Goal: Task Accomplishment & Management: Use online tool/utility

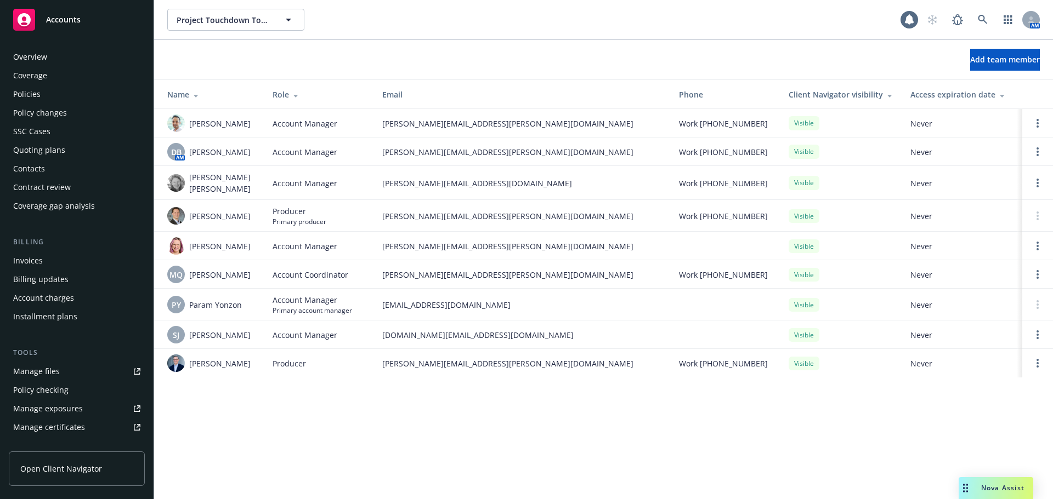
scroll to position [252, 0]
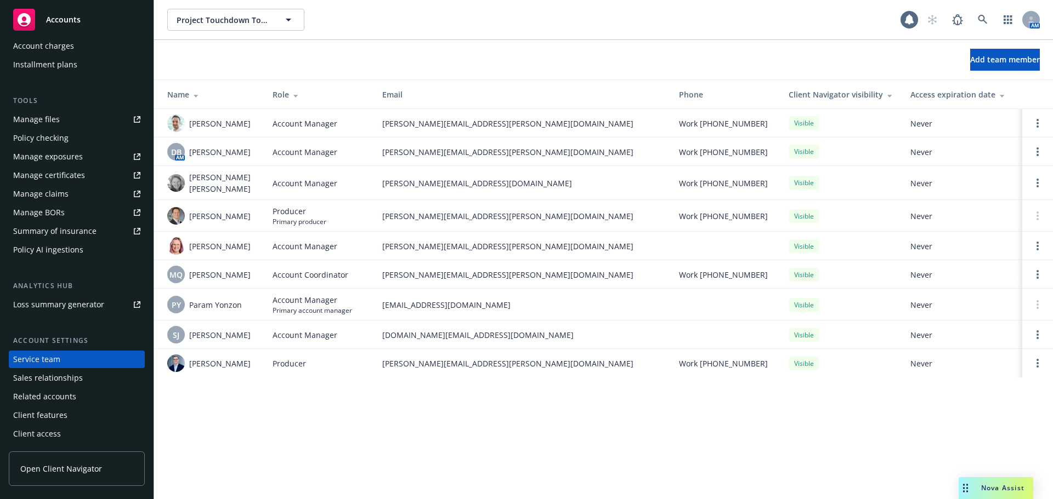
click at [74, 22] on span "Accounts" at bounding box center [63, 19] width 35 height 9
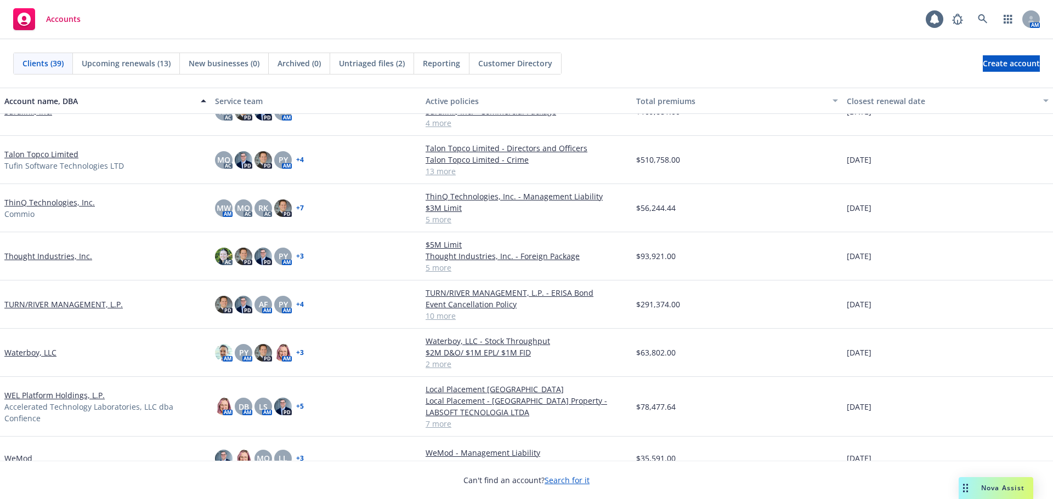
scroll to position [1406, 0]
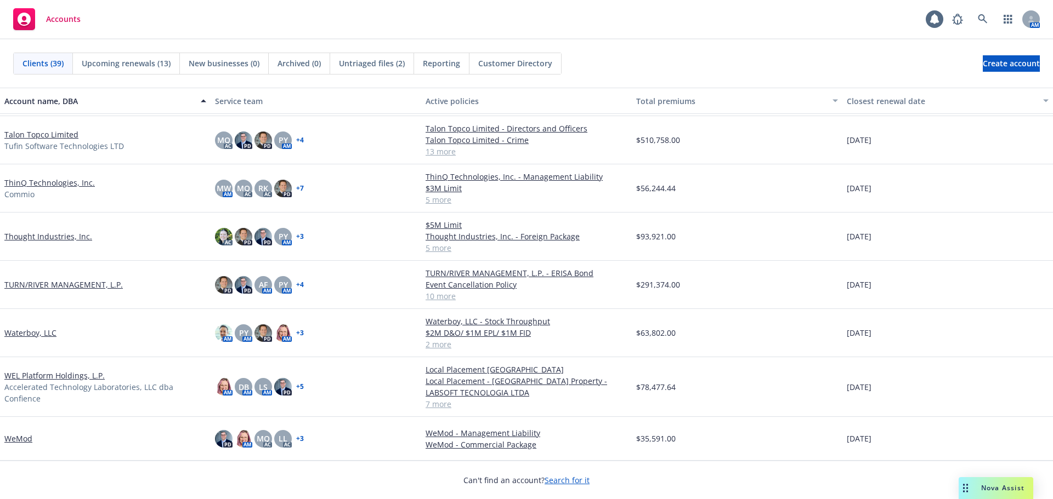
click at [35, 335] on link "Waterboy, LLC" at bounding box center [30, 333] width 52 height 12
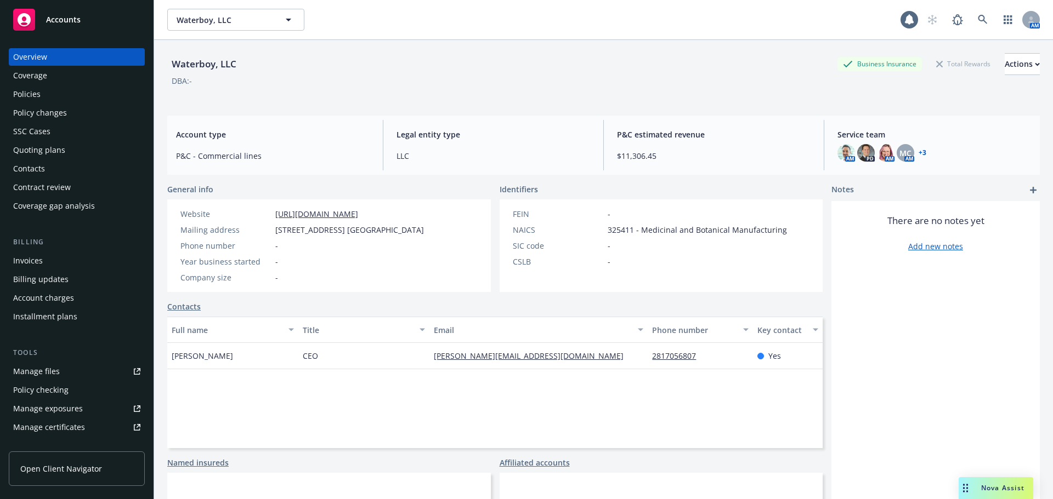
click at [52, 143] on div "Quoting plans" at bounding box center [39, 150] width 52 height 18
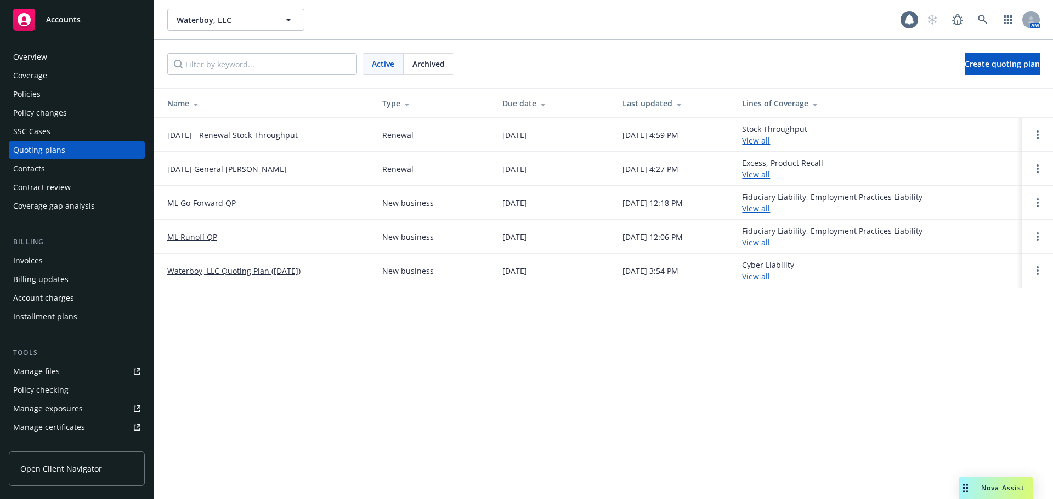
click at [240, 171] on link "[DATE] General [PERSON_NAME]" at bounding box center [227, 169] width 120 height 12
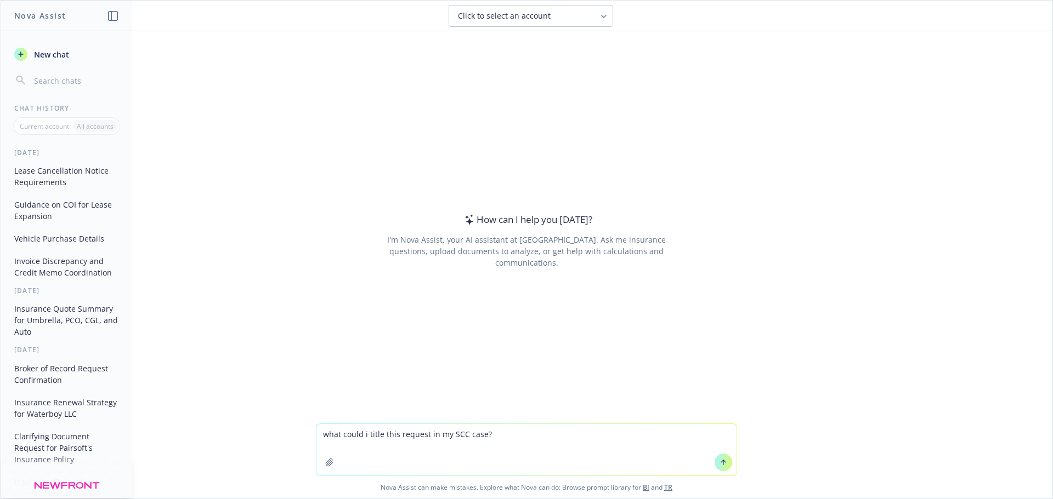
type textarea "lore ipsum d sitam cons adipisc el se DOE temp? In Utlab Etdo, Mag aliquae adm …"
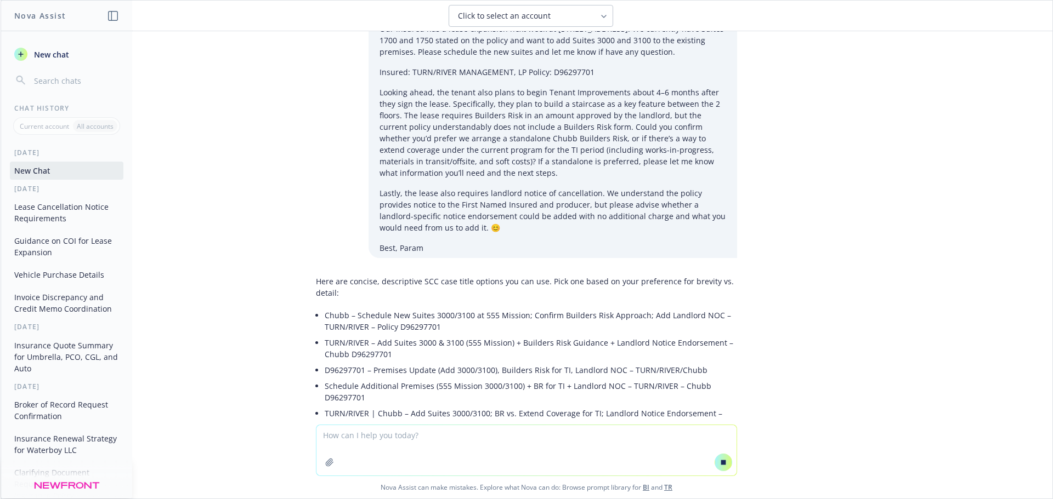
scroll to position [69, 0]
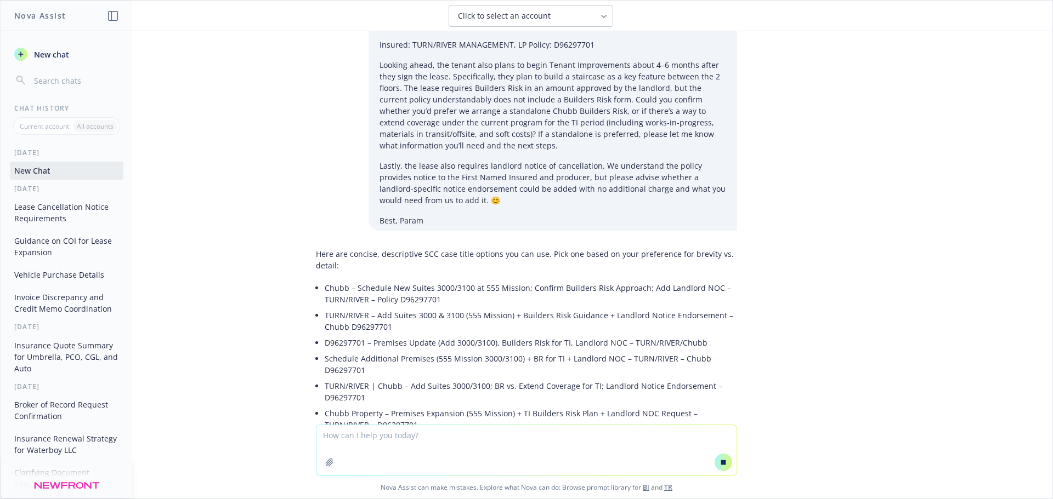
drag, startPoint x: 315, startPoint y: 286, endPoint x: 332, endPoint y: 289, distance: 17.2
click at [317, 286] on div "Here are concise, descriptive SCC case title options you can use. Pick one base…" at bounding box center [526, 362] width 421 height 237
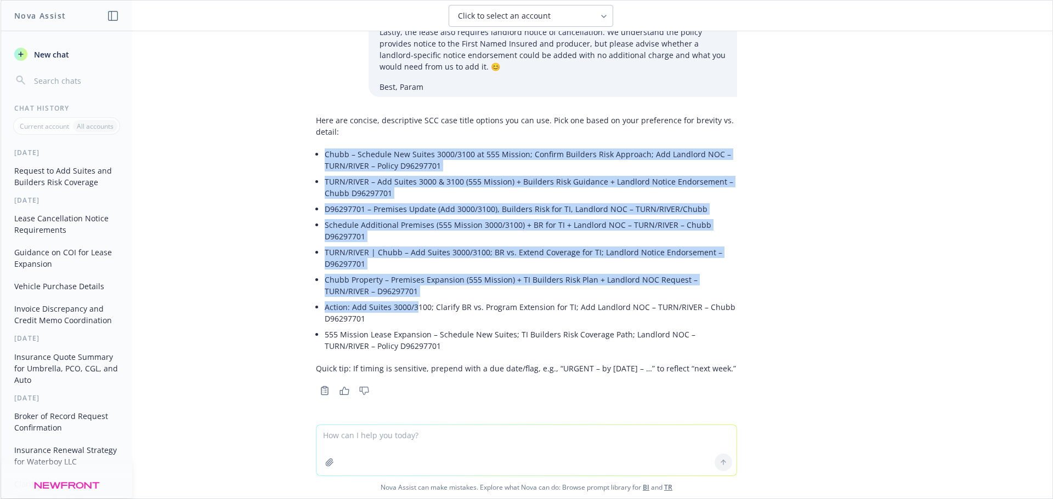
scroll to position [214, 0]
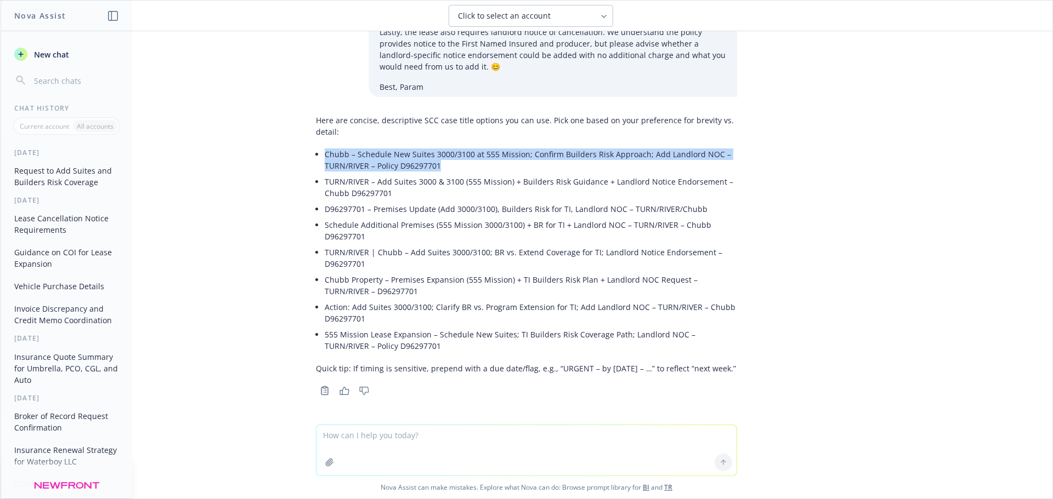
drag, startPoint x: 332, startPoint y: 290, endPoint x: 431, endPoint y: 154, distance: 168.3
click at [433, 154] on div "Here are concise, descriptive SCC case title options you can use. Pick one base…" at bounding box center [526, 244] width 421 height 269
copy li "Chubb – Schedule New Suites 3000/3100 at 555 Mission; Confirm Builders Risk App…"
click at [418, 438] on textarea at bounding box center [526, 450] width 420 height 50
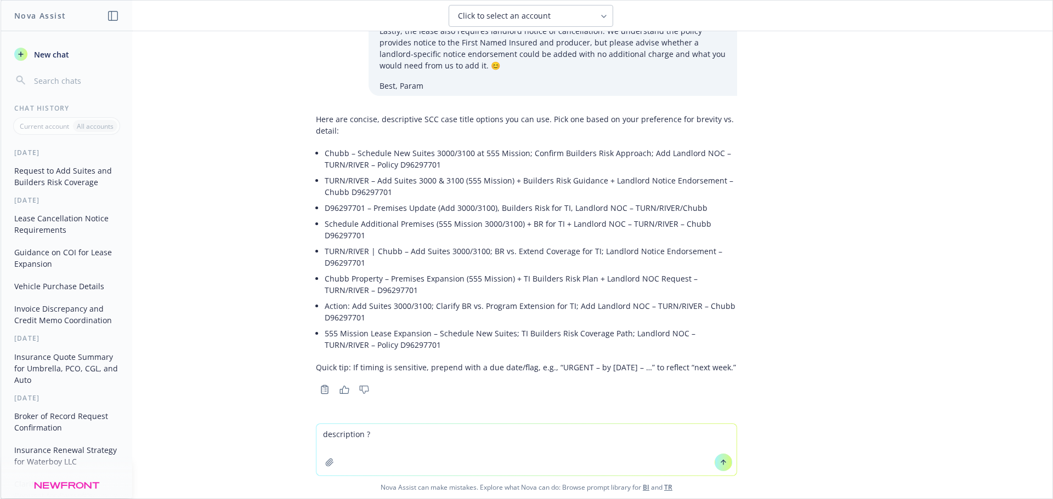
type textarea "description ?"
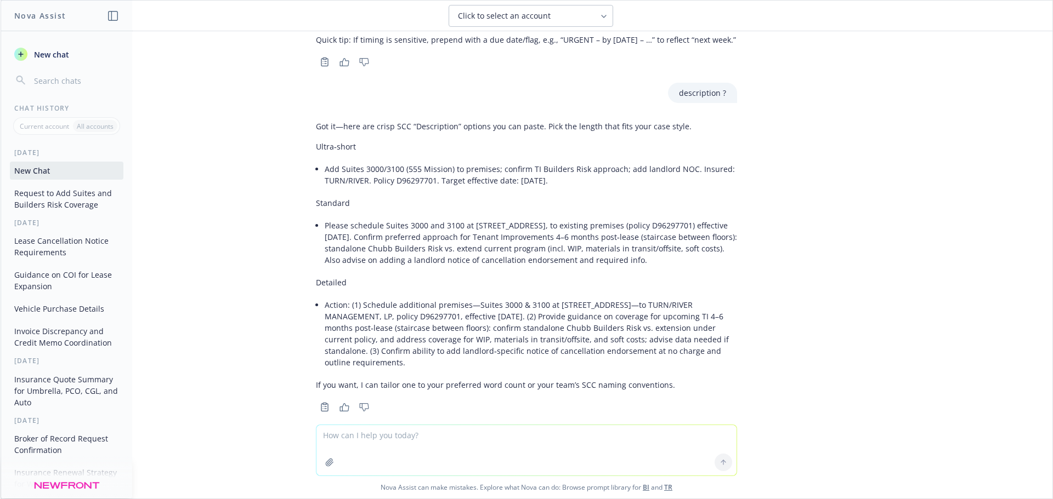
scroll to position [560, 0]
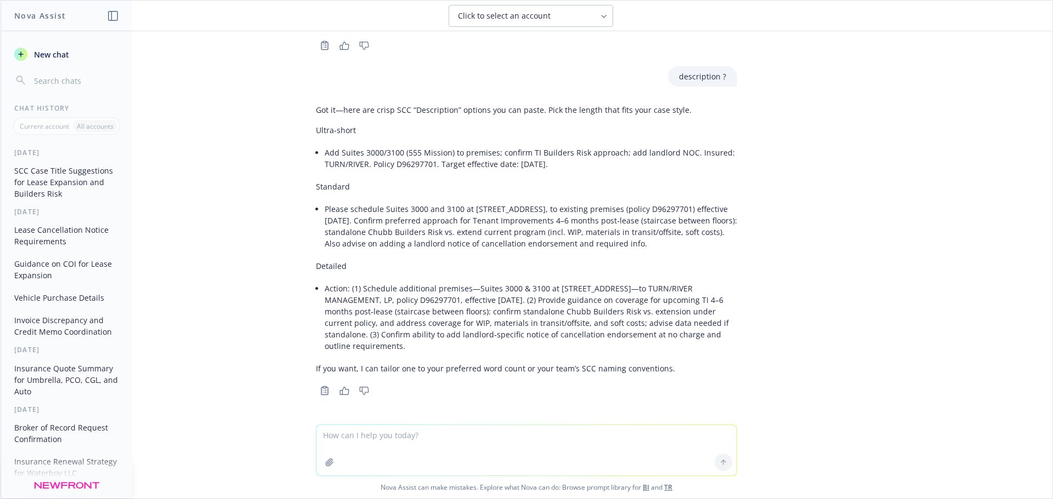
drag, startPoint x: 358, startPoint y: 214, endPoint x: 352, endPoint y: 209, distance: 7.8
click at [358, 214] on li "Please schedule Suites 3000 and 3100 at 555 Mission St, San Francisco, to exist…" at bounding box center [531, 226] width 412 height 50
drag, startPoint x: 320, startPoint y: 151, endPoint x: 563, endPoint y: 160, distance: 242.5
click at [563, 160] on li "Add Suites 3000/3100 (555 Mission) to premises; confirm TI Builders Risk approa…" at bounding box center [531, 158] width 412 height 27
click at [565, 161] on li "Add Suites 3000/3100 (555 Mission) to premises; confirm TI Builders Risk approa…" at bounding box center [531, 158] width 412 height 27
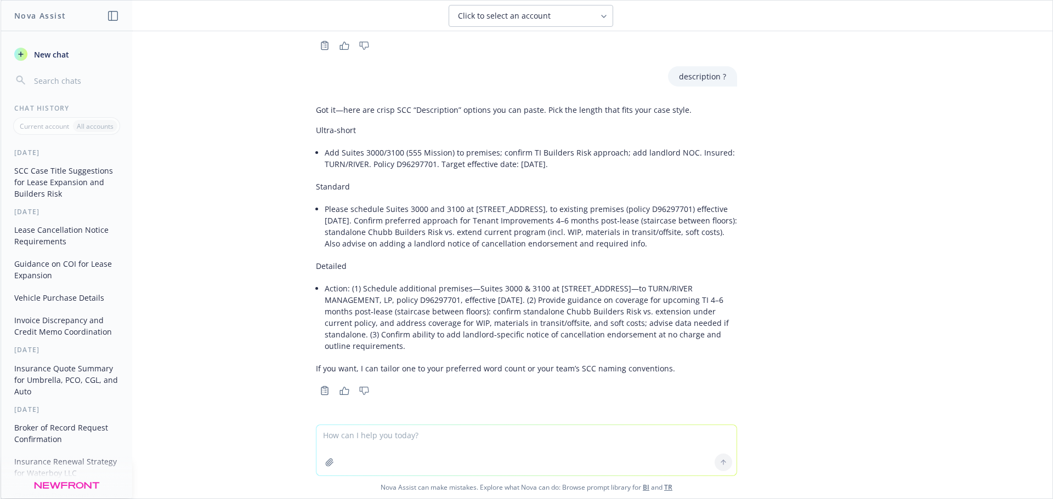
drag, startPoint x: 563, startPoint y: 161, endPoint x: 340, endPoint y: 248, distance: 238.9
click at [325, 154] on li "Add Suites 3000/3100 (555 Mission) to premises; confirm TI Builders Risk approa…" at bounding box center [531, 158] width 412 height 27
click at [345, 299] on li "Action: (1) Schedule additional premises—Suites 3000 & 3100 at 555 Mission St, …" at bounding box center [531, 317] width 412 height 73
drag, startPoint x: 317, startPoint y: 208, endPoint x: 621, endPoint y: 230, distance: 305.1
click at [684, 240] on li "Please schedule Suites 3000 and 3100 at 555 Mission St, San Francisco, to exist…" at bounding box center [531, 226] width 412 height 50
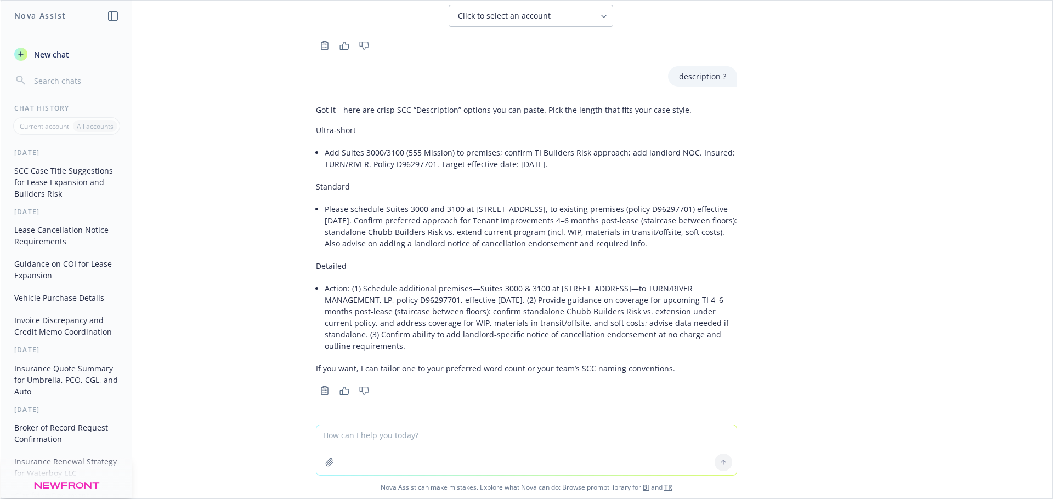
copy li "Please schedule Suites 3000 and 3100 at 555 Mission St, San Francisco, to exist…"
click at [376, 443] on textarea at bounding box center [526, 450] width 420 height 50
type textarea "this is a note for myself so make sure it's written in away that states i've re…"
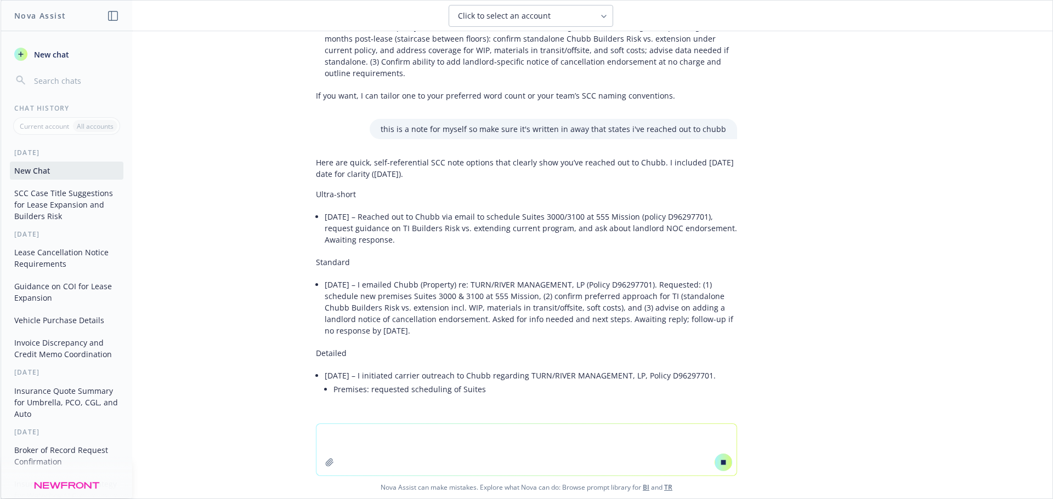
scroll to position [804, 0]
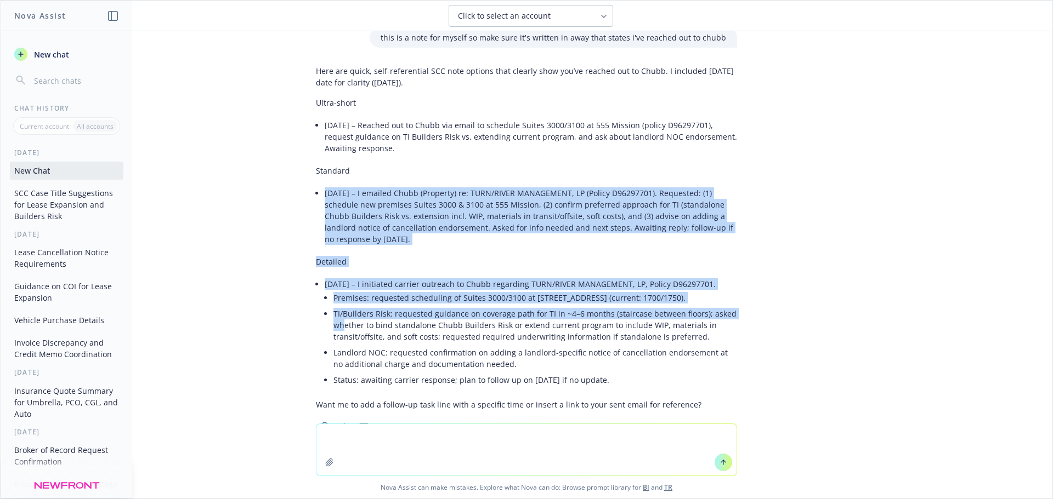
drag, startPoint x: 407, startPoint y: 344, endPoint x: 389, endPoint y: 327, distance: 24.0
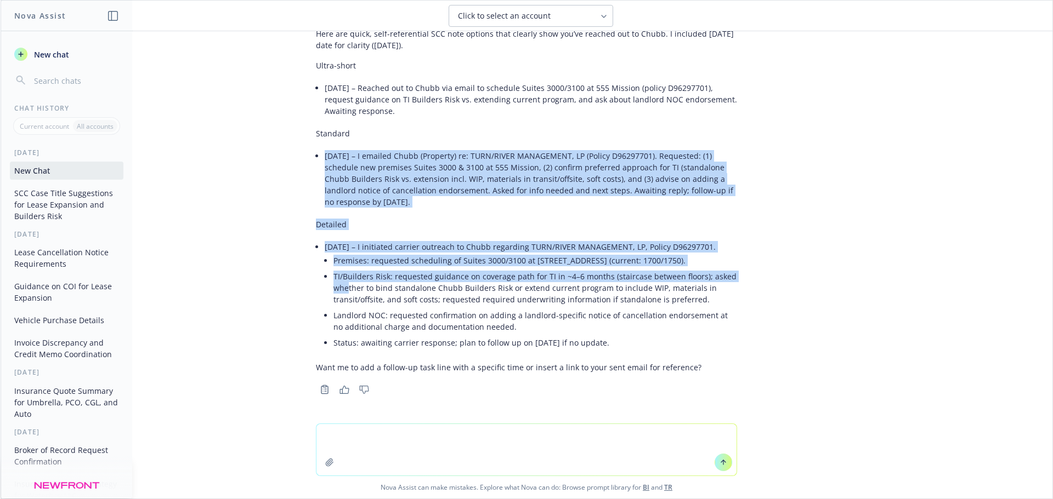
scroll to position [981, 0]
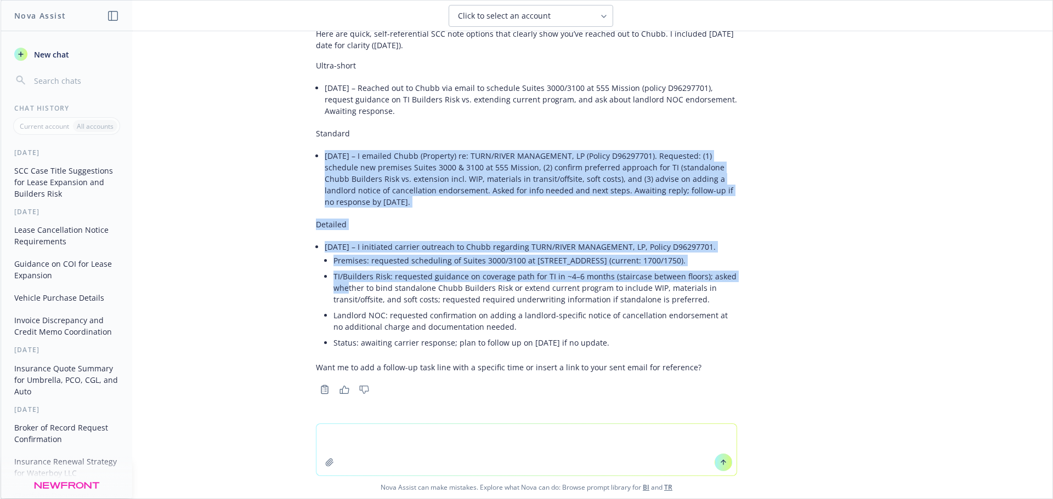
click at [439, 205] on li "9/30/2025 – I emailed Chubb (Property) re: TURN/RIVER MANAGEMENT, LP (Policy D9…" at bounding box center [531, 179] width 412 height 62
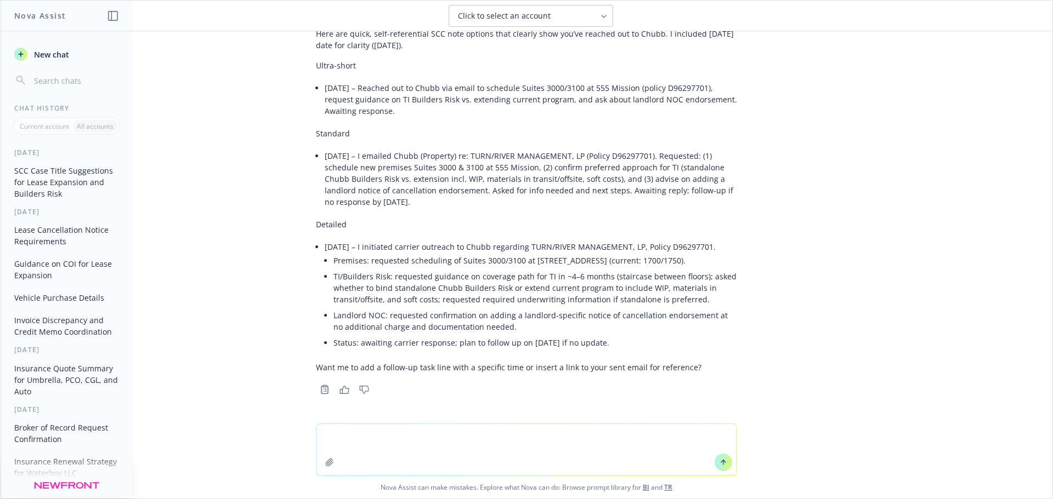
drag, startPoint x: 414, startPoint y: 204, endPoint x: 348, endPoint y: 161, distance: 79.4
click at [325, 160] on li "9/30/2025 – I emailed Chubb (Property) re: TURN/RIVER MANAGEMENT, LP (Policy D9…" at bounding box center [531, 179] width 412 height 62
copy li "9/30/2025 – I emailed Chubb (Property) re: TURN/RIVER MANAGEMENT, LP (Policy D9…"
click at [394, 431] on textarea at bounding box center [526, 450] width 420 height 52
click at [497, 435] on textarea "please clean up this" at bounding box center [526, 450] width 420 height 52
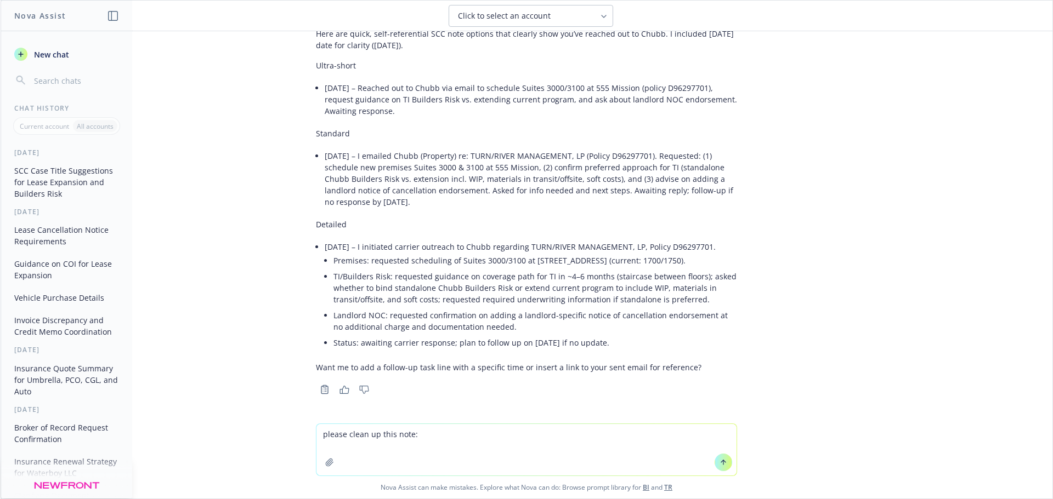
paste textarea "The insured has an issue wherebthey could not do thie regfualr nnaul renew with…"
type textarea "please clean up this note: The insured has an issue wherebthey could not do thi…"
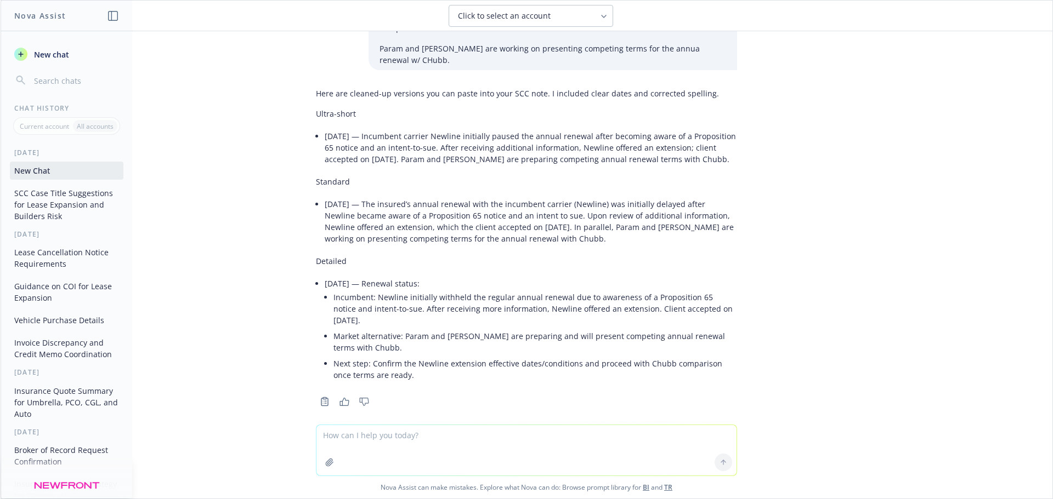
scroll to position [1419, 0]
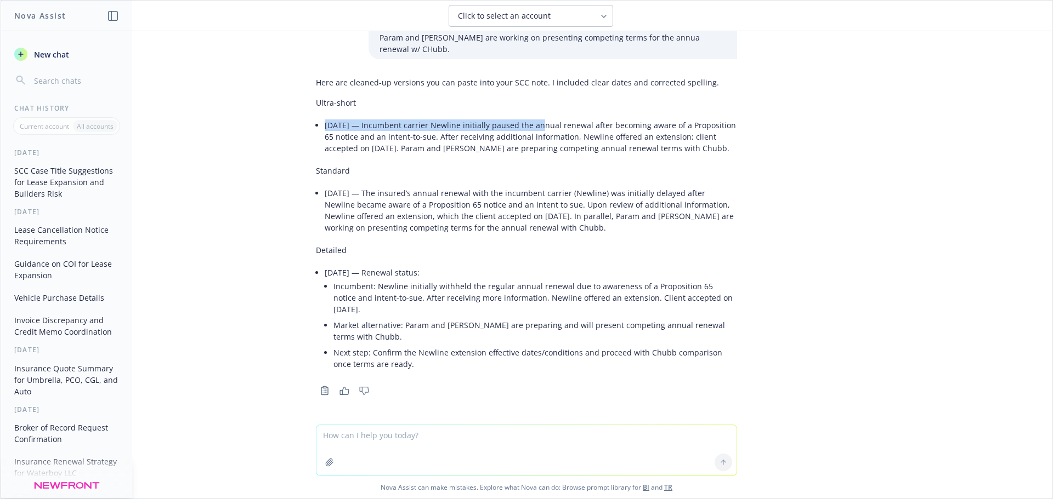
drag, startPoint x: 313, startPoint y: 138, endPoint x: 544, endPoint y: 140, distance: 230.8
click at [540, 140] on div "Here are cleaned-up versions you can paste into your SCC note. I included clear…" at bounding box center [526, 225] width 421 height 306
click at [520, 150] on li "9/30/2025 — Incumbent carrier Newline initially paused the annual renewal after…" at bounding box center [531, 136] width 412 height 39
drag, startPoint x: 626, startPoint y: 152, endPoint x: 692, endPoint y: 161, distance: 66.8
click at [628, 152] on li "9/30/2025 — Incumbent carrier Newline initially paused the annual renewal after…" at bounding box center [531, 136] width 412 height 39
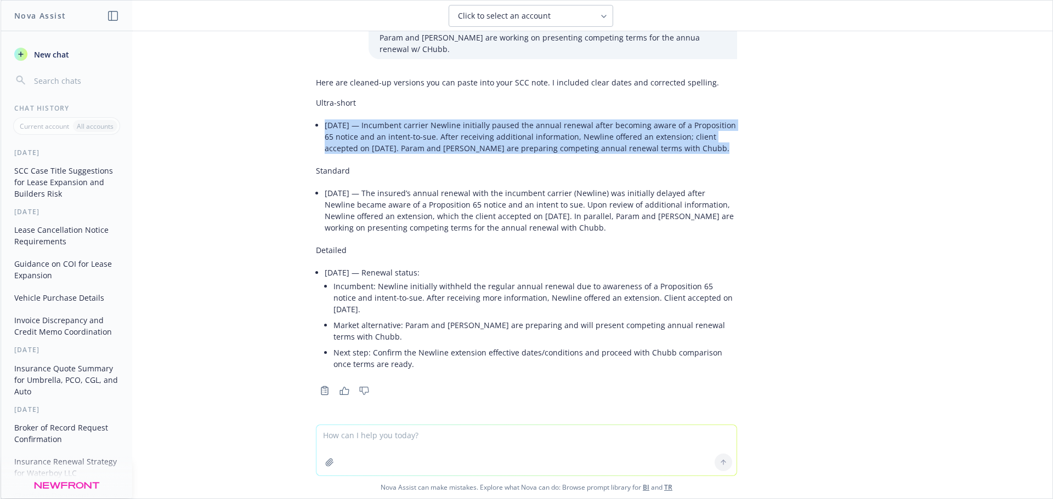
drag, startPoint x: 680, startPoint y: 160, endPoint x: 308, endPoint y: 139, distance: 373.4
click at [325, 139] on li "9/30/2025 — Incumbent carrier Newline initially paused the annual renewal after…" at bounding box center [531, 136] width 412 height 39
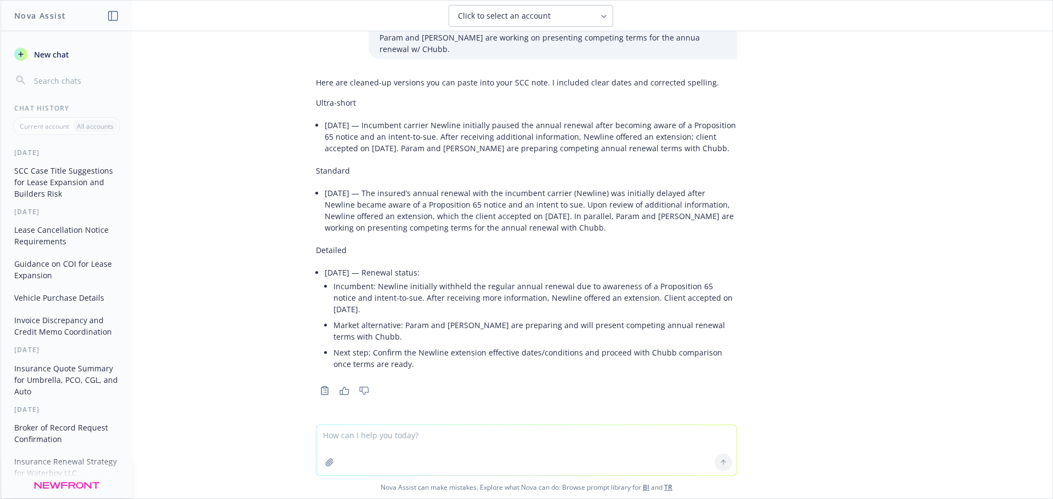
click at [365, 194] on div "Here are cleaned-up versions you can paste into your SCC note. I included clear…" at bounding box center [526, 225] width 421 height 306
click at [581, 236] on li "9/30/2025 — The insured’s annual renewal with the incumbent carrier (Newline) w…" at bounding box center [531, 210] width 412 height 50
click at [507, 234] on li "9/30/2025 — The insured’s annual renewal with the incumbent carrier (Newline) w…" at bounding box center [531, 210] width 412 height 50
click at [532, 232] on li "9/30/2025 — The insured’s annual renewal with the incumbent carrier (Newline) w…" at bounding box center [531, 210] width 412 height 50
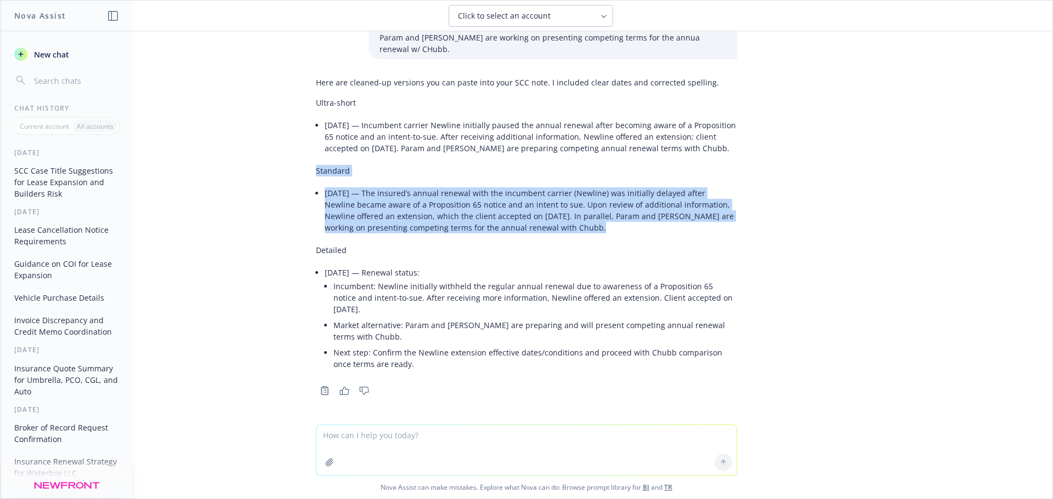
drag, startPoint x: 561, startPoint y: 236, endPoint x: 318, endPoint y: 201, distance: 246.0
click at [307, 198] on div "Here are cleaned-up versions you can paste into your SCC note. I included clear…" at bounding box center [526, 235] width 439 height 326
click at [326, 202] on li "9/30/2025 — The insured’s annual renewal with the incumbent carrier (Newline) w…" at bounding box center [531, 210] width 412 height 50
click at [564, 236] on li "9/30/2025 — The insured’s annual renewal with the incumbent carrier (Newline) w…" at bounding box center [531, 210] width 412 height 50
click at [595, 236] on li "9/30/2025 — The insured’s annual renewal with the incumbent carrier (Newline) w…" at bounding box center [531, 210] width 412 height 50
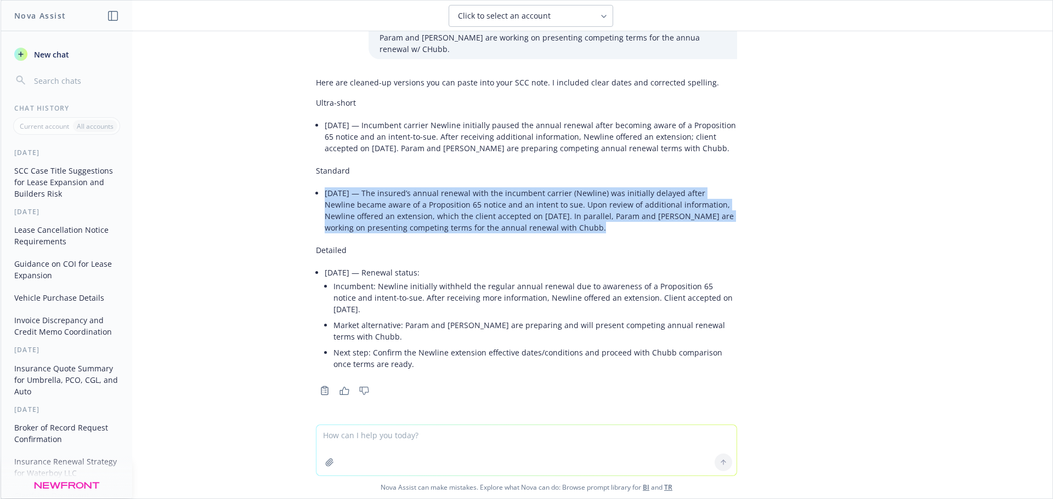
drag, startPoint x: 599, startPoint y: 243, endPoint x: 343, endPoint y: 207, distance: 258.0
click at [325, 206] on li "9/30/2025 — The insured’s annual renewal with the incumbent carrier (Newline) w…" at bounding box center [531, 210] width 412 height 50
drag, startPoint x: 391, startPoint y: 210, endPoint x: 403, endPoint y: 216, distance: 13.5
click at [403, 215] on li "9/30/2025 — The insured’s annual renewal with the incumbent carrier (Newline) w…" at bounding box center [531, 210] width 412 height 50
drag, startPoint x: 553, startPoint y: 238, endPoint x: 325, endPoint y: 204, distance: 230.7
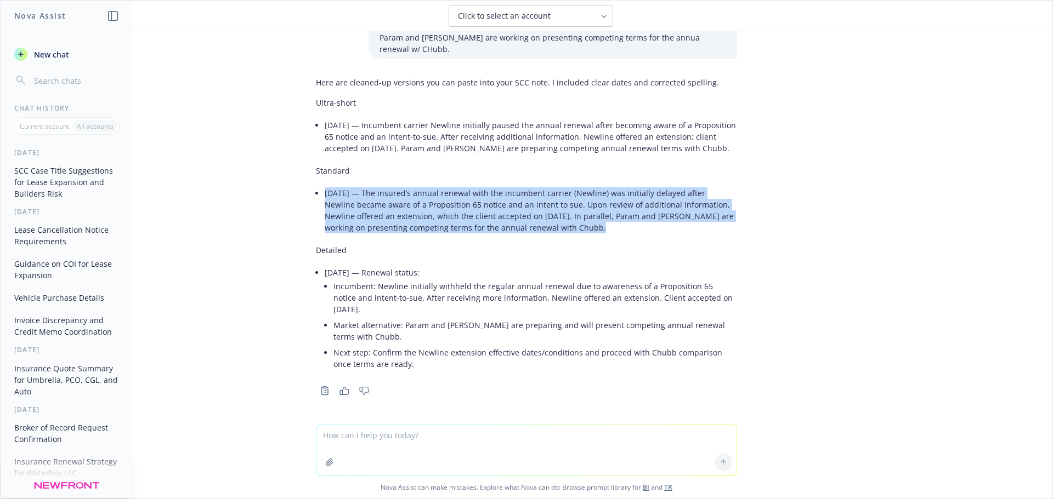
click at [325, 204] on li "9/30/2025 — The insured’s annual renewal with the incumbent carrier (Newline) w…" at bounding box center [531, 210] width 412 height 50
drag, startPoint x: 334, startPoint y: 211, endPoint x: 347, endPoint y: 218, distance: 15.2
click at [347, 217] on li "9/30/2025 — The insured’s annual renewal with the incumbent carrier (Newline) w…" at bounding box center [531, 210] width 412 height 50
copy li "9/30/2025 — The insured’s annual renewal with the incumbent carrier (Newline) w…"
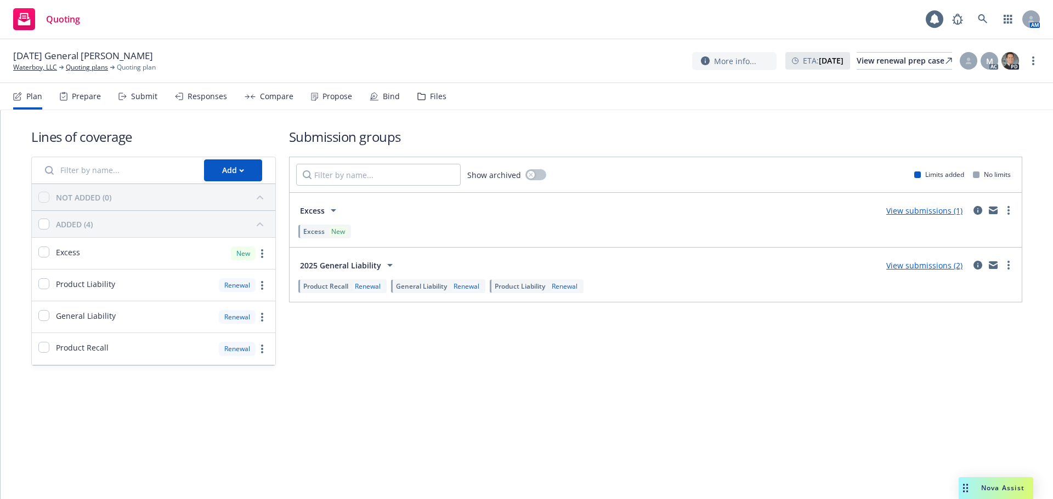
click at [132, 96] on div "Submit" at bounding box center [144, 96] width 26 height 9
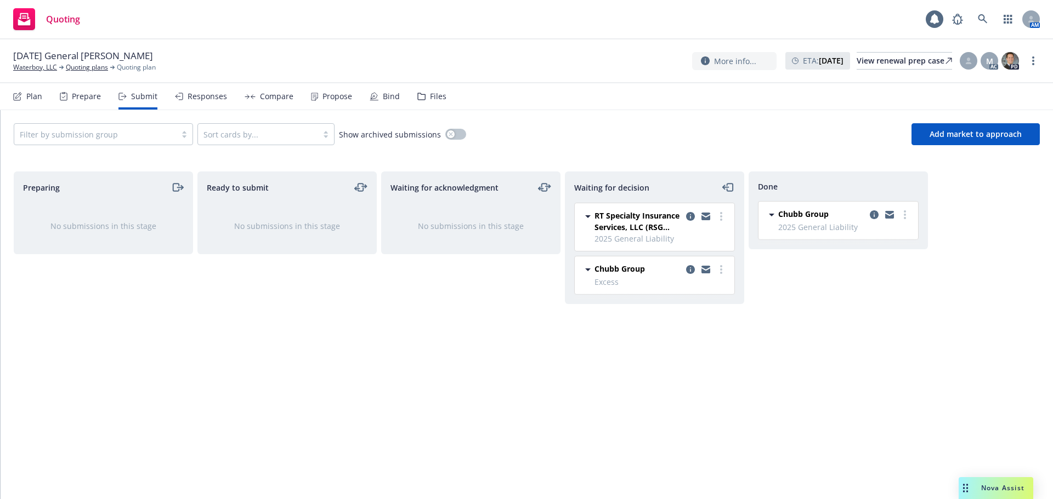
click at [589, 216] on icon at bounding box center [587, 216] width 5 height 3
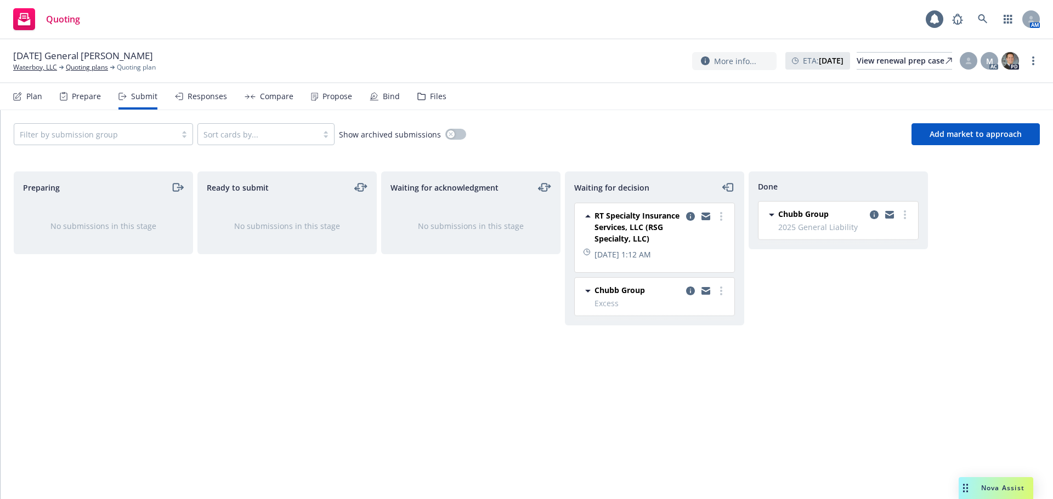
click at [589, 216] on icon at bounding box center [587, 216] width 5 height 3
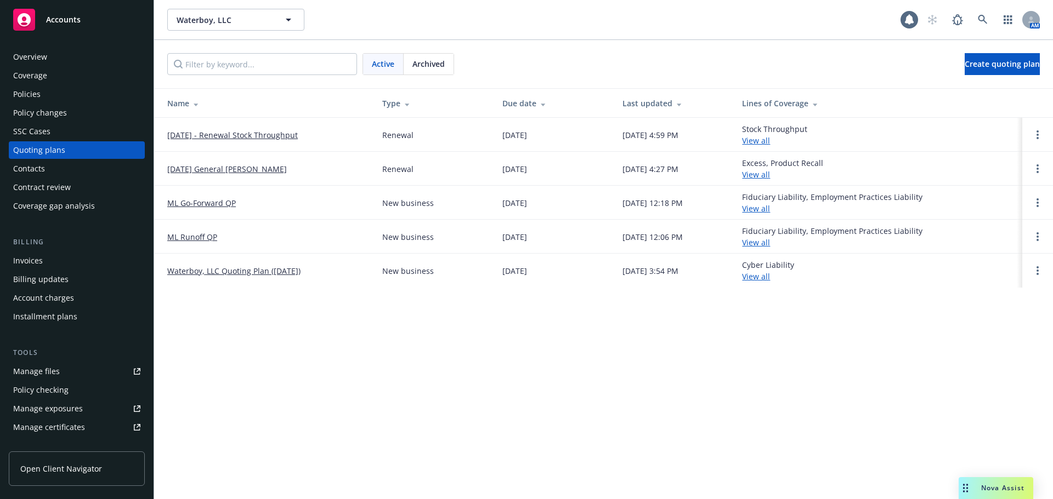
click at [81, 371] on link "Manage files" at bounding box center [77, 372] width 136 height 18
click at [58, 96] on div "Policies" at bounding box center [76, 95] width 127 height 18
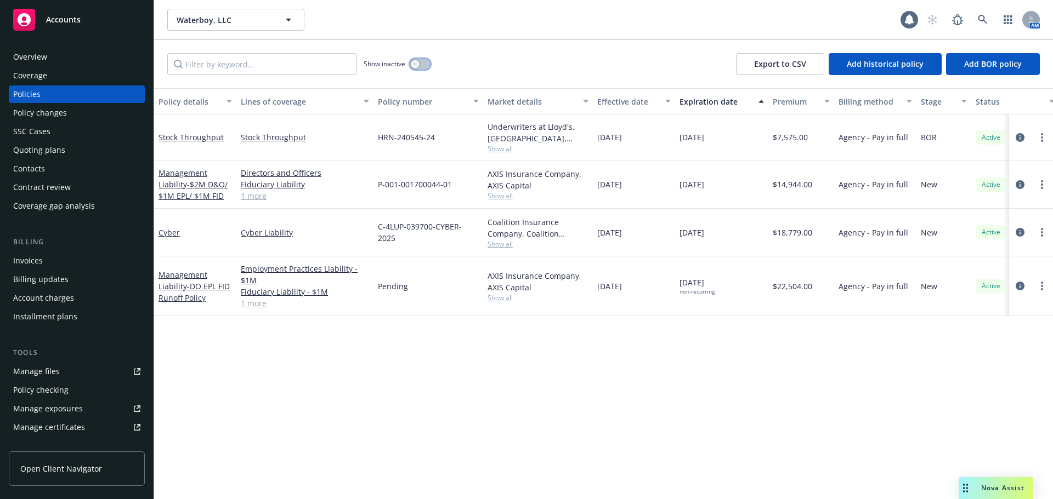
click at [419, 62] on button "button" at bounding box center [420, 64] width 21 height 11
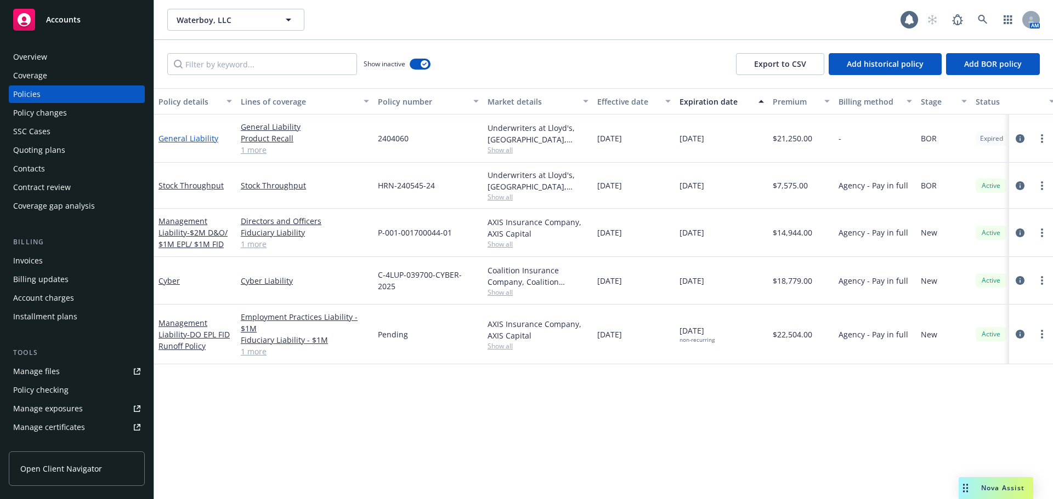
click at [208, 140] on link "General Liability" at bounding box center [188, 138] width 60 height 10
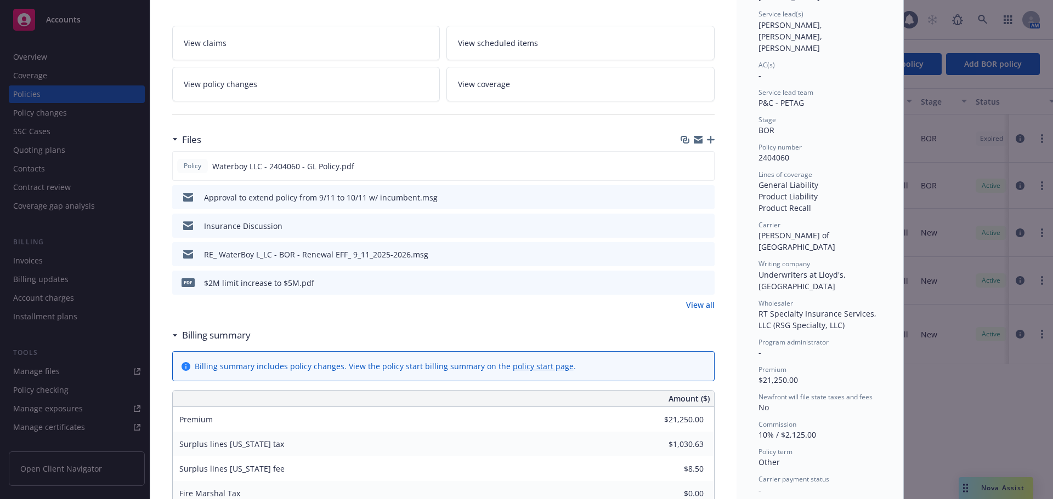
scroll to position [219, 0]
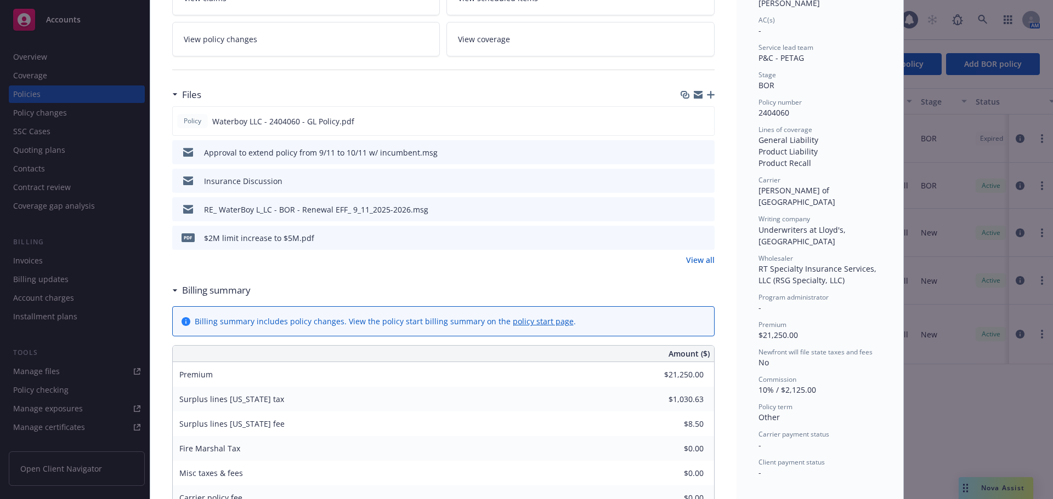
click at [701, 209] on icon "preview file" at bounding box center [704, 209] width 10 height 8
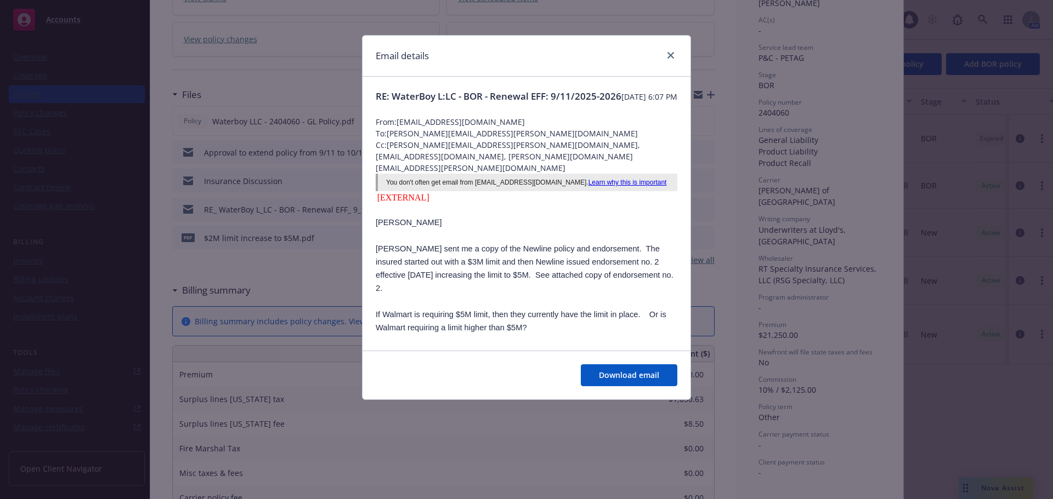
scroll to position [55, 0]
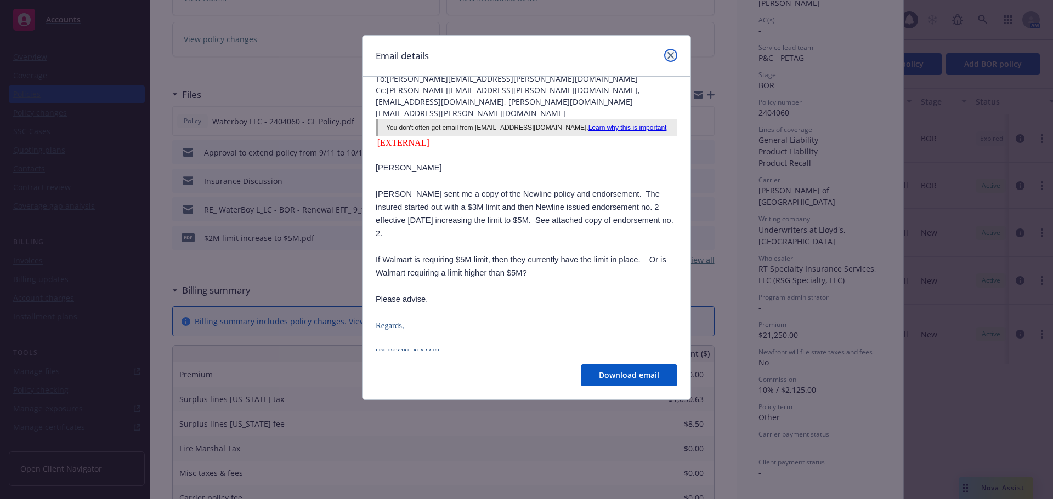
drag, startPoint x: 669, startPoint y: 54, endPoint x: 761, endPoint y: 0, distance: 106.4
click at [669, 53] on icon "close" at bounding box center [670, 55] width 7 height 7
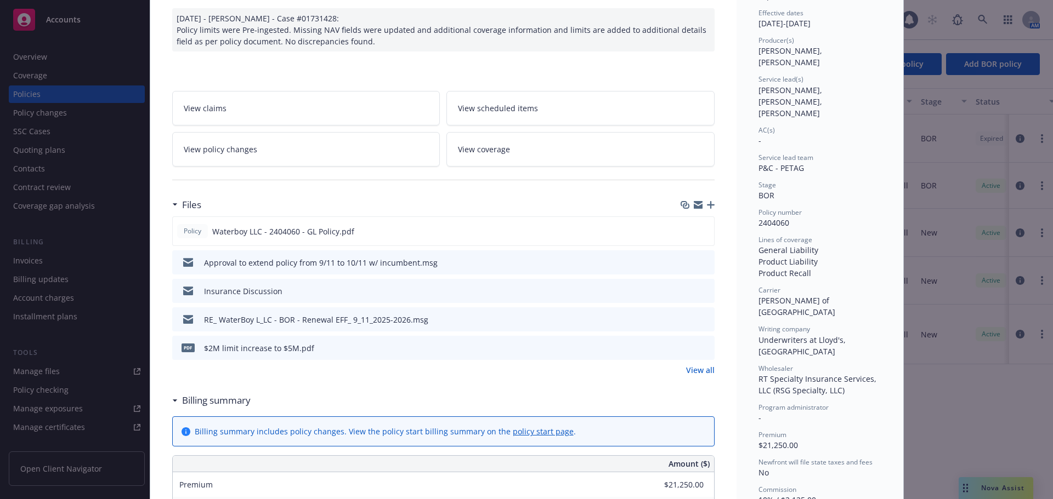
scroll to position [110, 0]
click at [707, 204] on icon "button" at bounding box center [711, 205] width 8 height 8
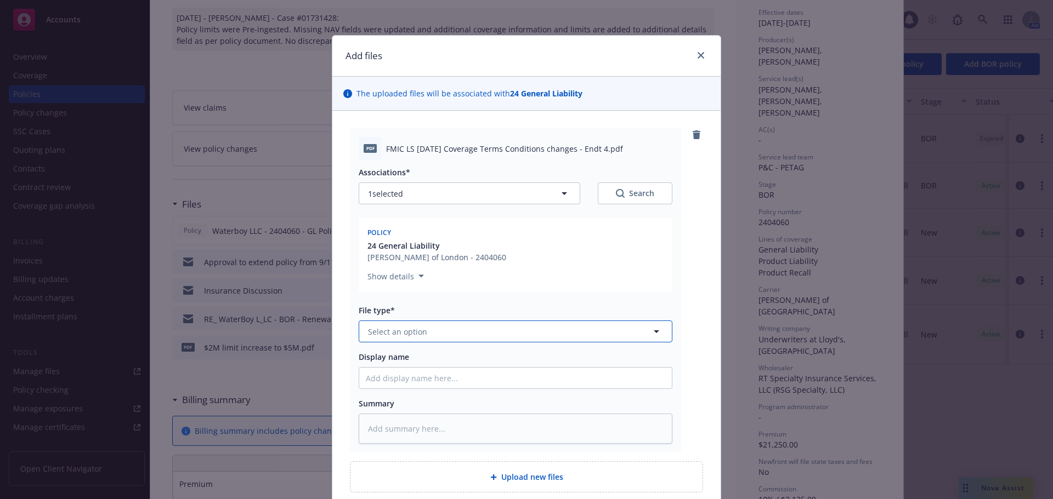
click at [451, 337] on button "Select an option" at bounding box center [516, 332] width 314 height 22
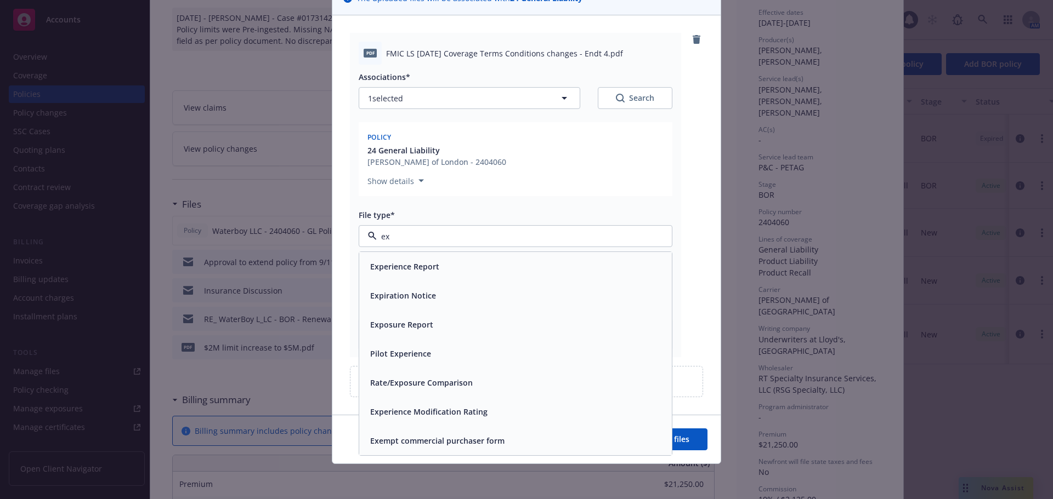
scroll to position [95, 0]
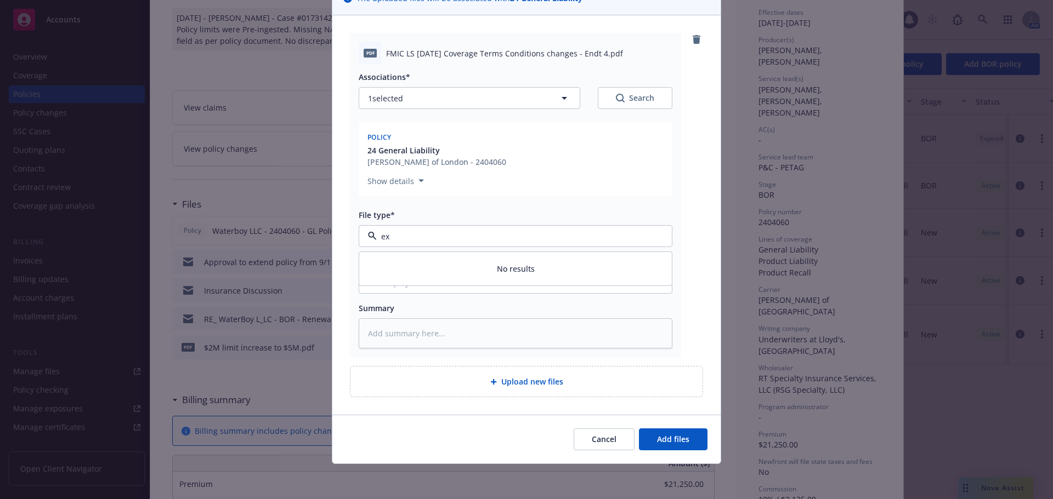
type input "e"
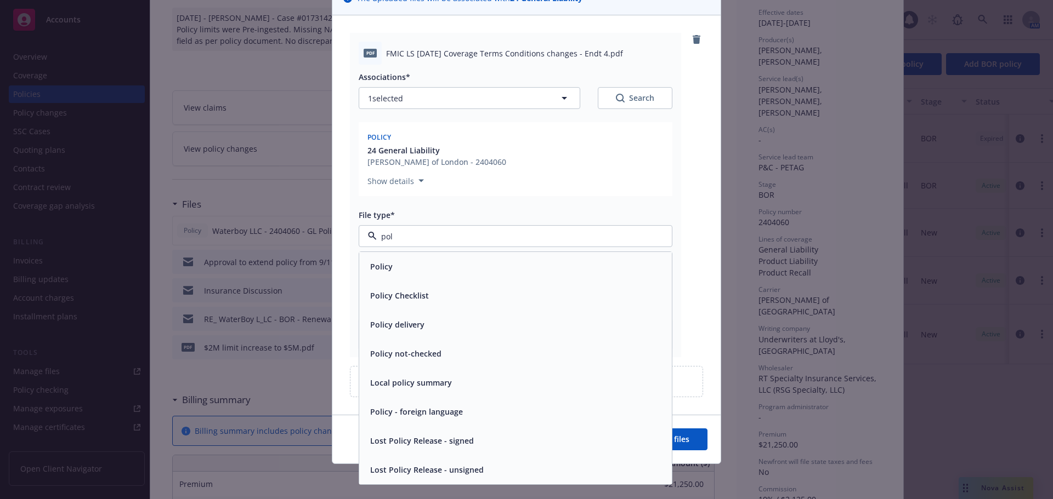
drag, startPoint x: 408, startPoint y: 242, endPoint x: 356, endPoint y: 236, distance: 51.8
click at [359, 238] on div "pol" at bounding box center [516, 236] width 314 height 22
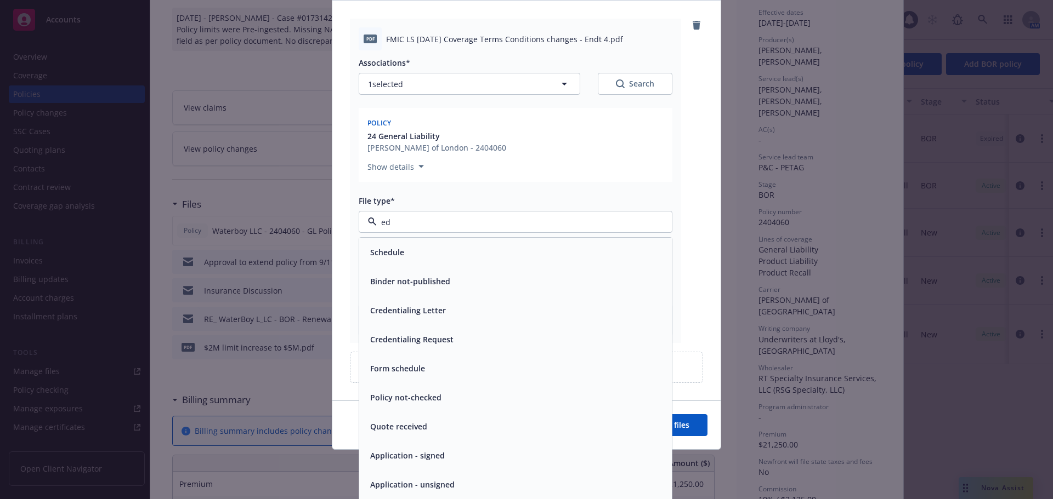
scroll to position [110, 0]
type input "end"
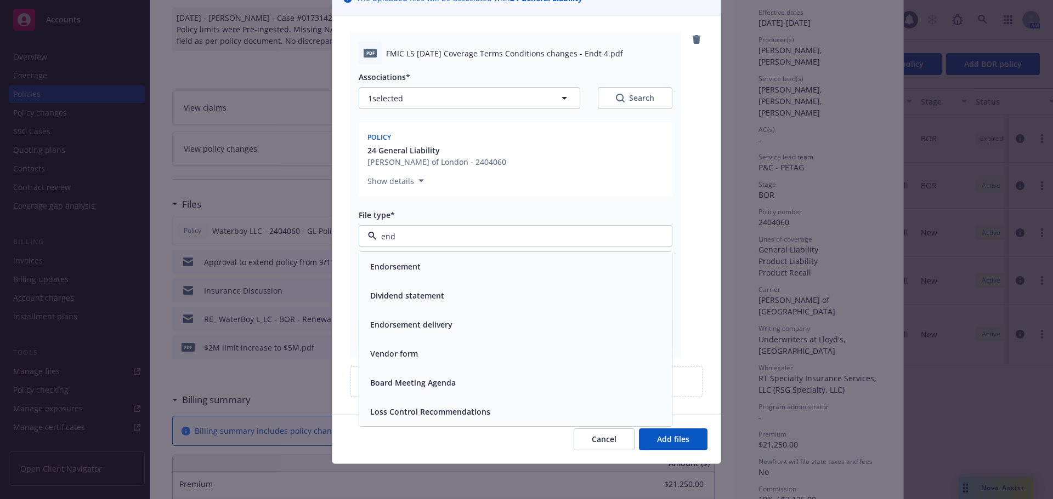
scroll to position [95, 0]
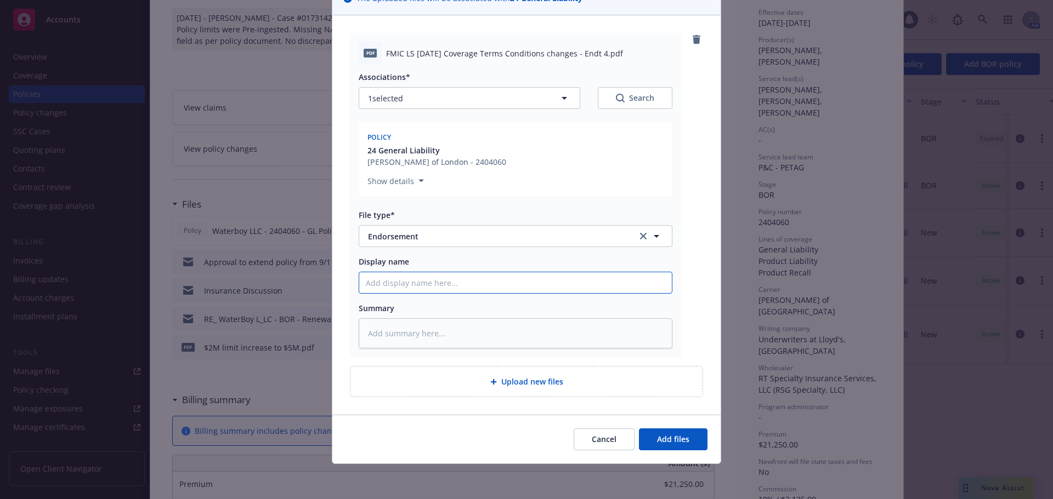
click at [451, 286] on input "Display name" at bounding box center [515, 282] width 313 height 21
paste input "endorsement extending the policy to 10/11/2025"
type textarea "x"
type input "endorsement extending the policy to 10/11/2025"
click at [360, 281] on input "endorsement extending the policy to 10/11/2025" at bounding box center [515, 282] width 313 height 21
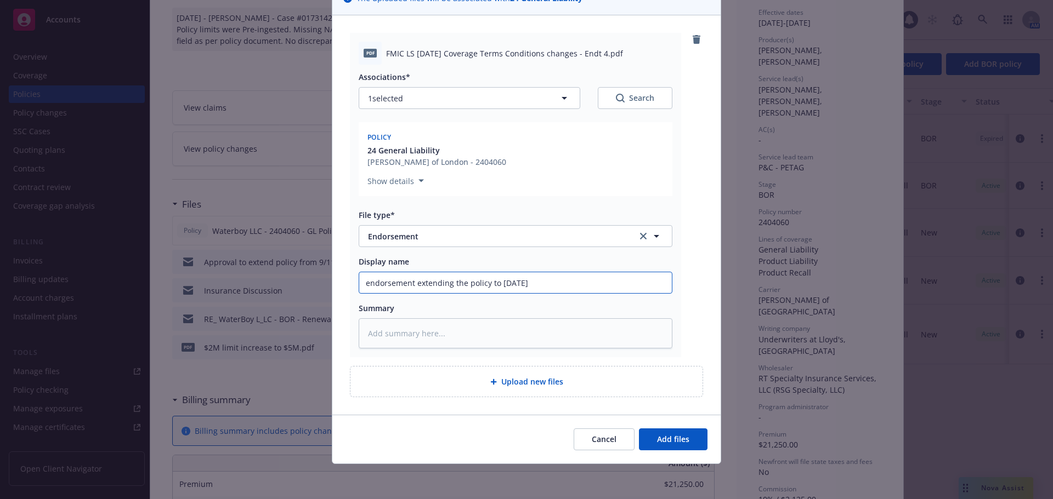
click at [364, 281] on input "endorsement extending the policy to 10/11/2025" at bounding box center [515, 282] width 313 height 21
type textarea "x"
type input "ndorsement extending the policy to 10/11/2025"
type textarea "x"
type input "Endorsement extending the policy to 10/11/2025"
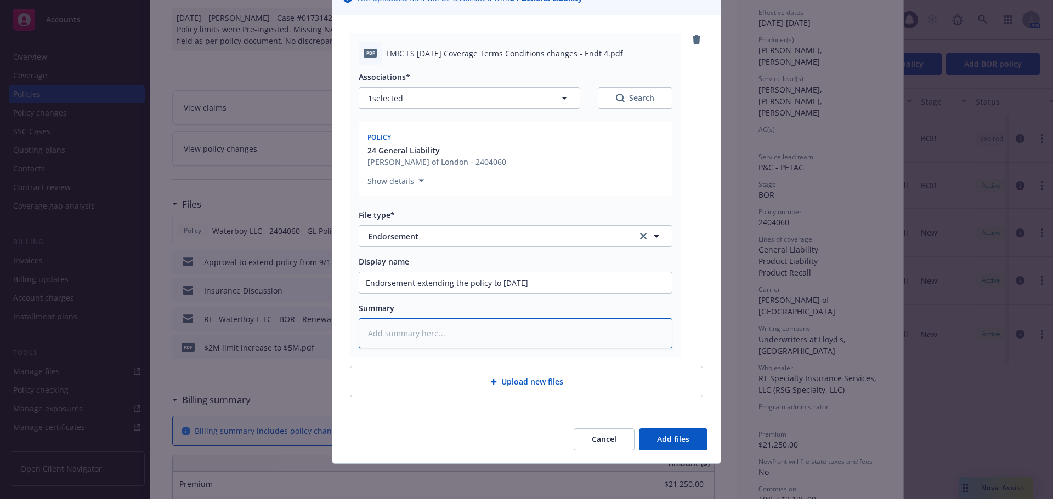
click at [504, 321] on textarea at bounding box center [516, 334] width 314 height 30
click at [689, 439] on button "Add files" at bounding box center [673, 440] width 69 height 22
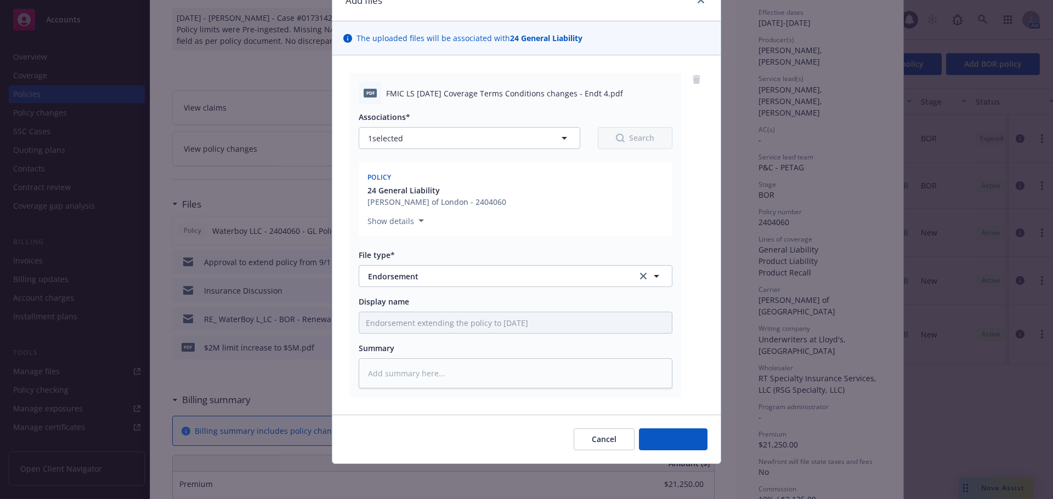
scroll to position [55, 0]
type textarea "x"
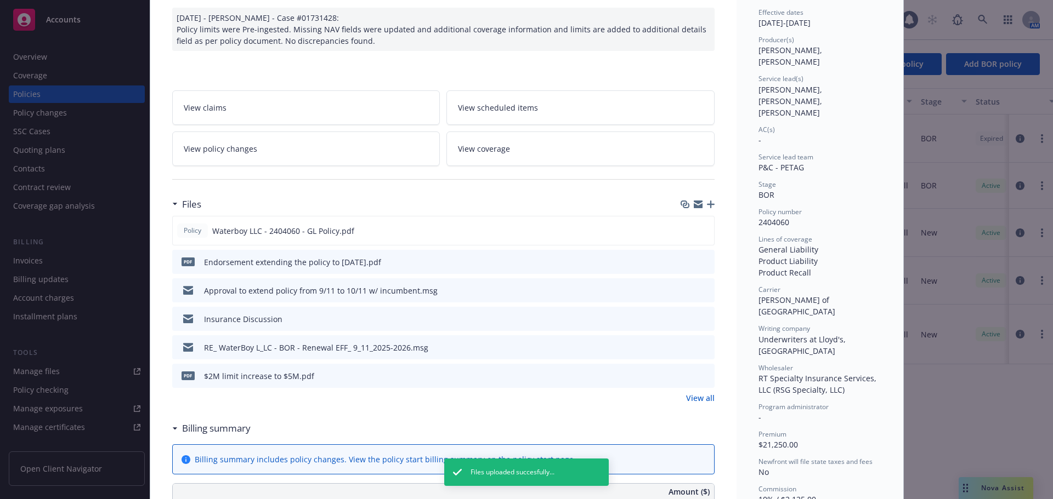
click at [86, 126] on div "Policy General Liability 08/14/2025 - Srilakshmi Netela - Case #01731428: Polic…" at bounding box center [526, 249] width 1053 height 499
click at [111, 79] on div "Policy General Liability 08/14/2025 - Srilakshmi Netela - Case #01731428: Polic…" at bounding box center [526, 249] width 1053 height 499
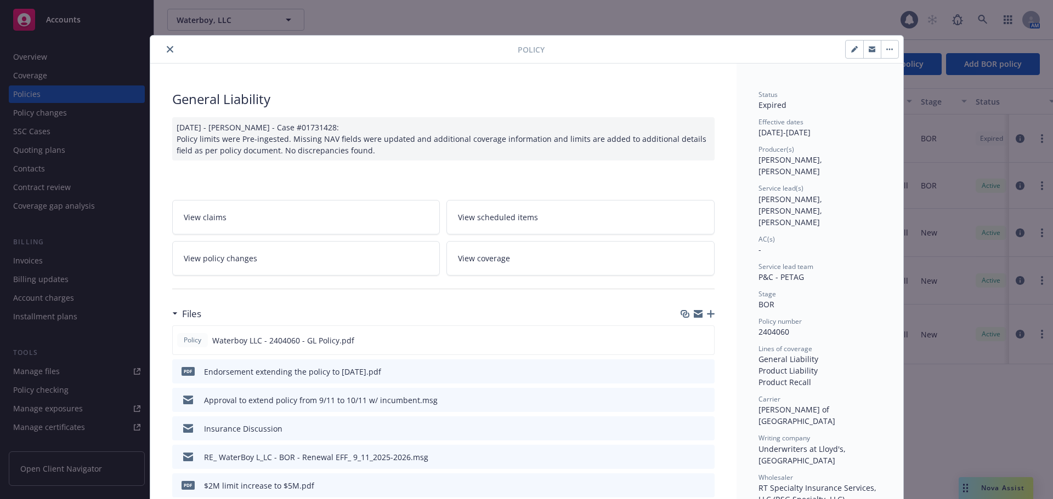
click at [589, 20] on div "Policy General Liability 08/14/2025 - Srilakshmi Netela - Case #01731428: Polic…" at bounding box center [526, 249] width 1053 height 499
click at [163, 50] on button "close" at bounding box center [169, 49] width 13 height 13
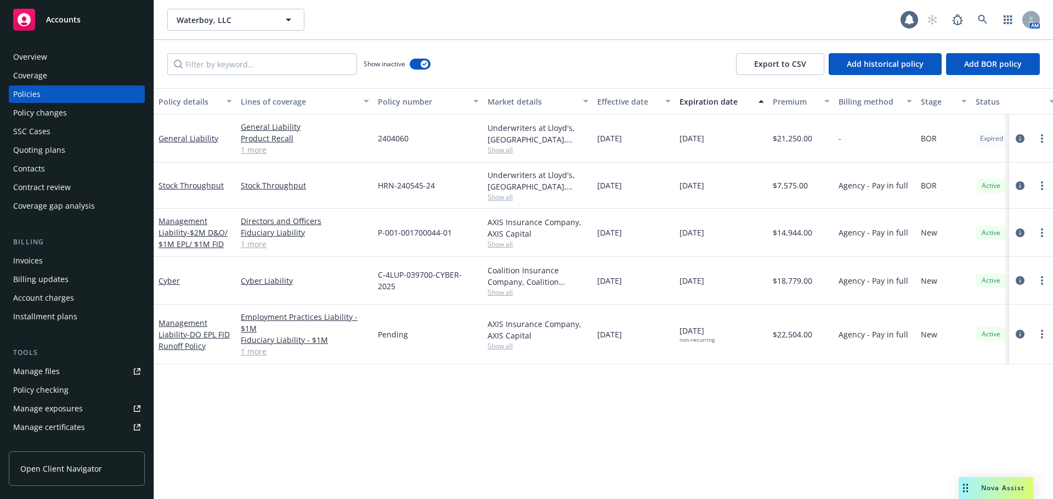
click at [82, 26] on div "Accounts" at bounding box center [76, 20] width 127 height 22
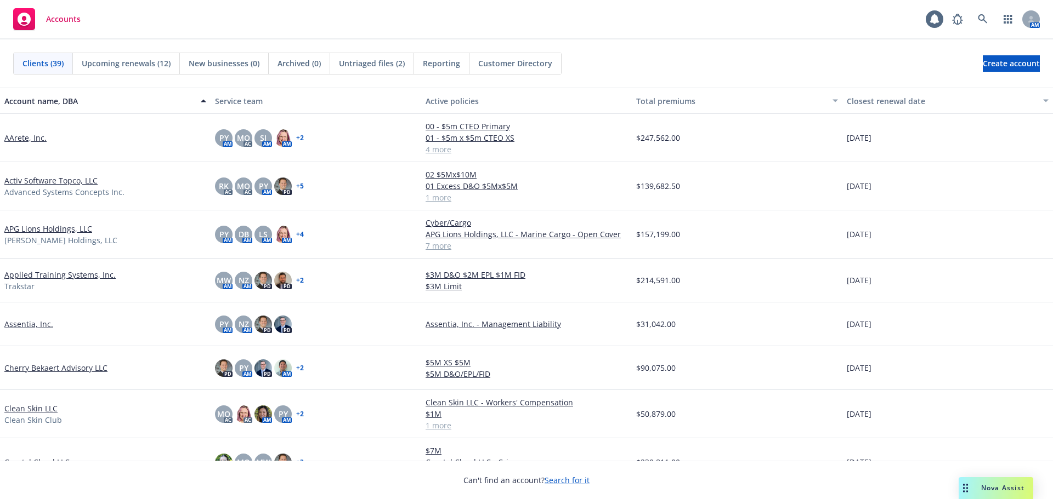
click at [361, 60] on span "Untriaged files (2)" at bounding box center [372, 64] width 66 height 12
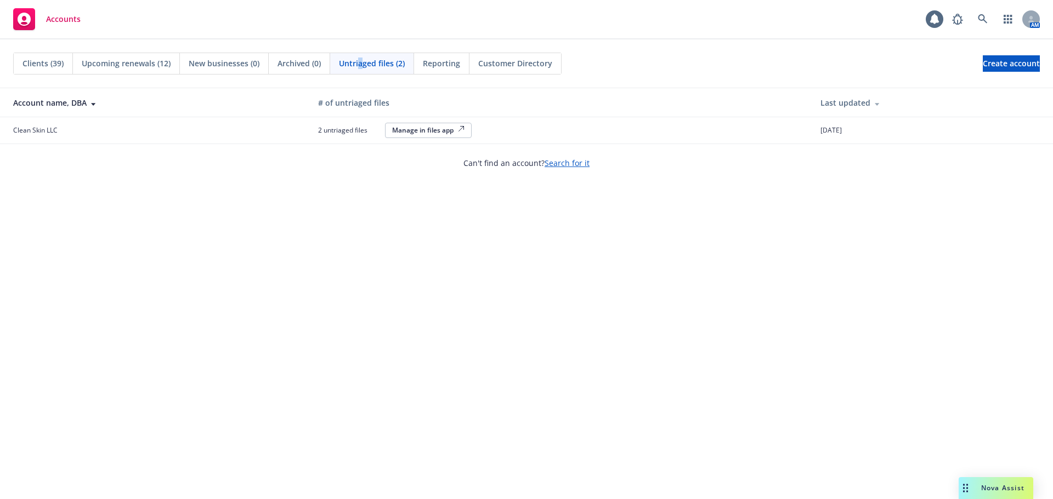
click at [422, 132] on div "Manage in files app" at bounding box center [428, 130] width 72 height 9
drag, startPoint x: 46, startPoint y: 63, endPoint x: 66, endPoint y: 73, distance: 22.8
click at [46, 62] on span "Clients (39)" at bounding box center [42, 64] width 41 height 12
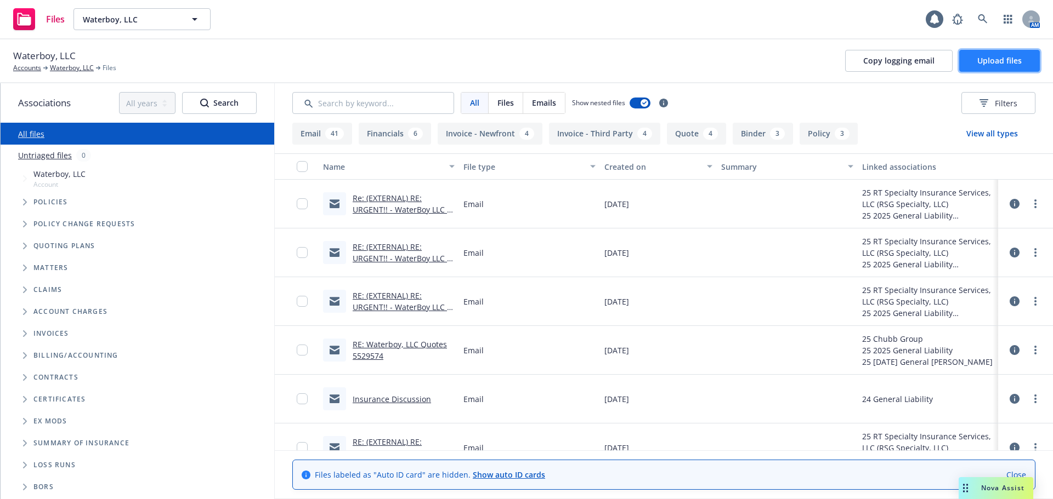
click at [1002, 66] on button "Upload files" at bounding box center [999, 61] width 81 height 22
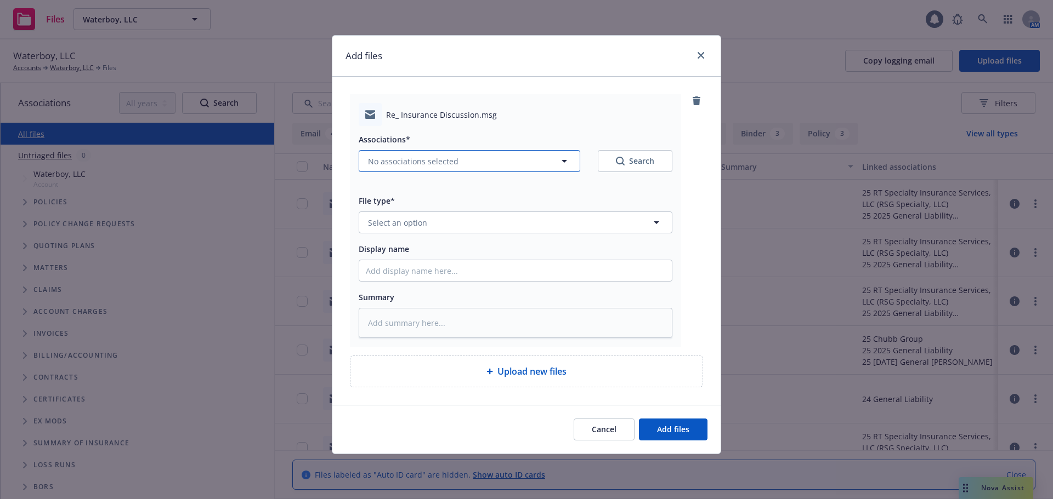
click at [552, 171] on button "No associations selected" at bounding box center [469, 161] width 221 height 22
type textarea "x"
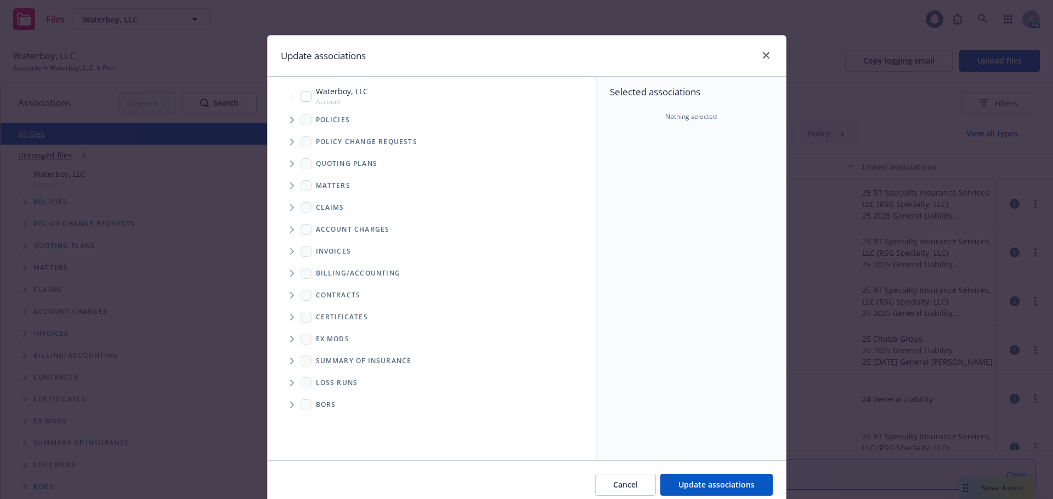
click at [284, 164] on span "Tree Example" at bounding box center [292, 164] width 18 height 18
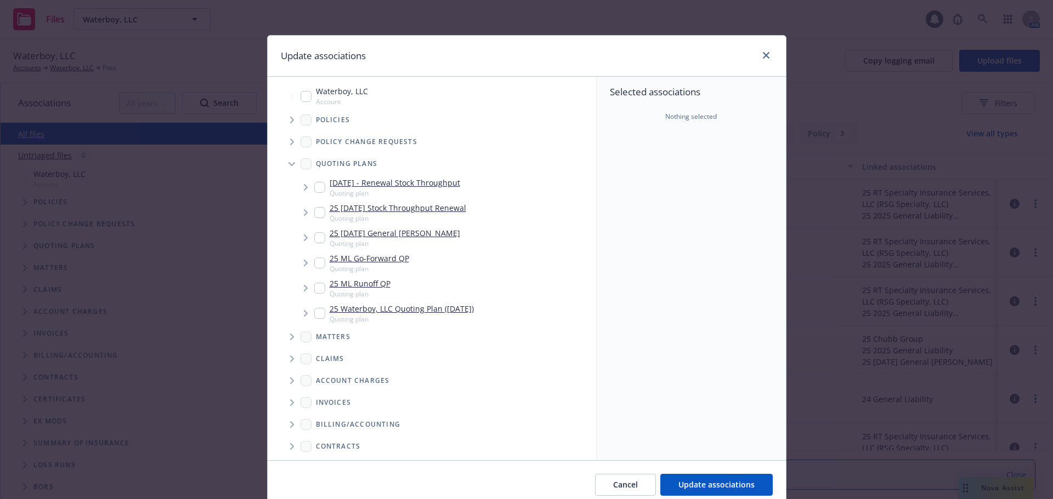
click at [288, 161] on span "Tree Example" at bounding box center [292, 164] width 18 height 18
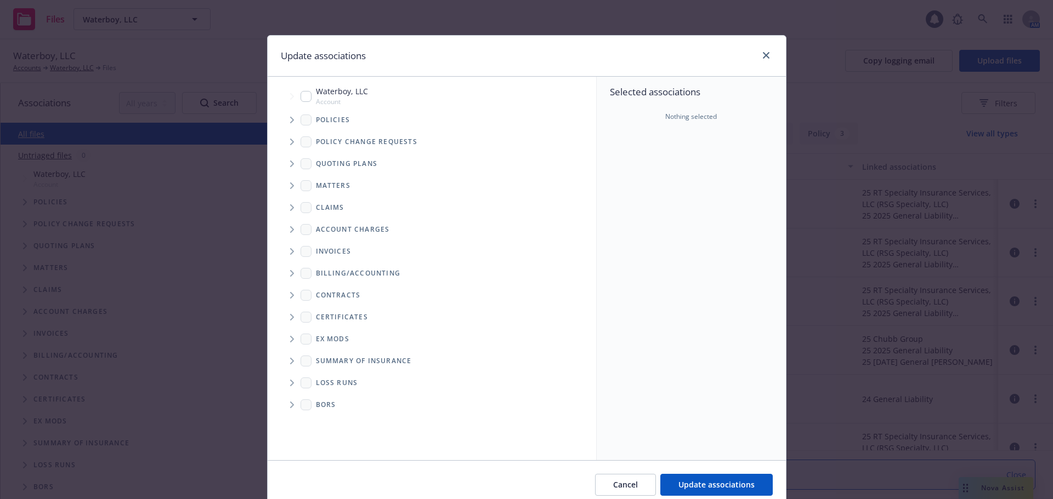
click at [292, 119] on span "Tree Example" at bounding box center [292, 120] width 18 height 18
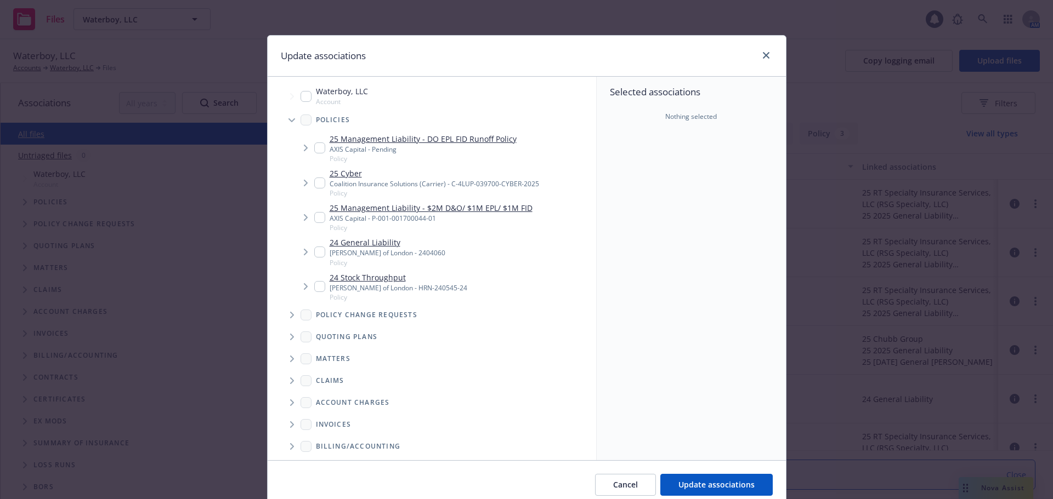
click at [322, 251] on div "24 General Liability Lloyd's of London - 2404060 Policy" at bounding box center [379, 252] width 131 height 30
checkbox input "true"
type textarea "x"
click at [290, 338] on icon "Tree Example" at bounding box center [292, 337] width 4 height 7
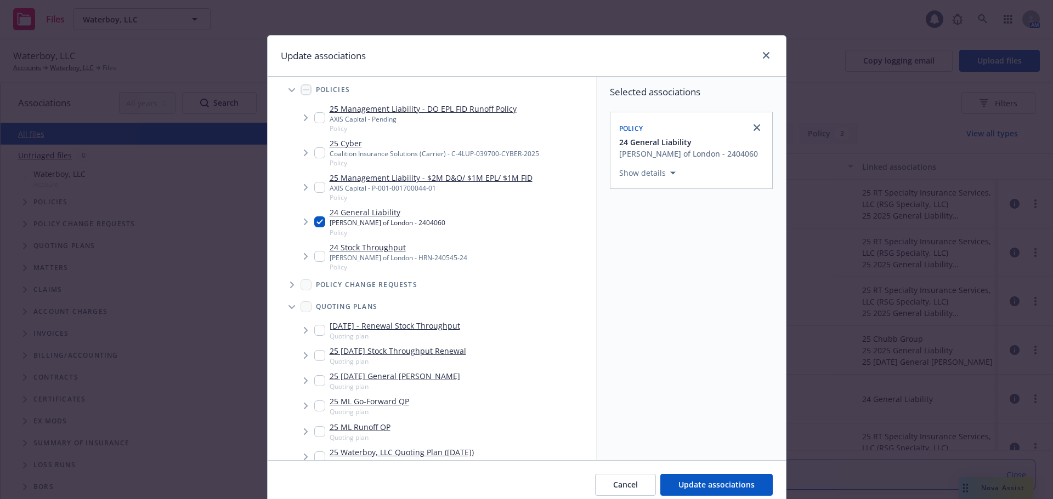
scroll to position [110, 0]
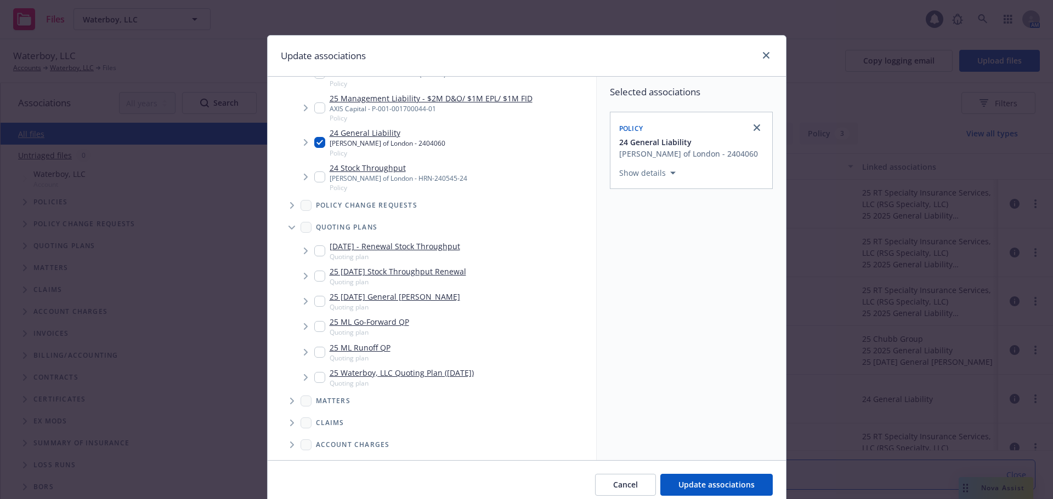
click at [317, 300] on input "Tree Example" at bounding box center [319, 301] width 11 height 11
checkbox input "true"
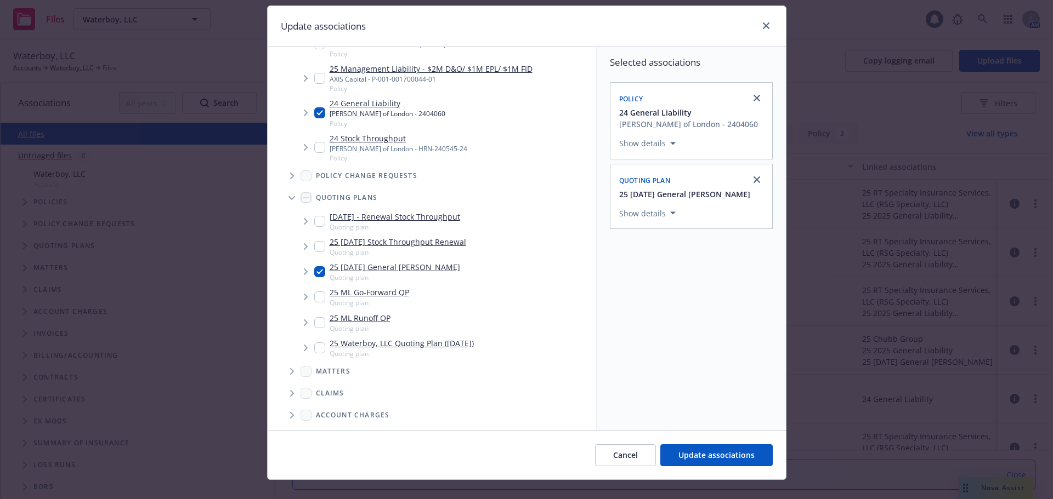
scroll to position [46, 0]
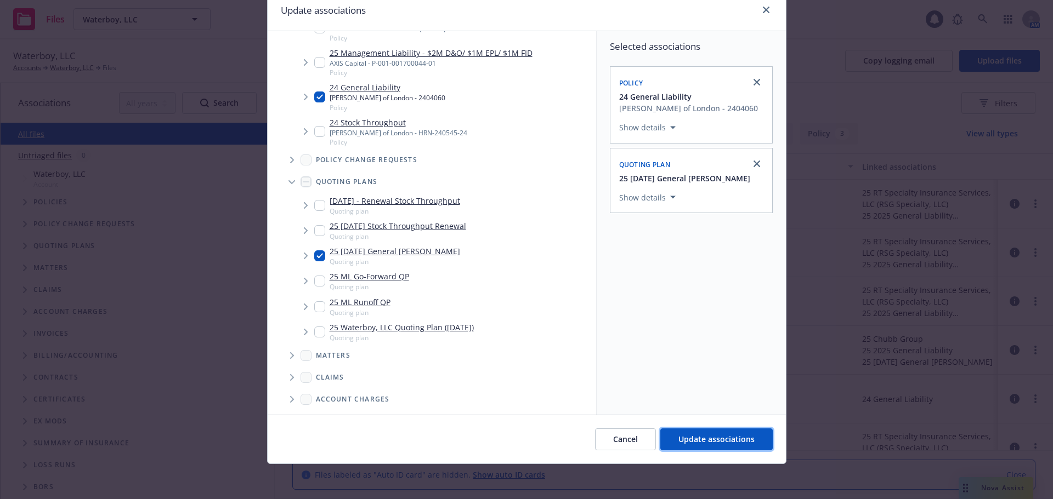
click at [702, 439] on span "Update associations" at bounding box center [716, 439] width 76 height 10
type textarea "x"
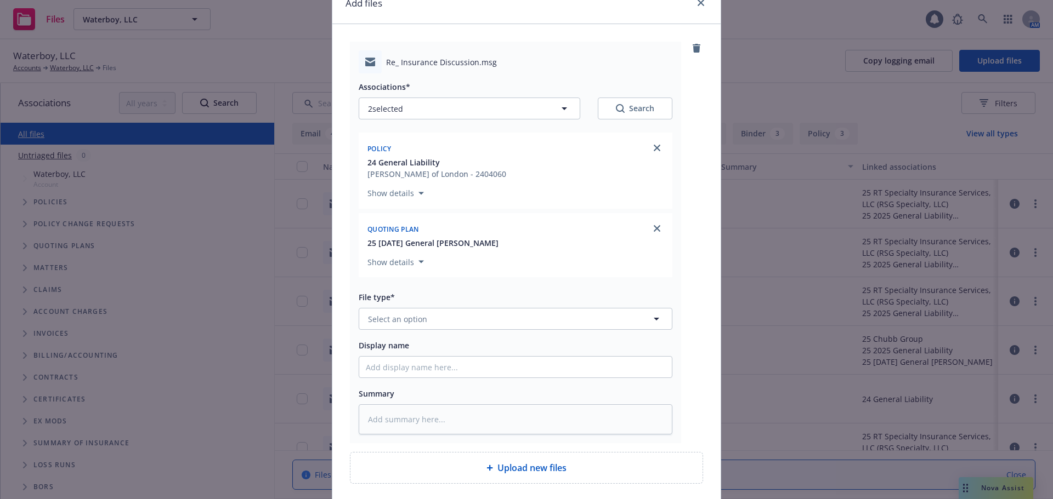
scroll to position [139, 0]
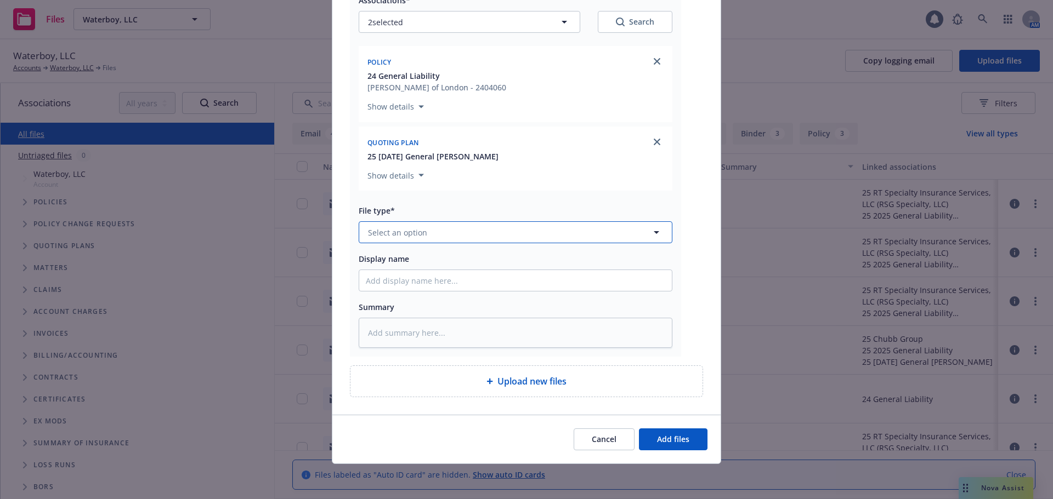
click at [512, 238] on button "Select an option" at bounding box center [516, 232] width 314 height 22
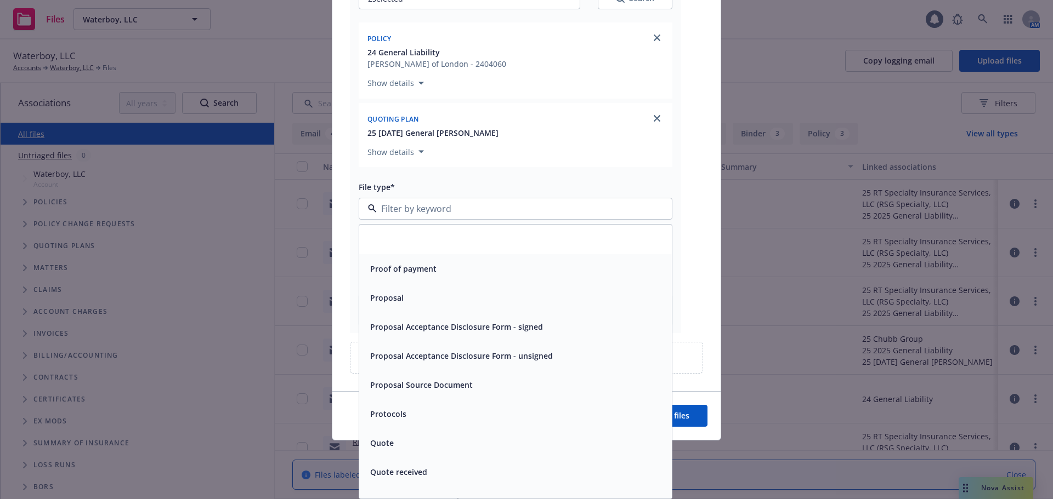
scroll to position [3811, 0]
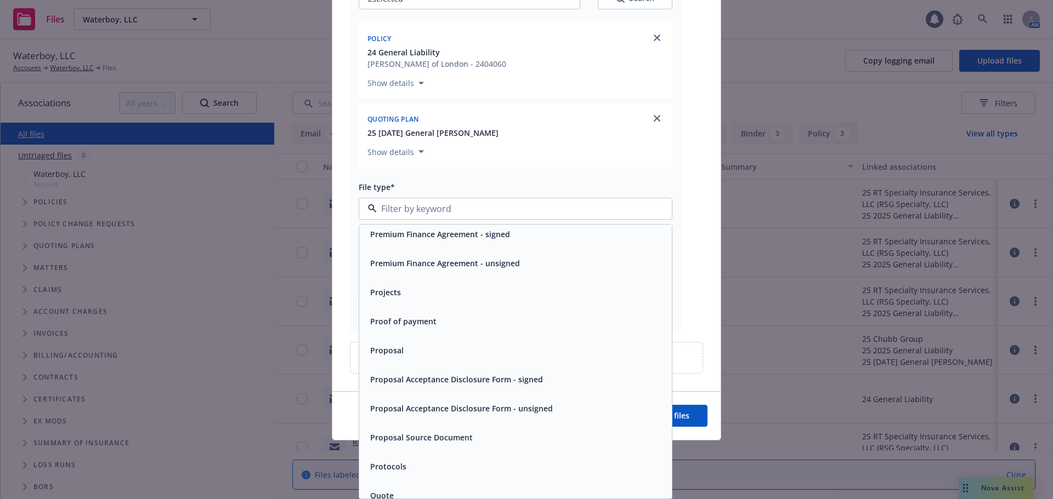
drag, startPoint x: 470, startPoint y: 206, endPoint x: 347, endPoint y: 198, distance: 123.1
click at [350, 198] on div "Re_ Insurance Discussion.msg Associations* 2 selected Search Policy 24 General …" at bounding box center [515, 132] width 331 height 402
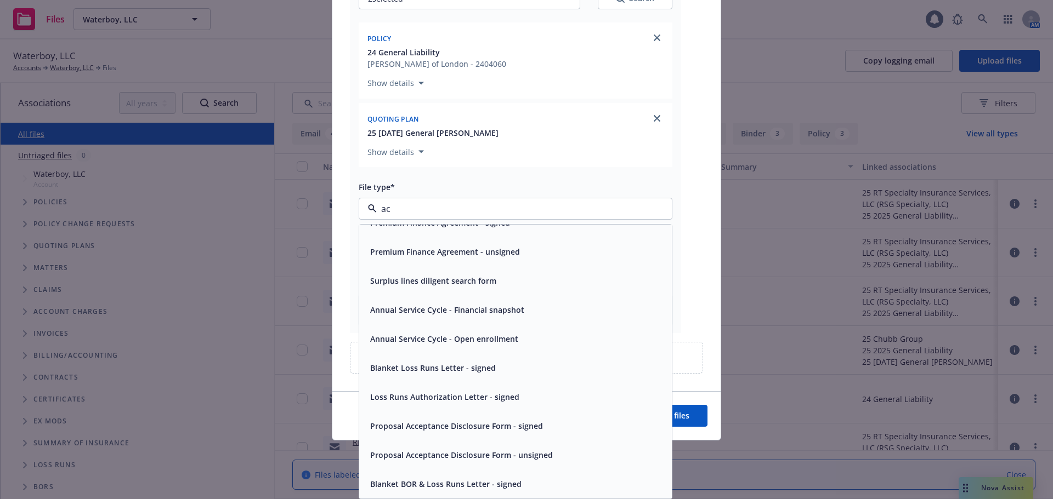
scroll to position [139, 0]
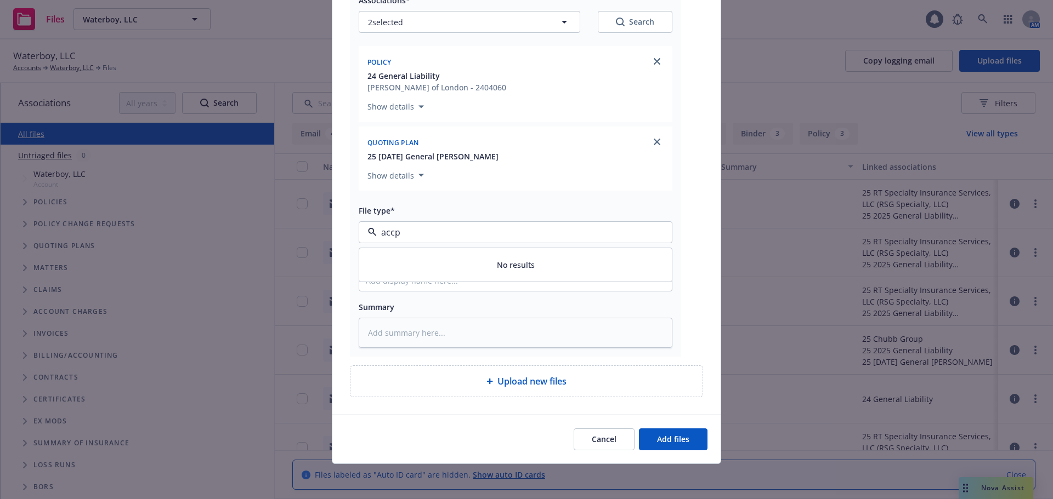
type input "acc"
drag, startPoint x: 421, startPoint y: 237, endPoint x: 362, endPoint y: 236, distance: 58.7
click at [362, 236] on div "acc" at bounding box center [516, 232] width 314 height 22
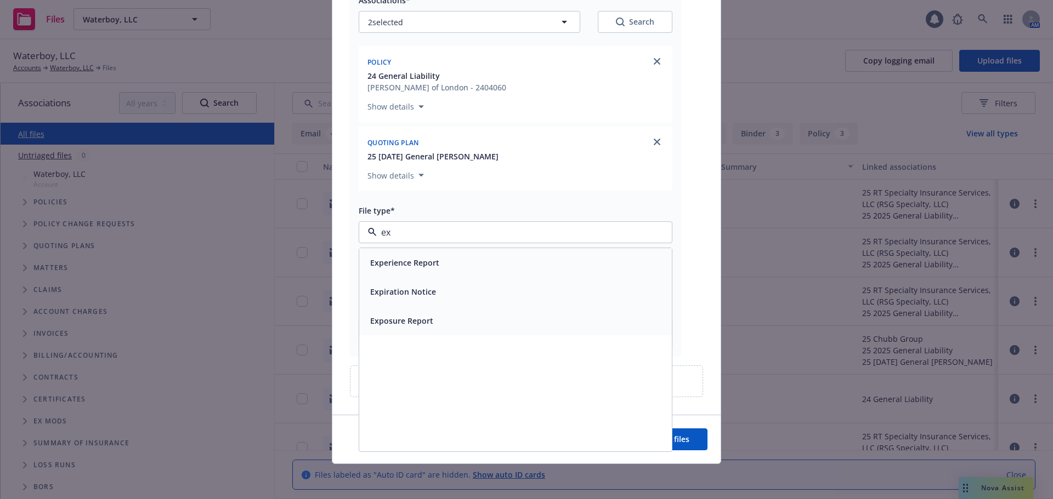
type input "e"
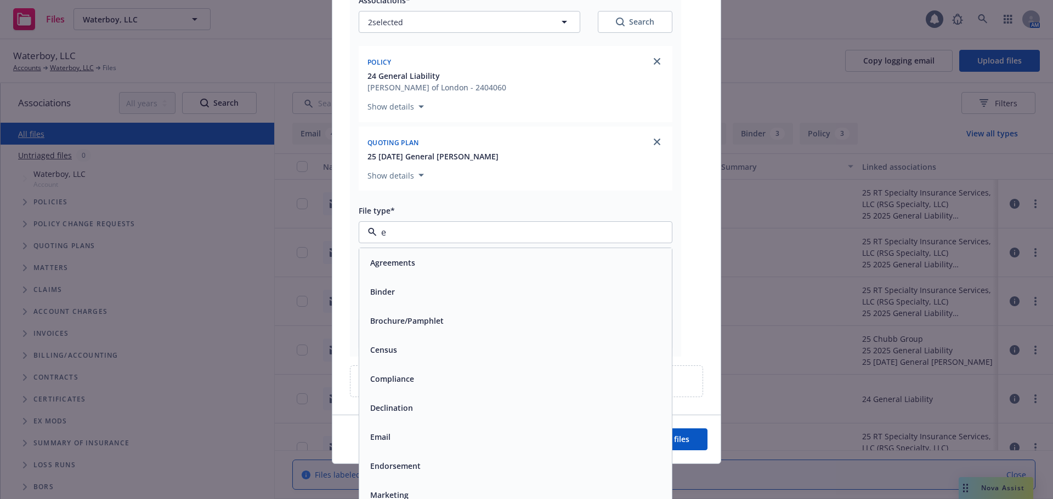
scroll to position [163, 0]
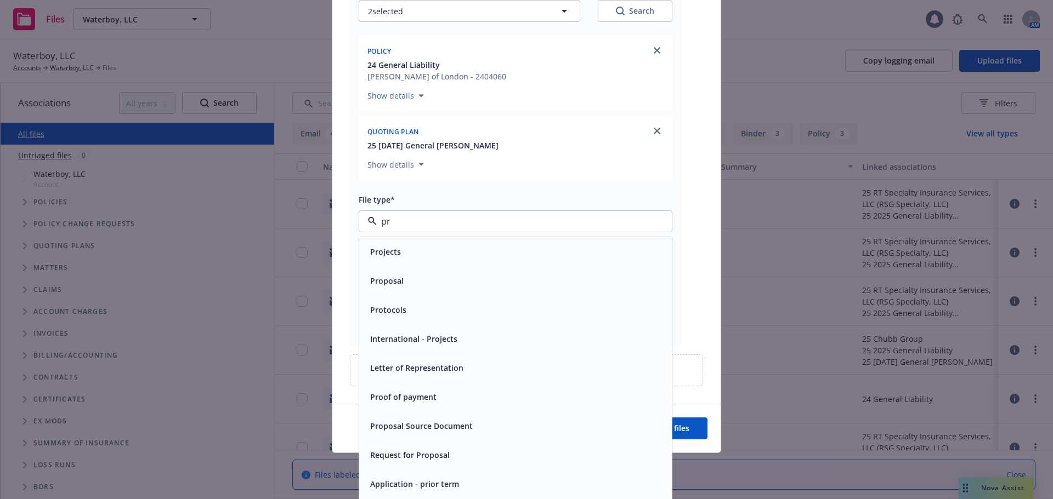
type input "p"
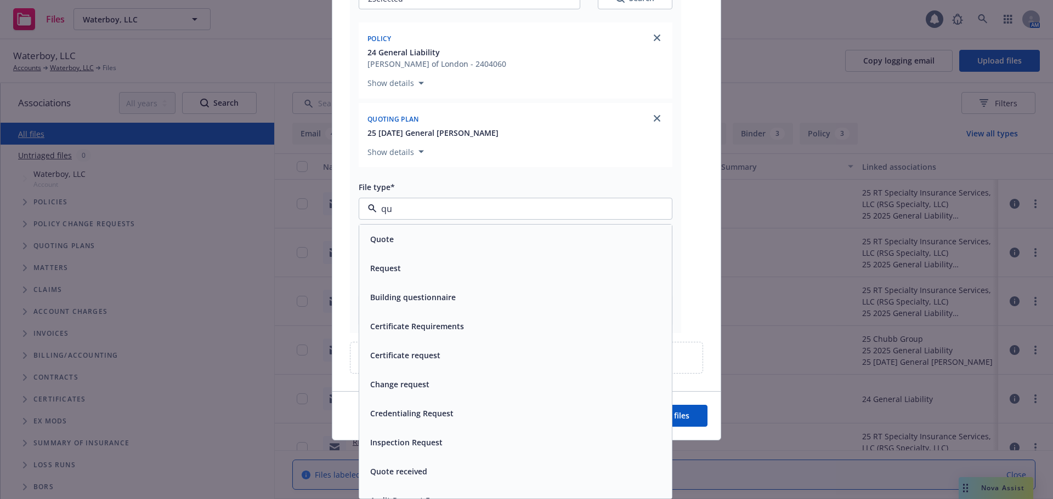
type input "q"
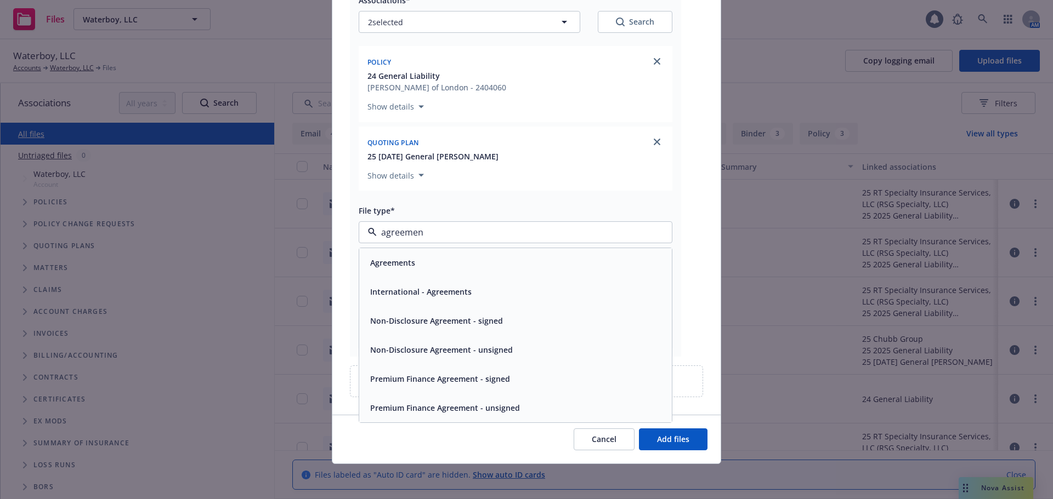
type input "agreement"
drag, startPoint x: 438, startPoint y: 237, endPoint x: 342, endPoint y: 219, distance: 97.2
click at [341, 219] on div "Re_ Insurance Discussion.msg Associations* 2 selected Search Policy 24 General …" at bounding box center [526, 176] width 388 height 478
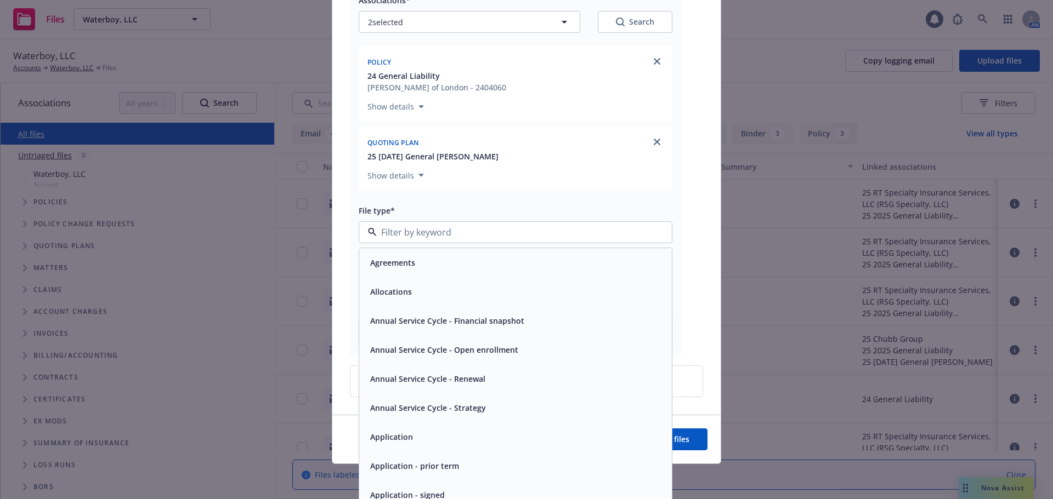
scroll to position [163, 0]
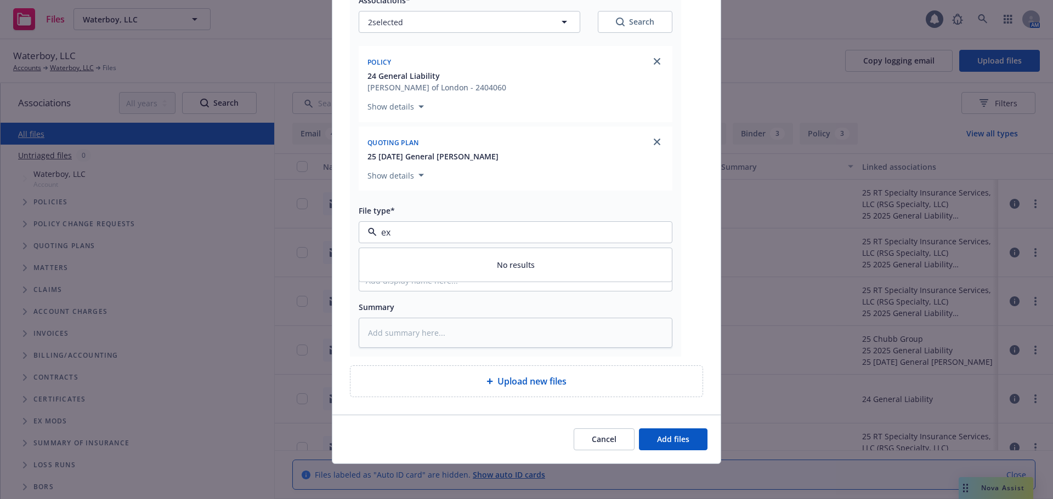
type input "e"
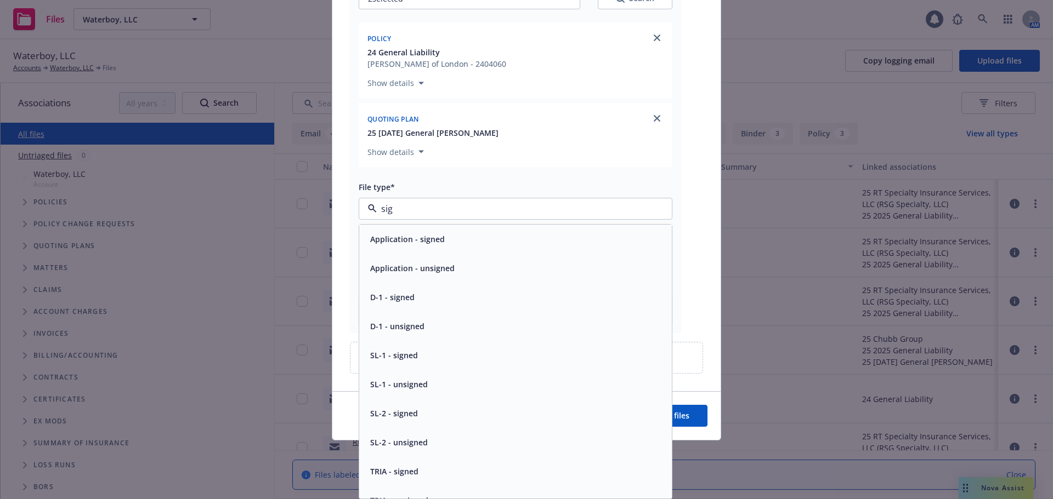
type input "sign"
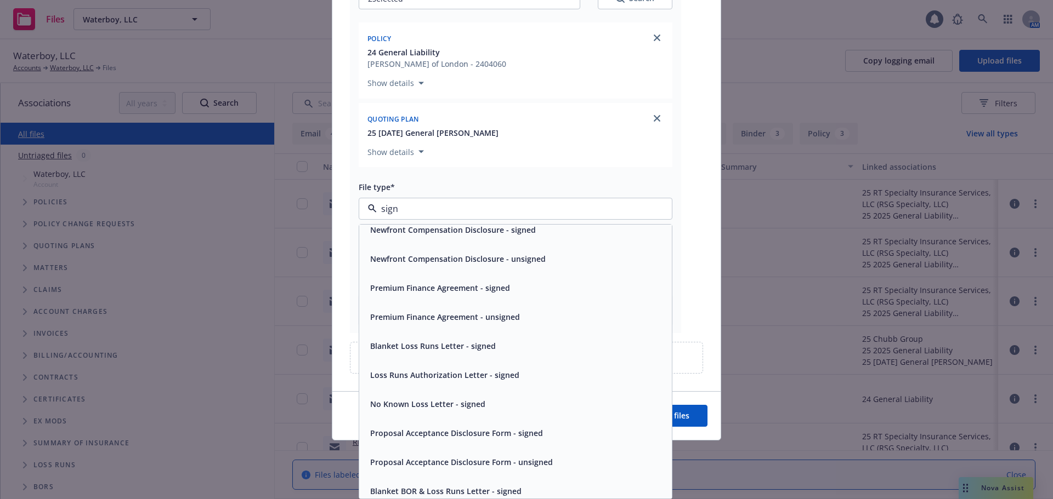
scroll to position [569, 0]
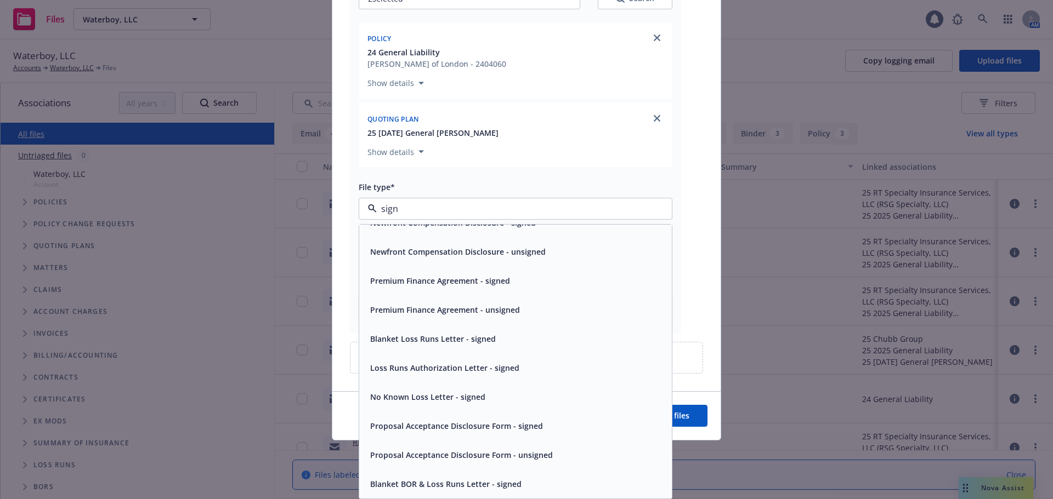
drag, startPoint x: 405, startPoint y: 213, endPoint x: 350, endPoint y: 208, distance: 55.0
click at [350, 208] on div "Re_ Insurance Discussion.msg Associations* 2 selected Search Policy 24 General …" at bounding box center [515, 132] width 331 height 402
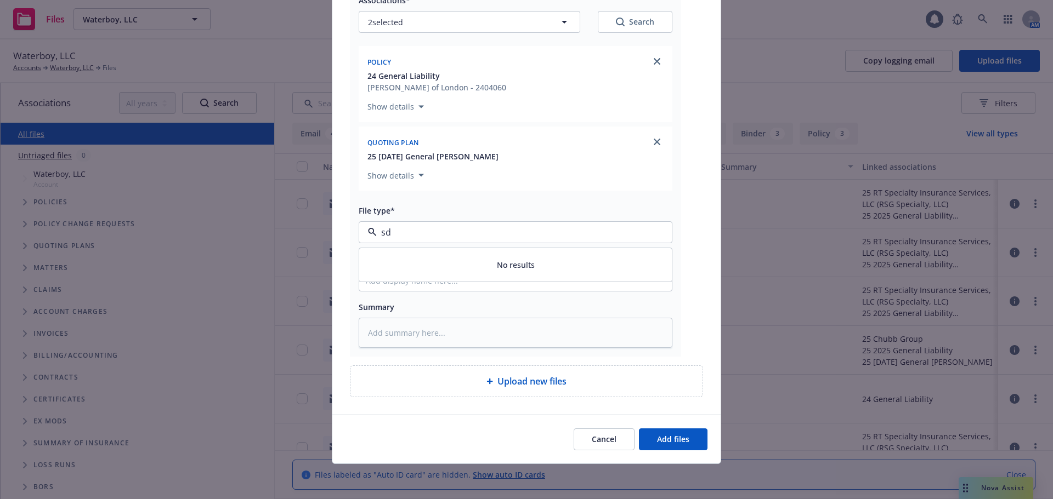
scroll to position [0, 0]
type input "s"
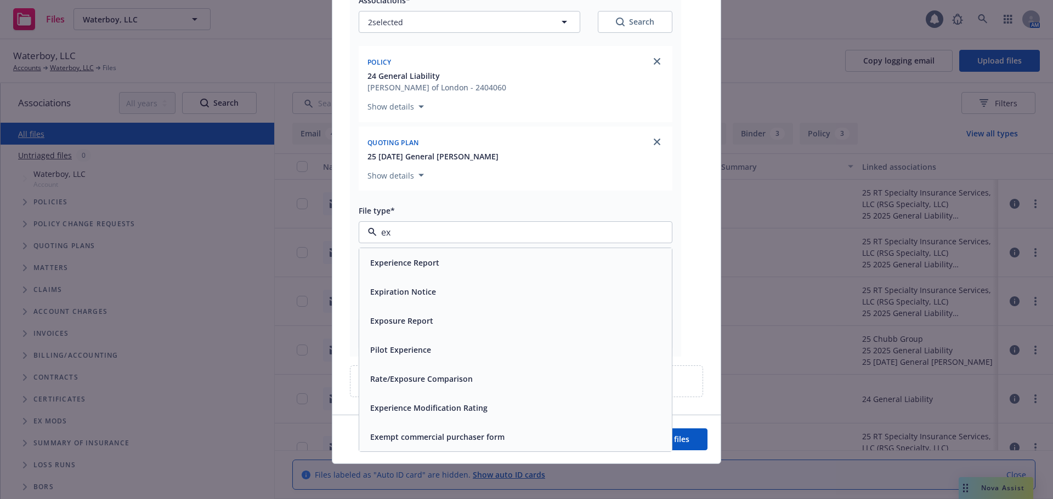
scroll to position [139, 0]
type input "e"
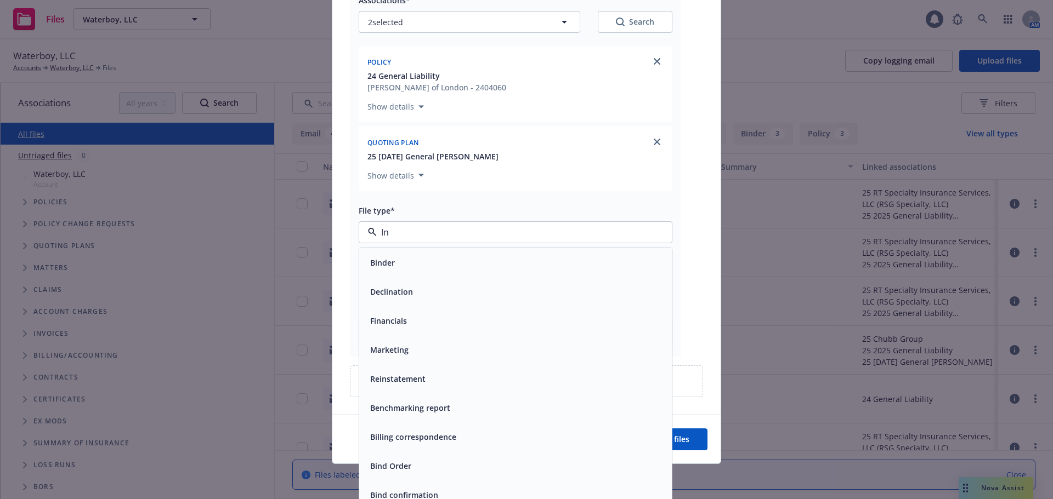
type input "I"
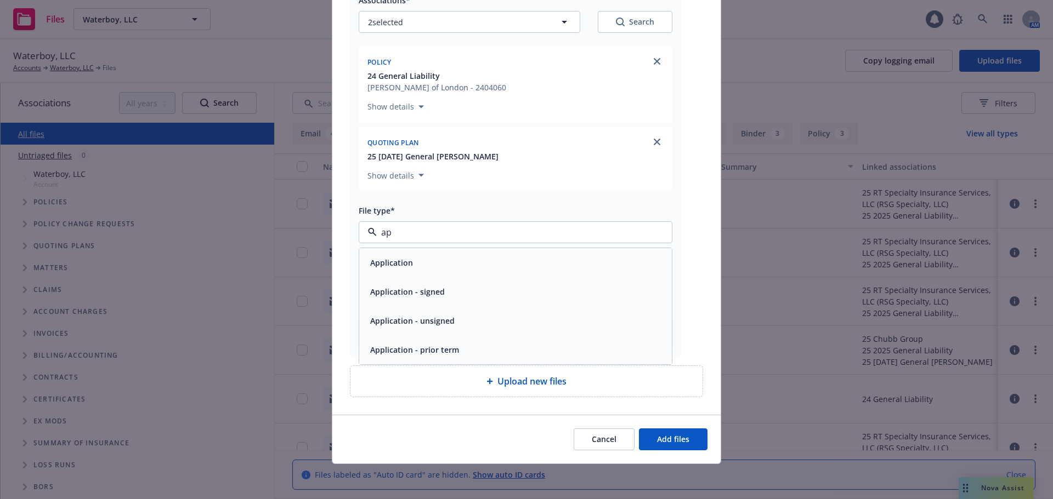
type input "a"
type input "proposal"
click at [533, 380] on span "Proposal Acceptance Disclosure Form - unsigned" at bounding box center [461, 379] width 183 height 12
click at [428, 286] on input "Display name" at bounding box center [515, 280] width 313 height 21
click at [447, 264] on div "Display name" at bounding box center [516, 258] width 314 height 13
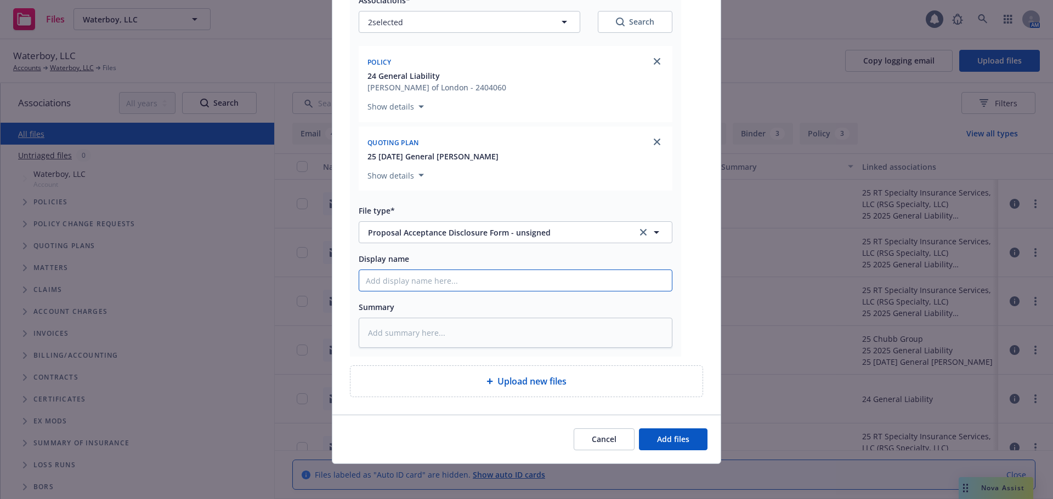
click at [446, 277] on input "Display name" at bounding box center [515, 280] width 313 height 21
click at [418, 269] on div "Display name" at bounding box center [516, 271] width 314 height 39
click at [414, 280] on input "Display name" at bounding box center [515, 280] width 313 height 21
type textarea "x"
type input "A"
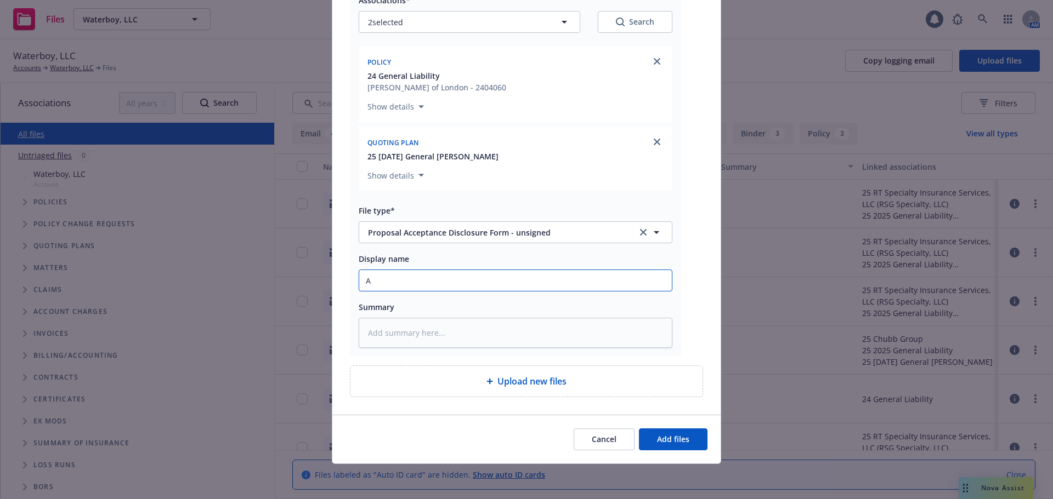
type textarea "x"
type input "Ap"
type textarea "x"
type input "App"
type textarea "x"
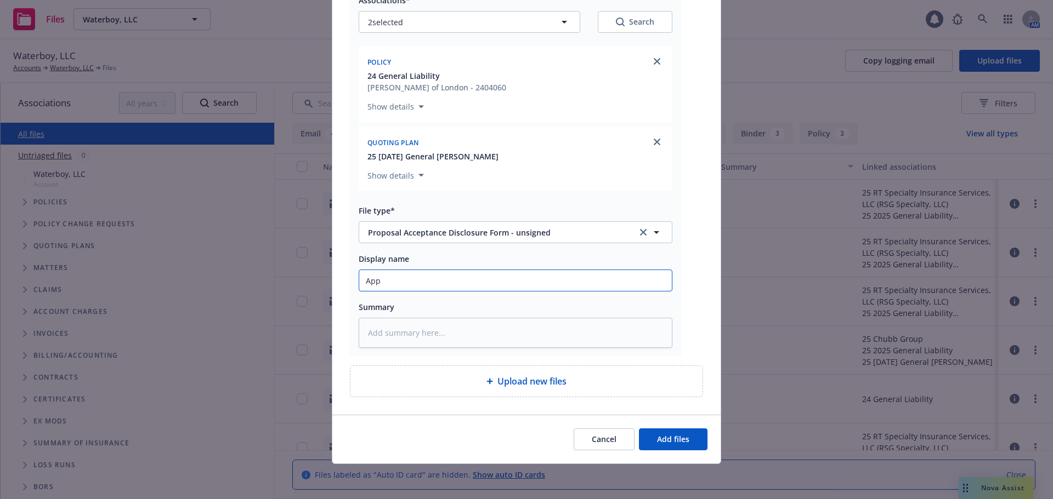
type input "Appr"
type textarea "x"
type input "Appro"
type textarea "x"
type input "Approv"
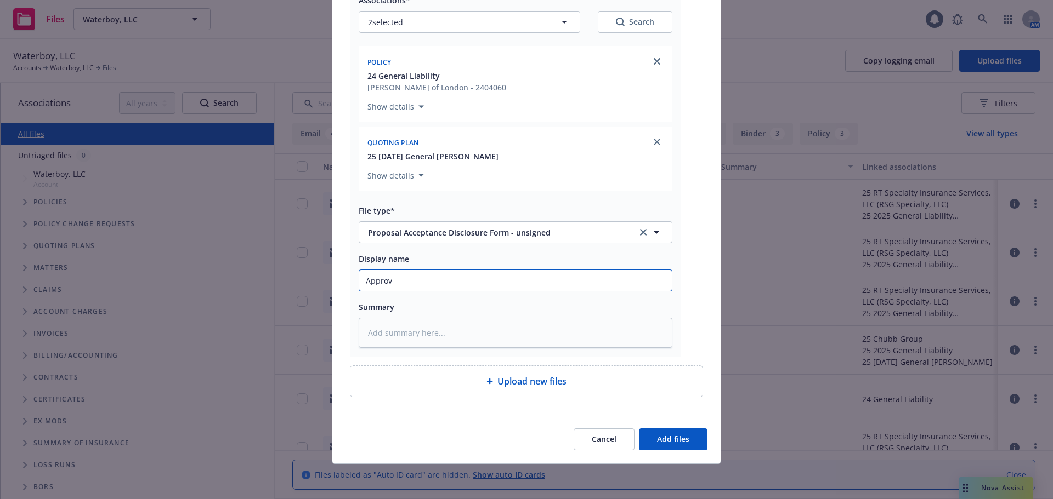
type textarea "x"
type input "Approva"
type textarea "x"
type input "Approval"
type textarea "x"
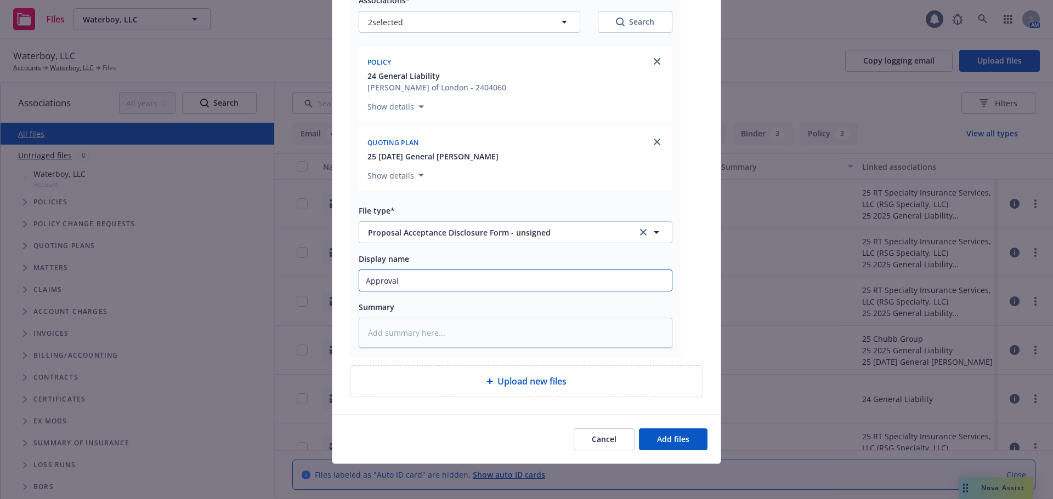
type input "Approval"
type textarea "x"
type input "Approval to"
type textarea "x"
type input "Approval to"
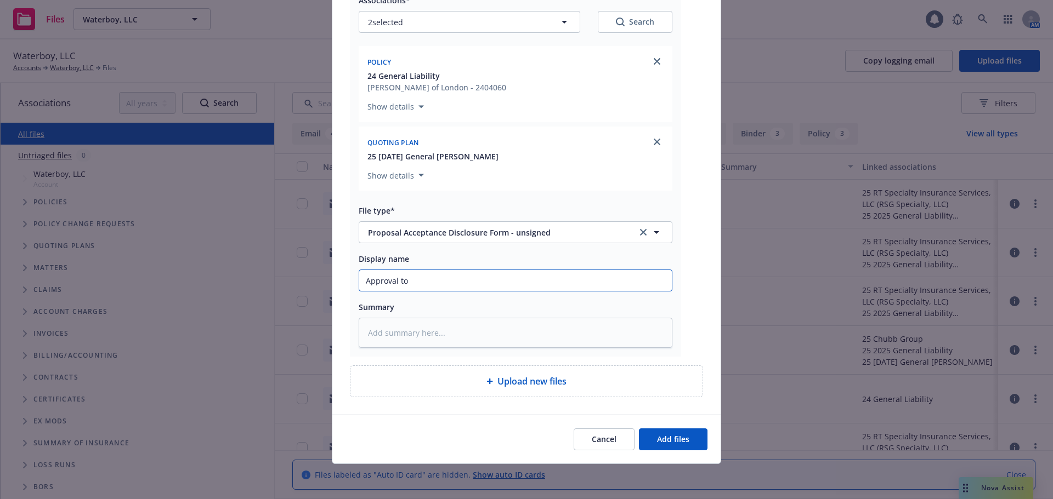
type textarea "x"
type input "Approval to e"
type textarea "x"
type input "Approval to ex"
type textarea "x"
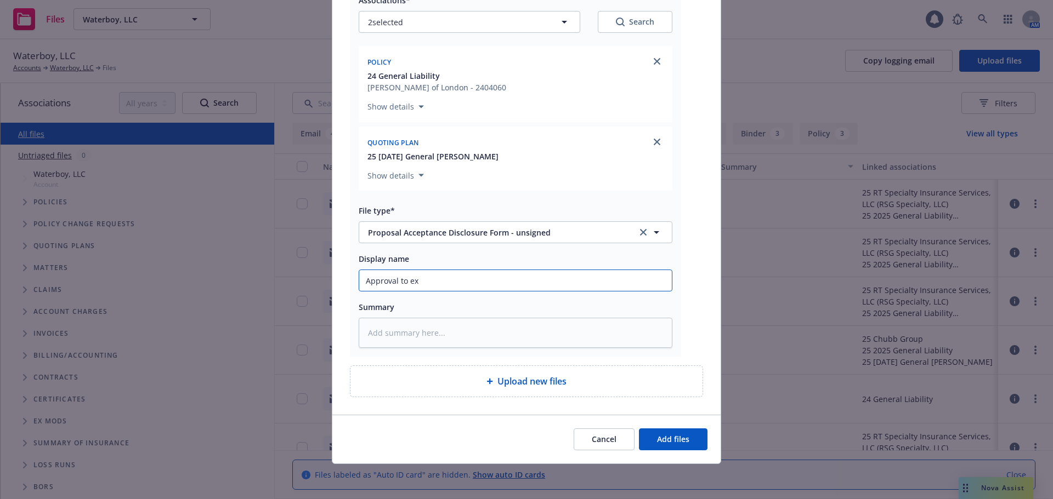
type input "Approval to ext"
type textarea "x"
type input "Approval to exte"
type textarea "x"
type input "Approval to exten"
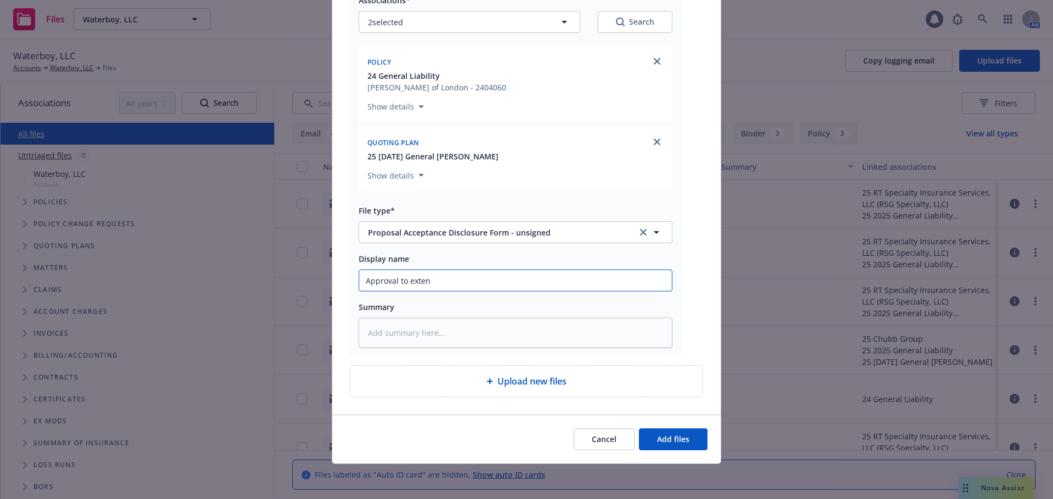
type textarea "x"
type input "Approval to extend"
type textarea "x"
type input "Approval to extend"
type textarea "x"
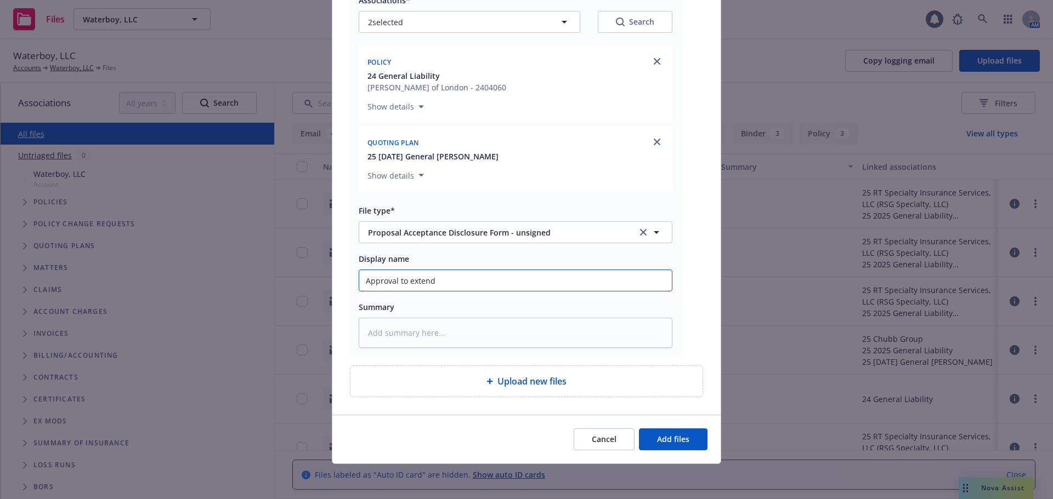
type input "Approval to extend p"
type textarea "x"
type input "Approval to extend po"
type textarea "x"
type input "Approval to extend pol"
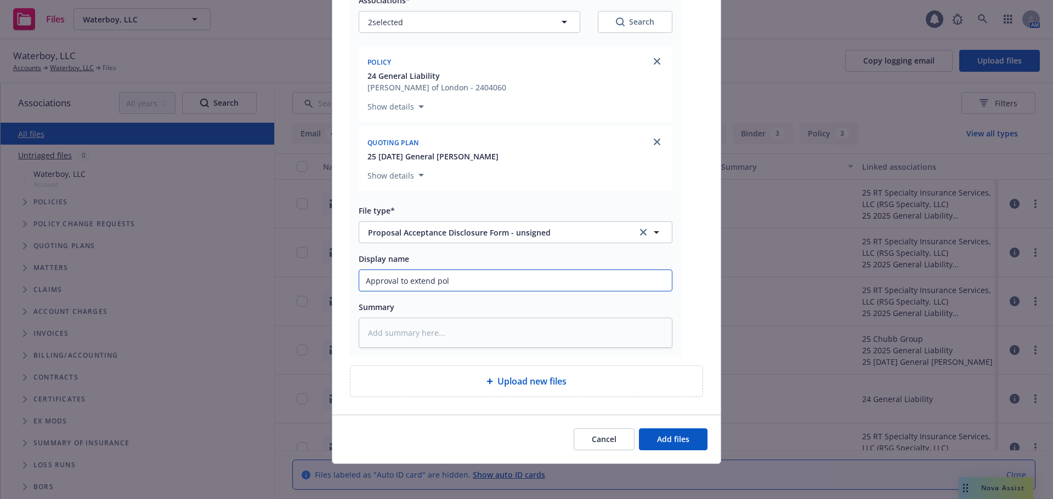
type textarea "x"
type input "Approval to extend poli"
type textarea "x"
type input "Approval to extend polic"
type textarea "x"
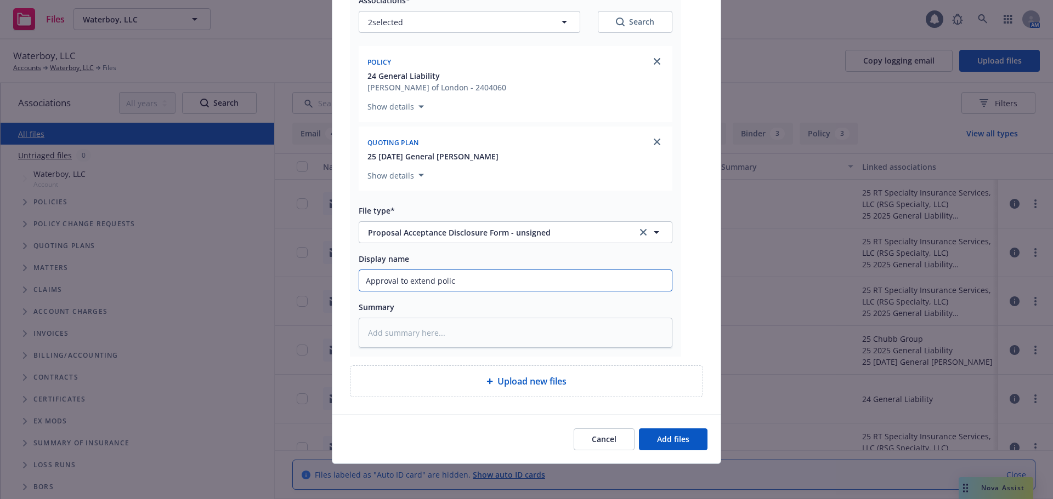
type input "Approval to extend policy"
type textarea "x"
type input "Approval to extend policy f"
type textarea "x"
type input "Approval to extend policy fr"
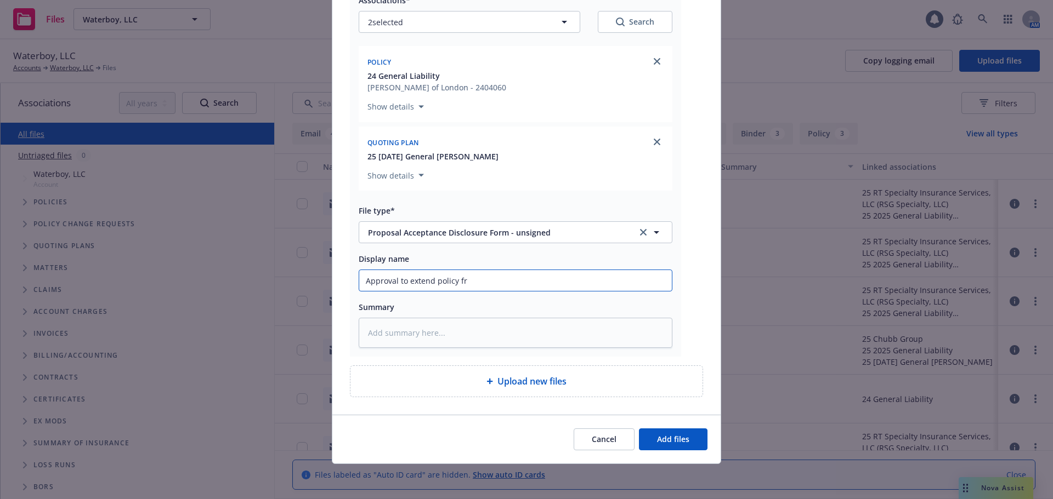
type textarea "x"
type input "Approval to extend policy fro"
type textarea "x"
type input "Approval to extend policy from"
type textarea "x"
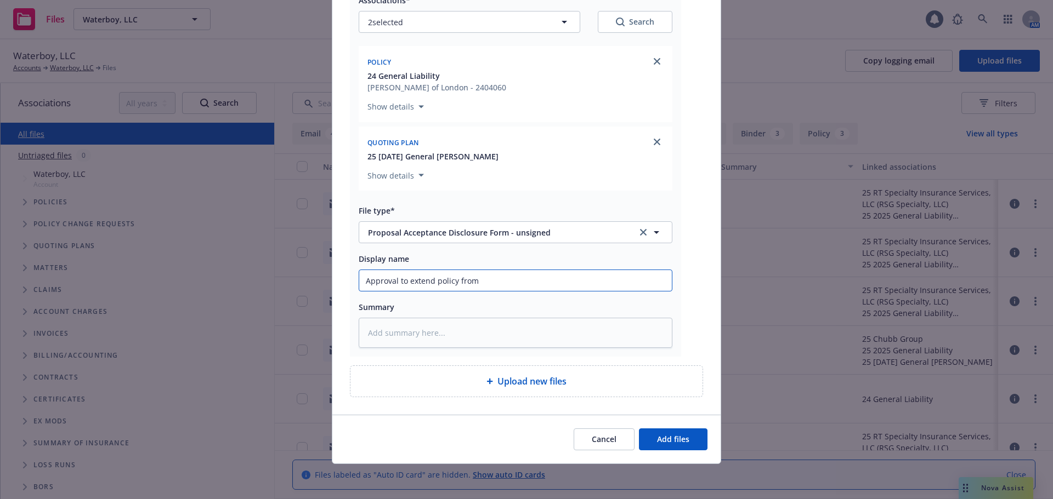
type input "Approval to extend policy from"
type textarea "x"
type input "Approval to extend policy from 9"
type textarea "x"
type input "Approval to extend policy from 9/"
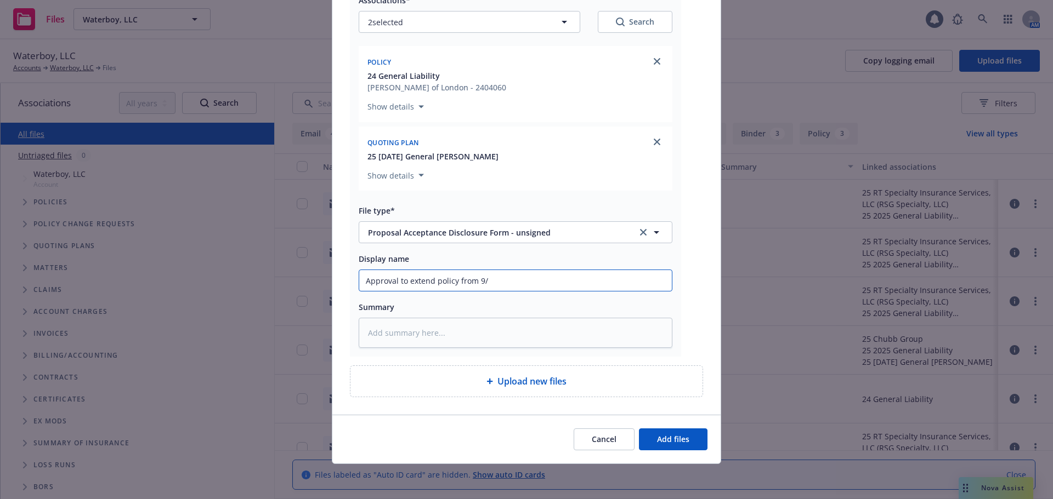
type textarea "x"
type input "Approval to extend policy from 9/1"
type textarea "x"
type input "Approval to extend policy from 9/11"
type textarea "x"
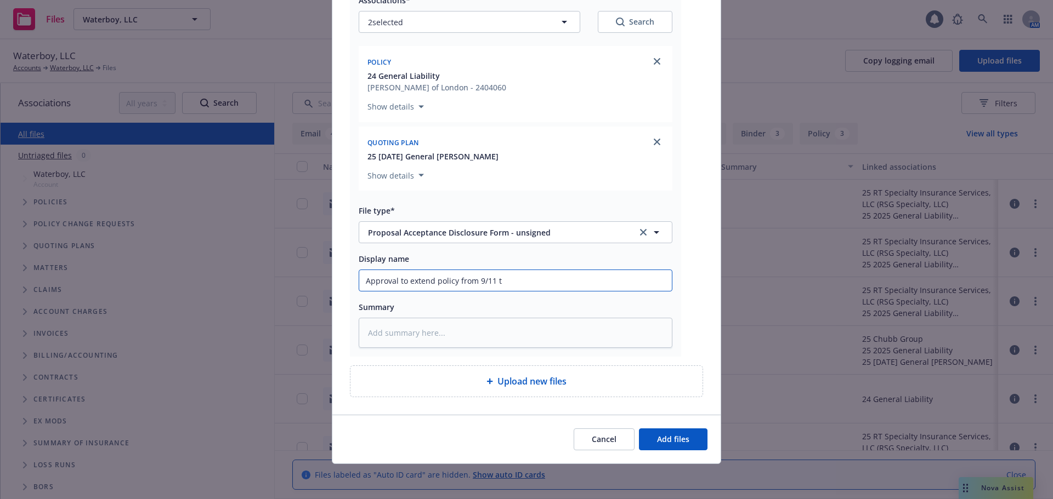
type input "Approval to extend policy from 9/11 to"
type textarea "x"
type input "Approval to extend policy from 9/11 to `1"
type textarea "x"
type input "Approval to extend policy from 9/11 to `10"
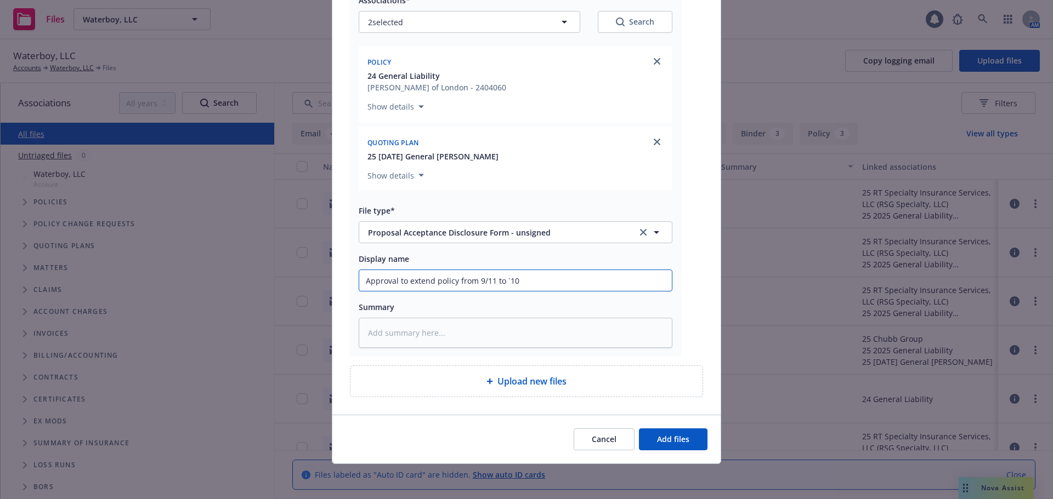
type textarea "x"
type input "Approval to extend policy from 9/11 to `1"
type textarea "x"
type input "Approval to extend policy from 9/11 to `"
type textarea "x"
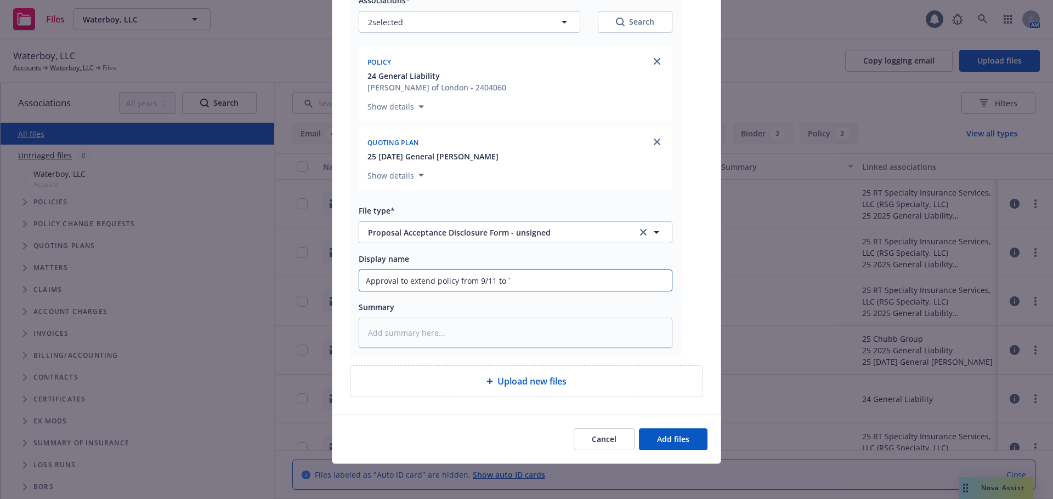
type input "Approval to extend policy from 9/11 to `1"
type textarea "x"
type input "Approval to extend policy from 9/11 to `10"
type textarea "x"
type input "Approval to extend policy from 9/11 to `1"
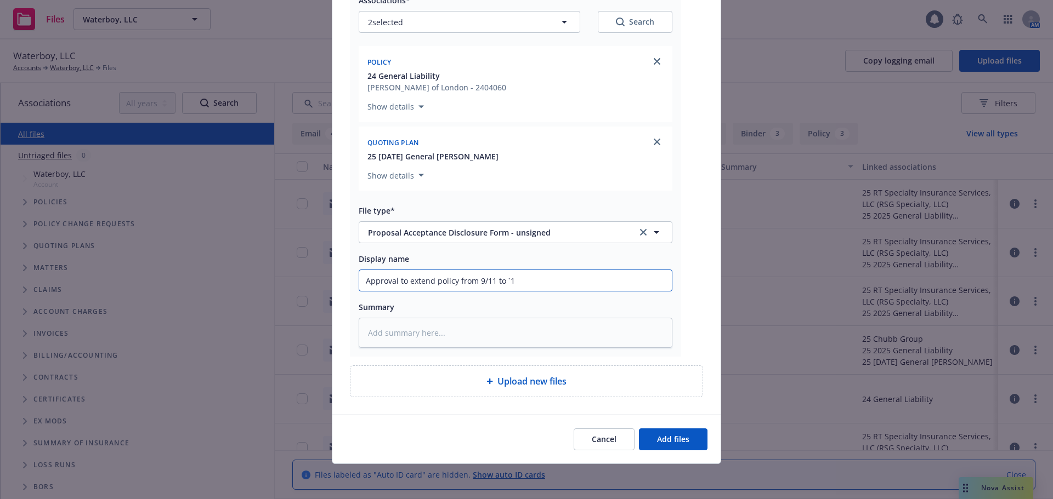
type textarea "x"
type input "Approval to extend policy from 9/11 to `11"
type textarea "x"
type input "Approval to extend policy from 9/11 to `1"
type textarea "x"
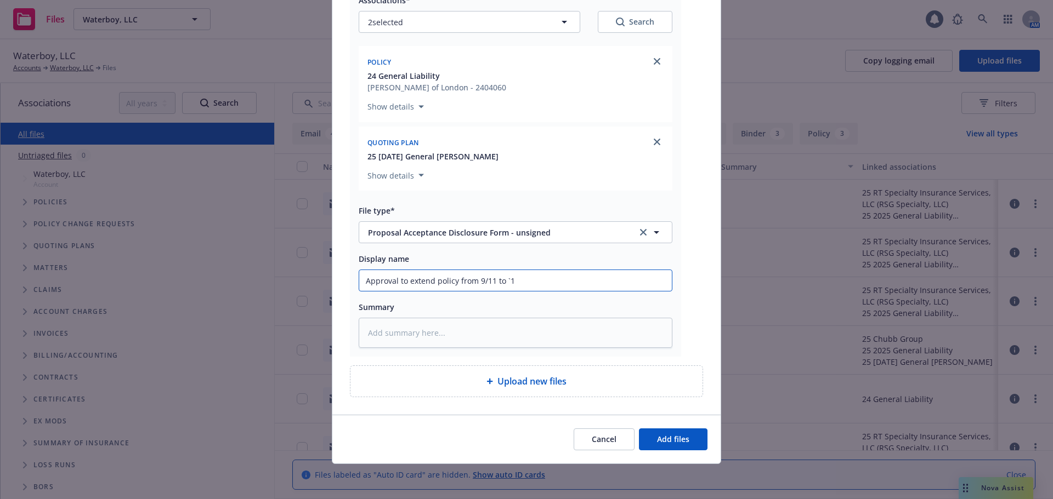
type input "Approval to extend policy from 9/11 to `"
type textarea "x"
type input "Approval to extend policy from 9/11 to"
type textarea "x"
type input "Approval to extend policy from 9/11 to 10"
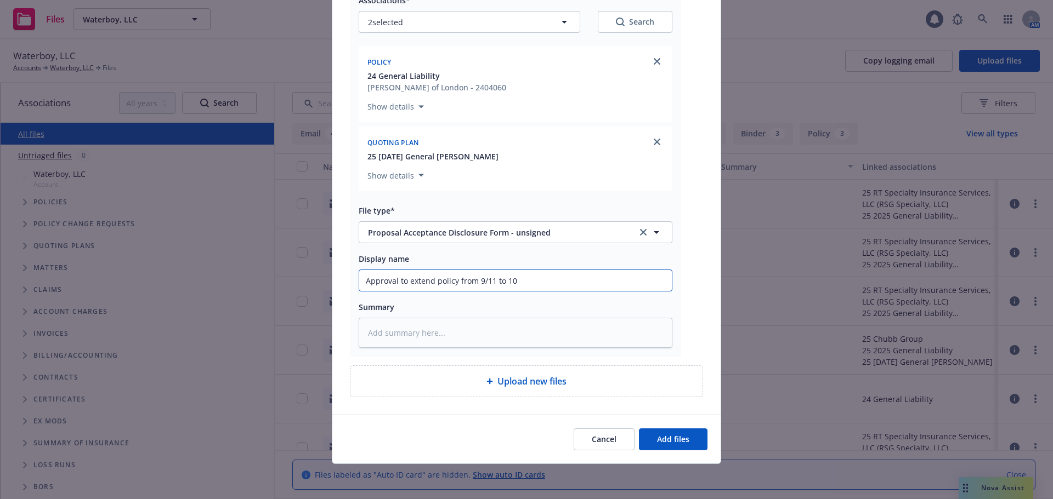
type textarea "x"
type input "Approval to extend policy from 9/11 to 10/"
type textarea "x"
type input "Approval to extend policy from 9/11 to 10/1"
type textarea "x"
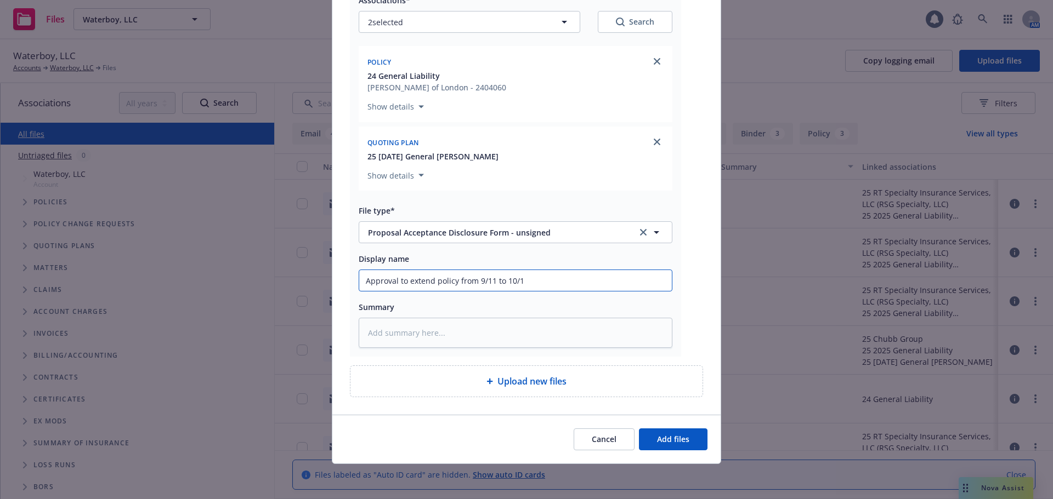
type input "Approval to extend policy from 9/11 to 10/11"
type textarea "x"
type input "Approval to extend policy from 9/11 to 10/11"
type textarea "x"
type input "Approval to extend policy from 9/11 to 10/11 w"
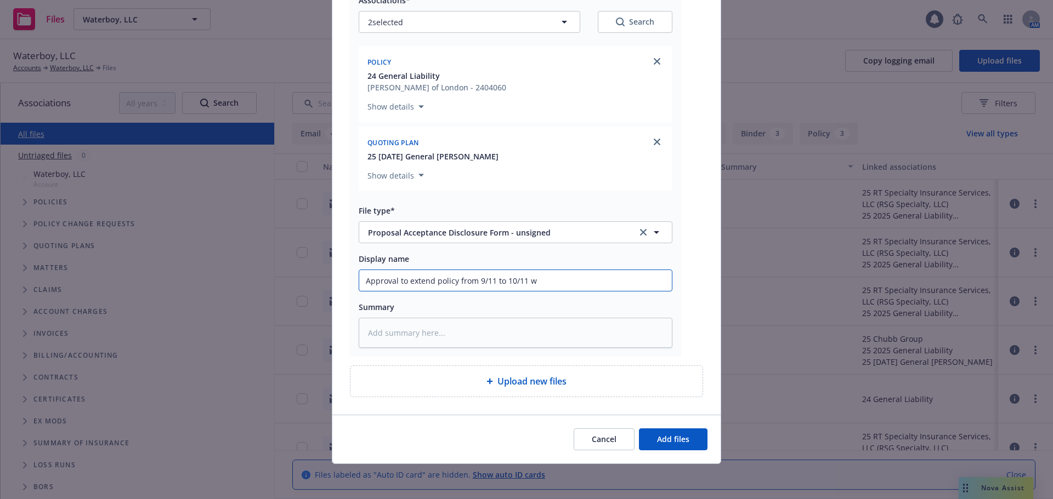
type textarea "x"
type input "Approval to extend policy from 9/11 to 10/11 wi"
type textarea "x"
type input "Approval to extend policy from 9/11 to 10/11 w"
type textarea "x"
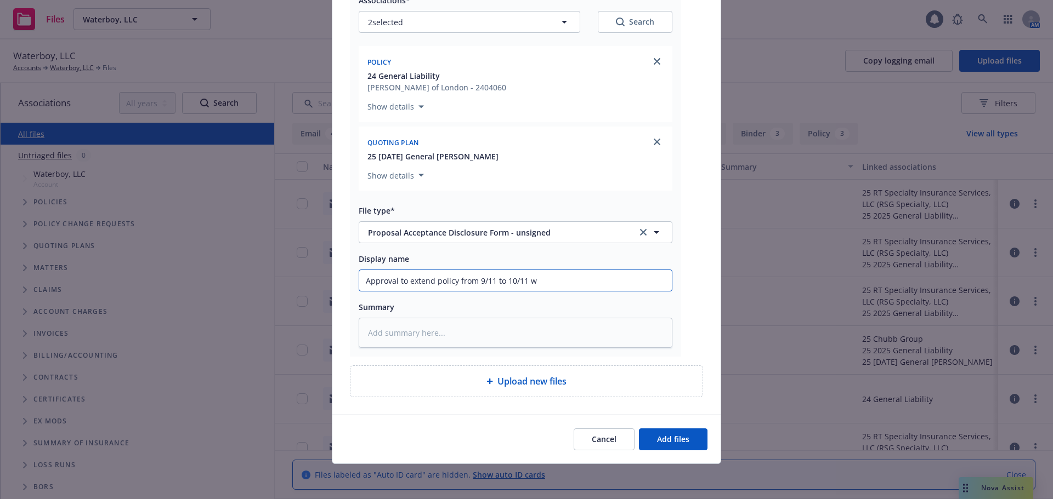
type input "Approval to extend policy from 9/11 to 10/11 w/"
type textarea "x"
type input "Approval to extend policy from 9/11 to 10/11 w/"
type textarea "x"
type input "Approval to extend policy from 9/11 to 10/11 w/ i"
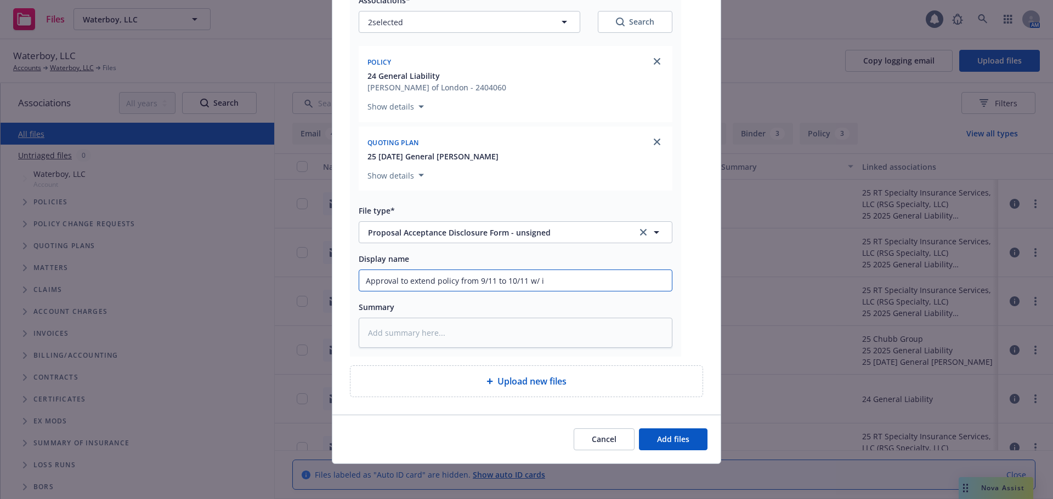
type textarea "x"
type input "Approval to extend policy from 9/11 to 10/11 w/ in"
type textarea "x"
type input "Approval to extend policy from 9/11 to 10/11 w/ inc"
type textarea "x"
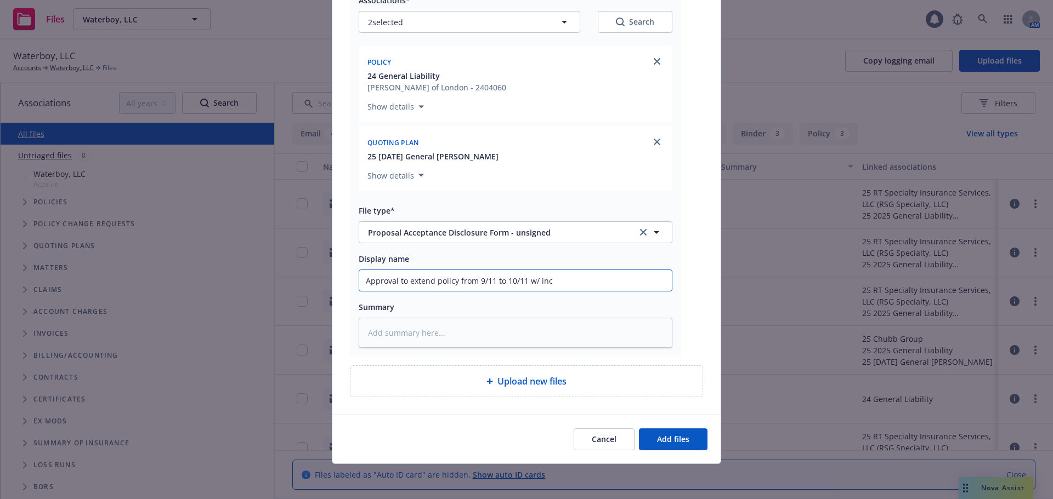
type input "Approval to extend policy from 9/11 to 10/11 w/ incu"
type textarea "x"
type input "Approval to extend policy from 9/11 to 10/11 w/ incum"
type textarea "x"
type input "Approval to extend policy from 9/11 to 10/11 w/ incumb"
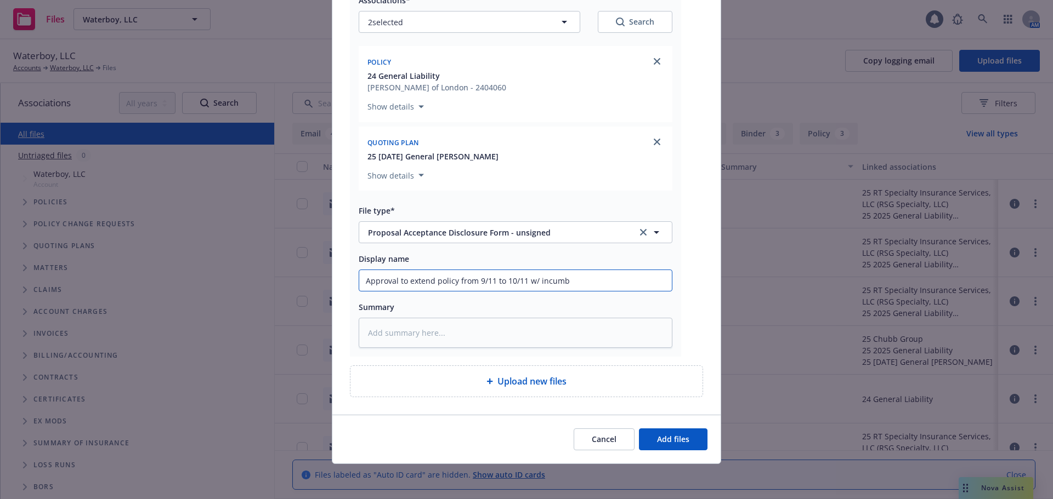
type textarea "x"
type input "Approval to extend policy from 9/11 to 10/11 w/ incumbe"
type textarea "x"
type input "Approval to extend policy from 9/11 to 10/11 w/ incumben"
type textarea "x"
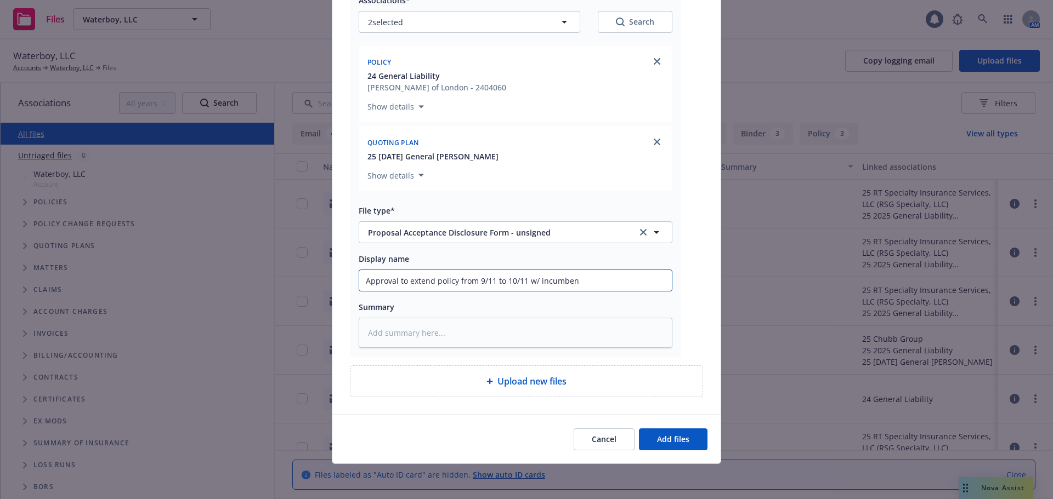
type input "Approval to extend policy from 9/11 to 10/11 w/ incumbent"
type textarea "x"
type input "Approval to extend policy from 9/11 to 10/11 w/ incumbent"
type textarea "x"
type input "Approval to extend policy from 9/11 to 10/11 w/ incumbent"
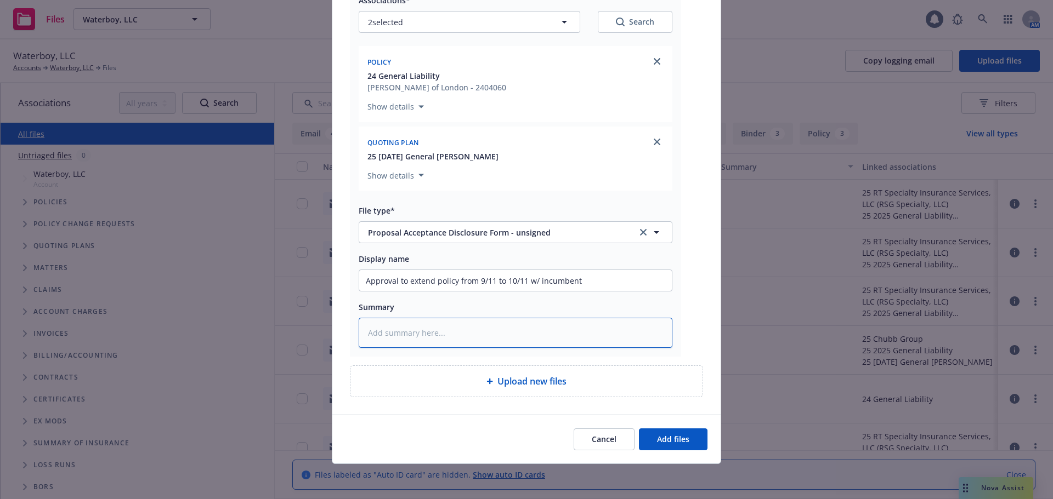
click at [412, 325] on textarea at bounding box center [516, 333] width 314 height 30
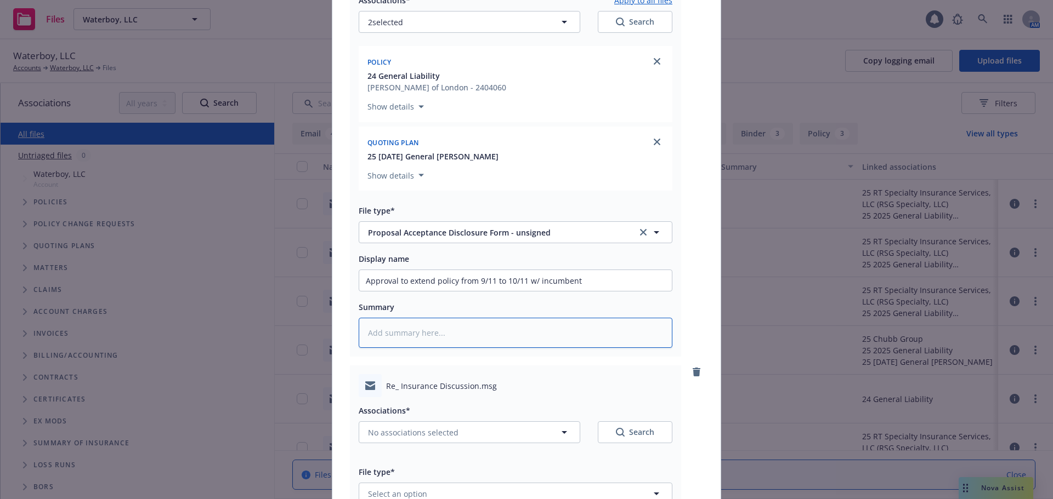
click at [424, 347] on textarea at bounding box center [516, 333] width 314 height 30
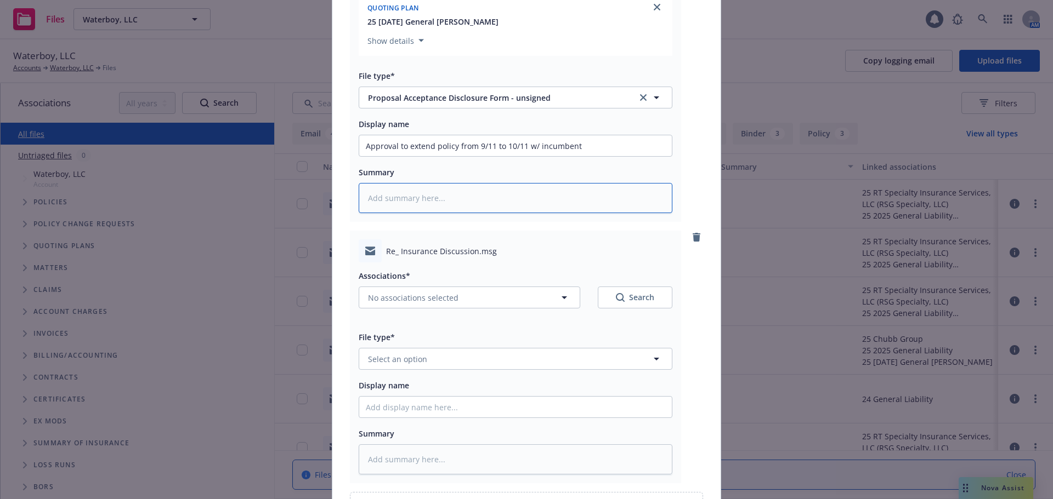
scroll to position [329, 0]
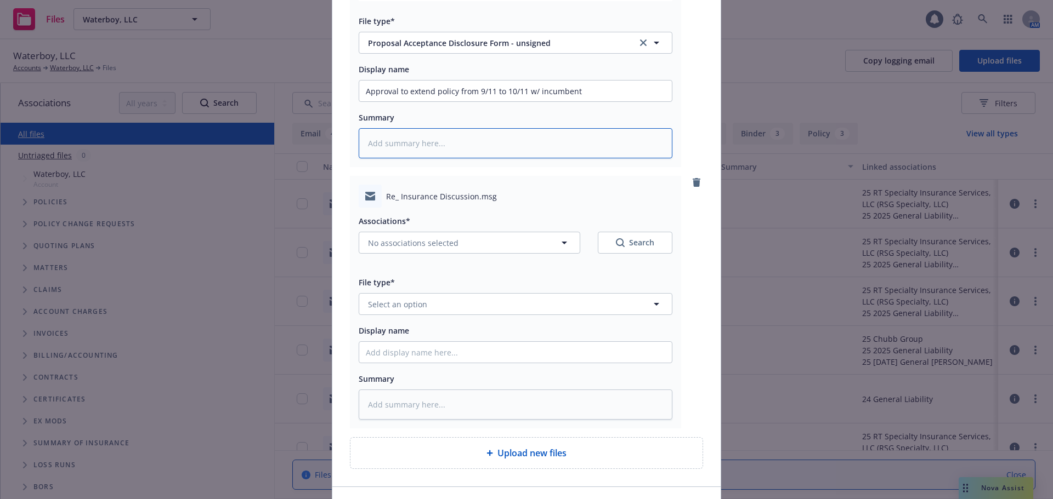
click at [429, 135] on textarea at bounding box center [516, 143] width 314 height 30
click at [426, 144] on textarea at bounding box center [516, 143] width 314 height 30
click at [414, 309] on span "Select an option" at bounding box center [397, 305] width 59 height 12
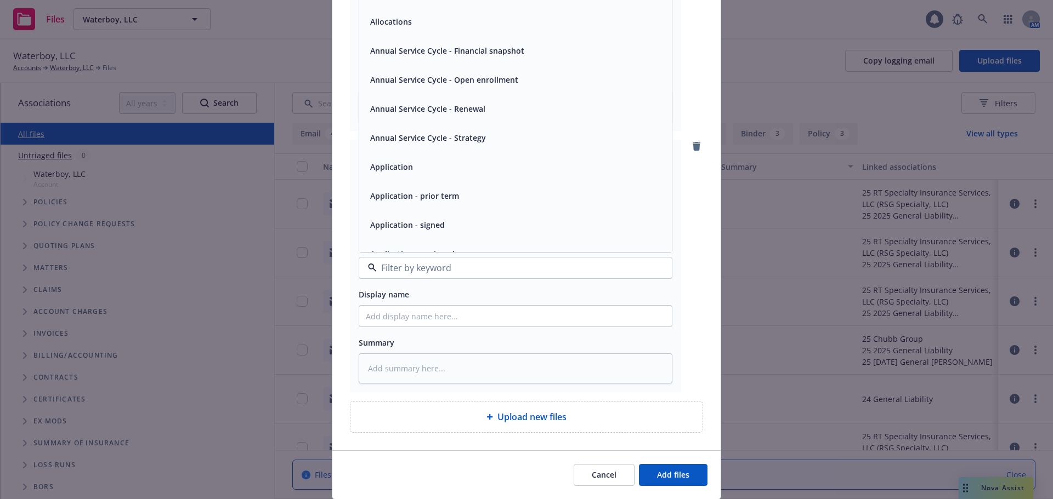
scroll to position [401, 0]
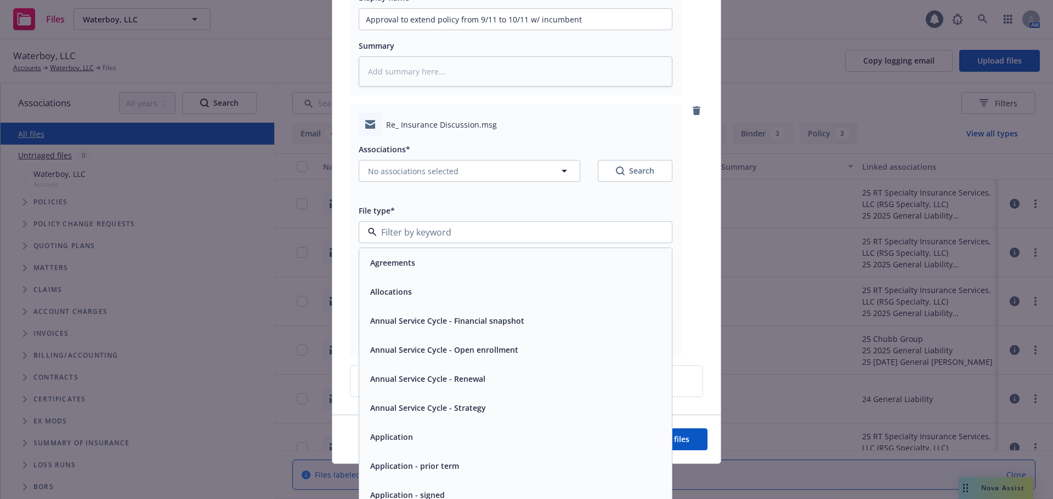
click at [340, 217] on div "Re_ Insurance Discussion.msg Associations* Apply to all files 2 selected Search…" at bounding box center [526, 45] width 388 height 739
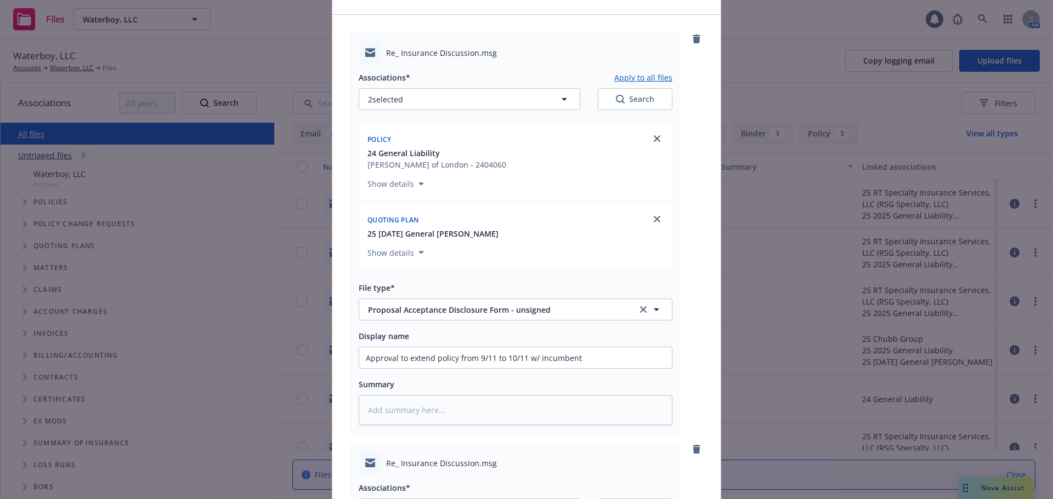
scroll to position [0, 0]
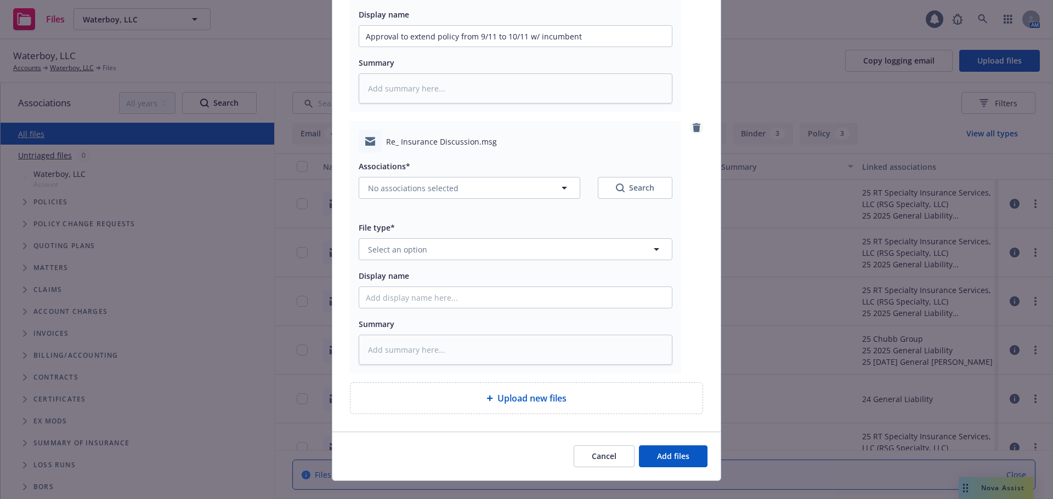
click at [692, 129] on icon "remove" at bounding box center [696, 127] width 8 height 9
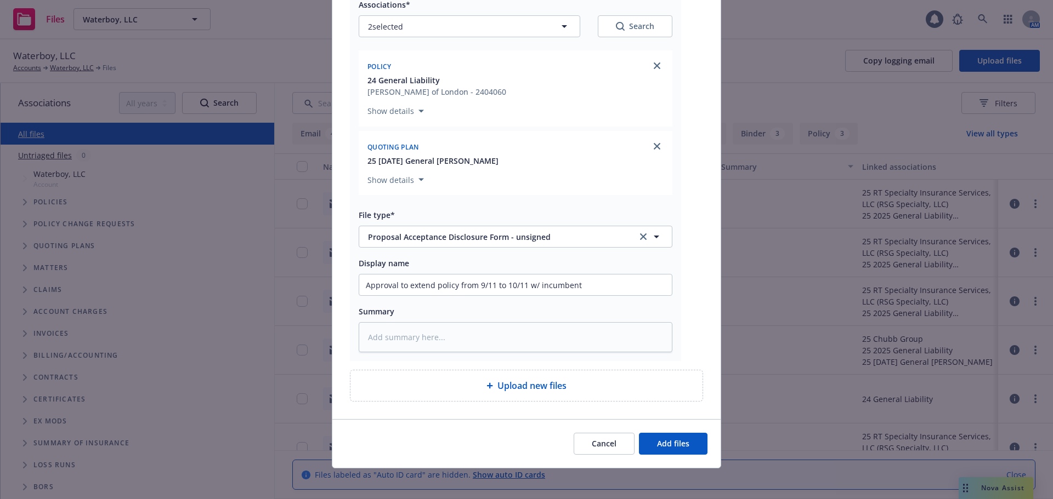
scroll to position [139, 0]
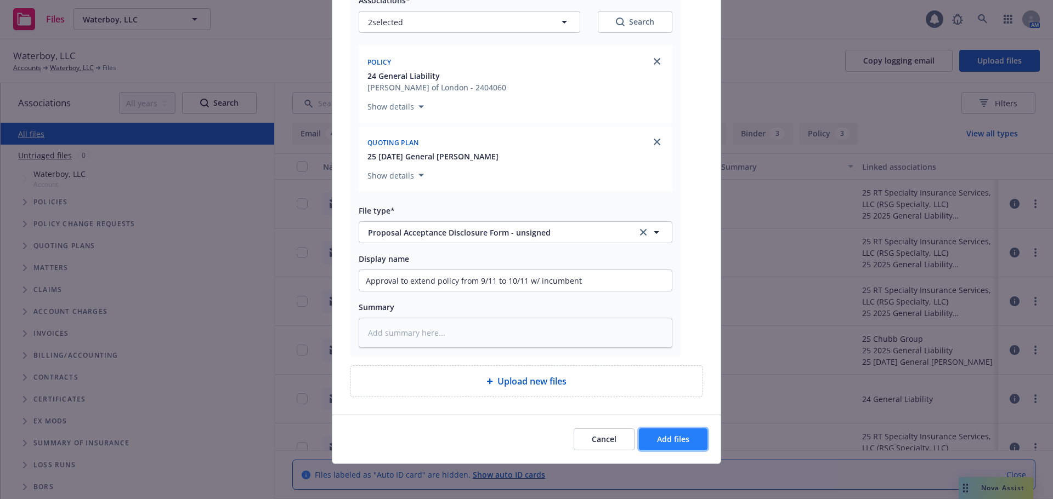
click at [681, 441] on span "Add files" at bounding box center [673, 439] width 32 height 10
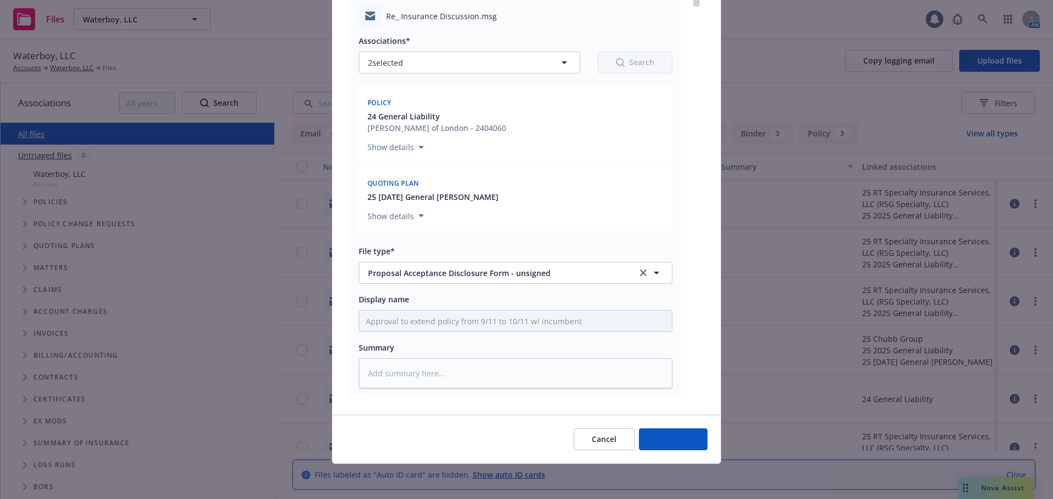
scroll to position [99, 0]
type textarea "x"
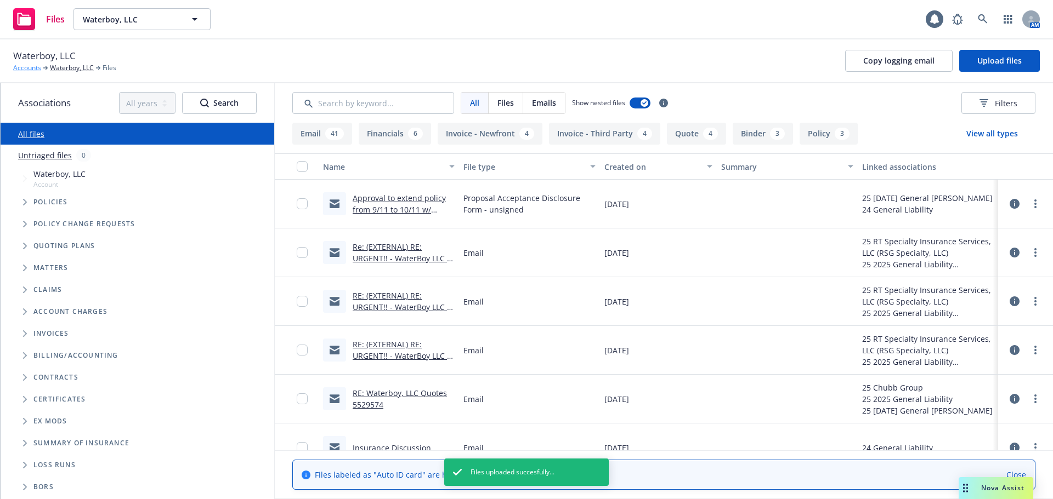
click at [25, 70] on link "Accounts" at bounding box center [27, 68] width 28 height 10
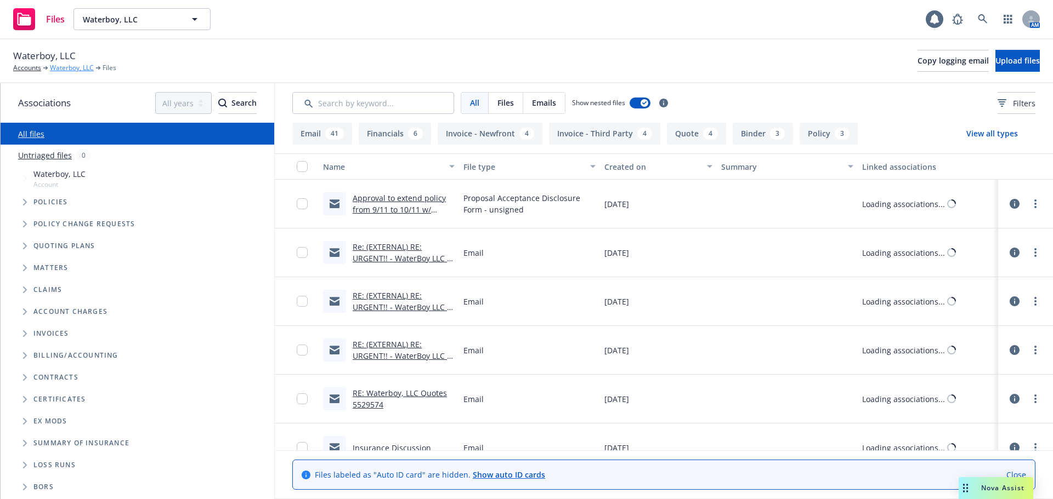
click at [65, 73] on link "Waterboy, LLC" at bounding box center [72, 68] width 44 height 10
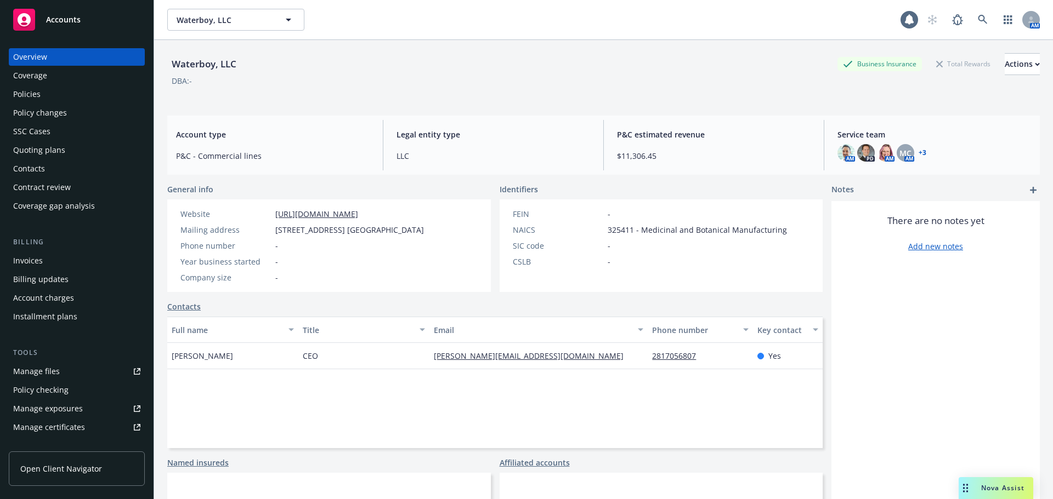
click at [1030, 189] on icon "add" at bounding box center [1033, 190] width 7 height 7
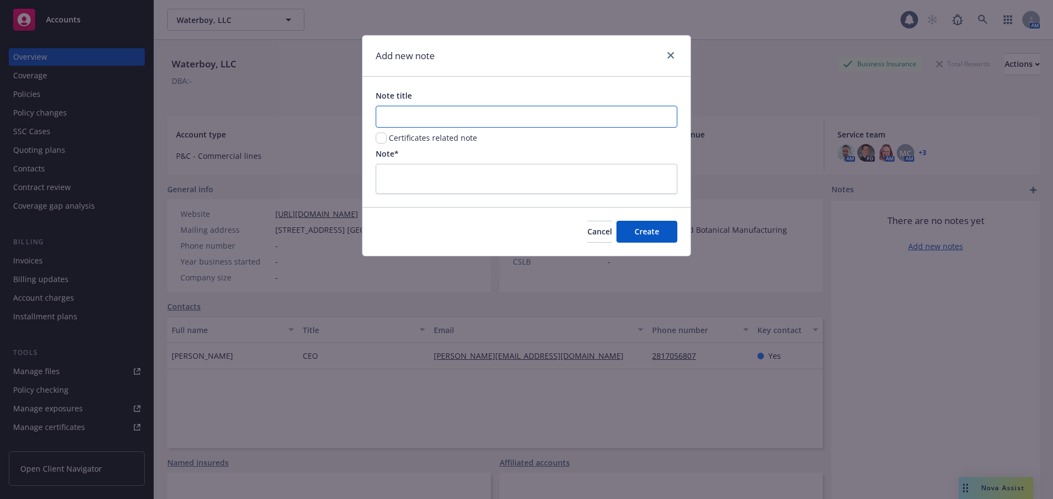
click at [428, 120] on input "Note title" at bounding box center [527, 117] width 302 height 22
click at [427, 118] on input "Note title" at bounding box center [527, 117] width 302 height 22
type input "GL/Product Recall/Product Liability"
click at [486, 179] on textarea at bounding box center [527, 179] width 302 height 30
click at [389, 113] on input "GL/Product Recall/Product Liability" at bounding box center [527, 117] width 302 height 22
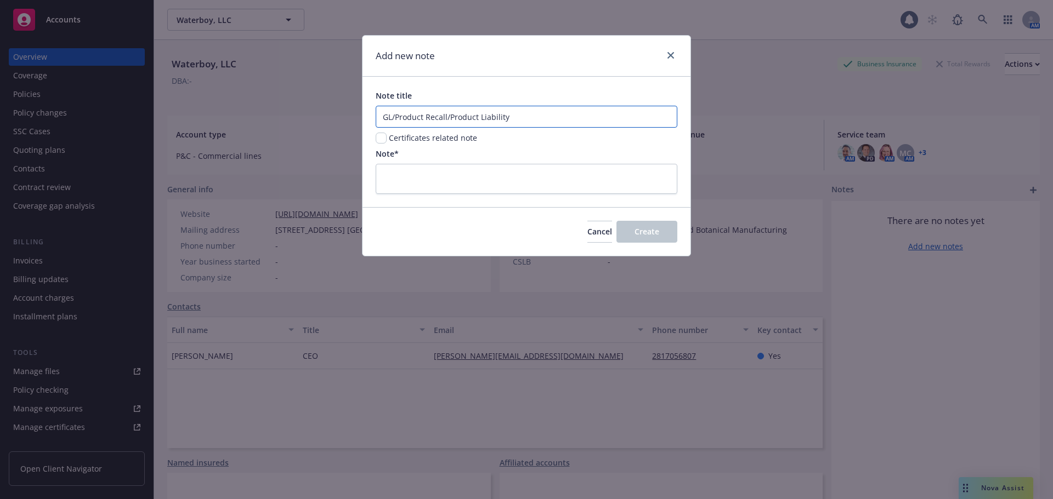
drag, startPoint x: 386, startPoint y: 115, endPoint x: 597, endPoint y: 120, distance: 211.1
click at [594, 120] on input "GL/Product Recall/Product Liability" at bounding box center [527, 117] width 302 height 22
click at [578, 119] on input "GL/Product Recall/Product Liability" at bounding box center [527, 117] width 302 height 22
drag, startPoint x: 425, startPoint y: 174, endPoint x: 415, endPoint y: 174, distance: 10.4
click at [425, 174] on textarea at bounding box center [527, 179] width 302 height 30
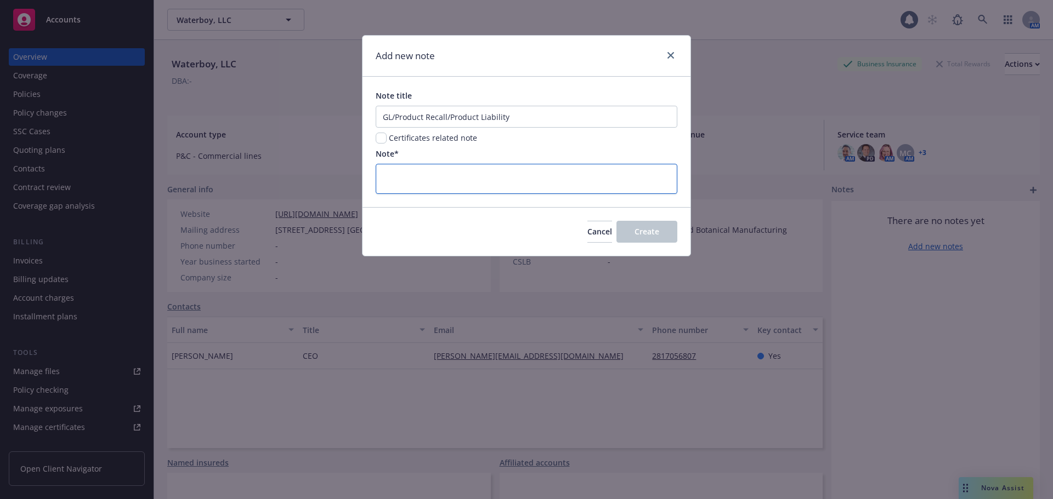
click at [492, 193] on textarea at bounding box center [527, 179] width 302 height 30
drag, startPoint x: 526, startPoint y: 105, endPoint x: 379, endPoint y: 98, distance: 146.5
click at [381, 95] on div "Note title GL/Product Recall/Product Liability" at bounding box center [527, 109] width 302 height 38
drag, startPoint x: 445, startPoint y: 134, endPoint x: 473, endPoint y: 172, distance: 46.9
click at [445, 134] on span "Certificates related note" at bounding box center [433, 138] width 88 height 12
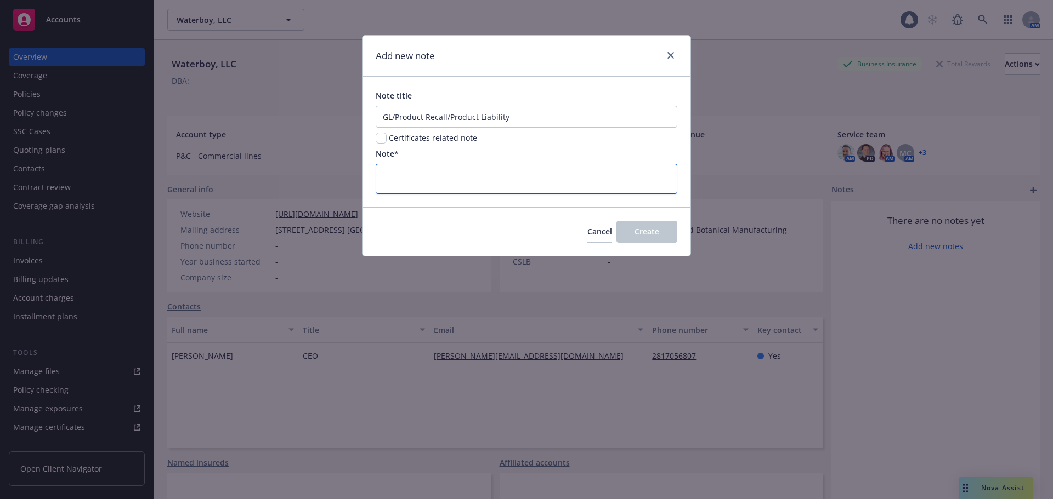
click at [482, 181] on textarea at bounding box center [527, 179] width 302 height 30
click at [524, 182] on textarea at bounding box center [527, 179] width 302 height 30
click at [497, 177] on textarea at bounding box center [527, 179] width 302 height 30
drag, startPoint x: 508, startPoint y: 178, endPoint x: 516, endPoint y: 137, distance: 41.9
click at [509, 174] on textarea at bounding box center [527, 179] width 302 height 30
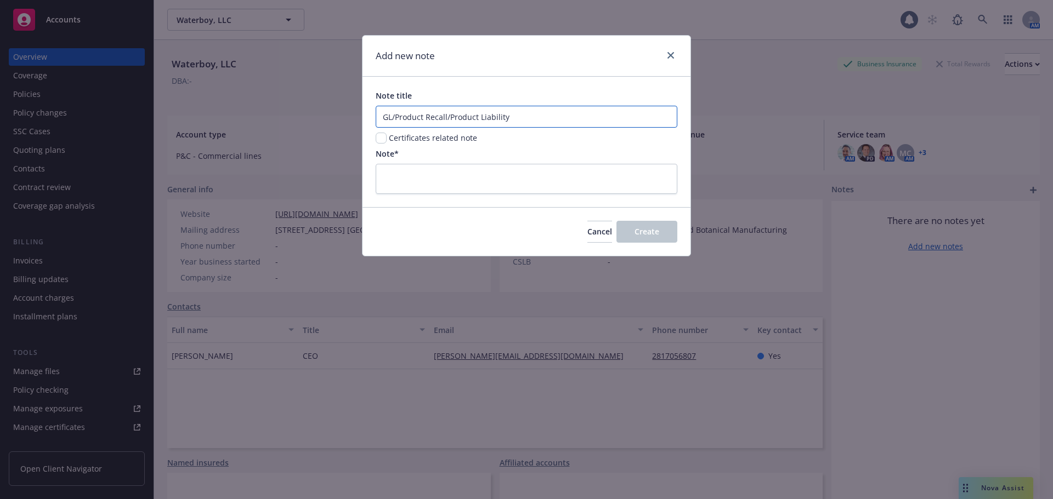
click at [526, 117] on input "GL/Product Recall/Product Liability" at bounding box center [527, 117] width 302 height 22
click at [468, 184] on textarea at bounding box center [527, 179] width 302 height 30
type textarea "a"
type textarea "x"
type textarea "as"
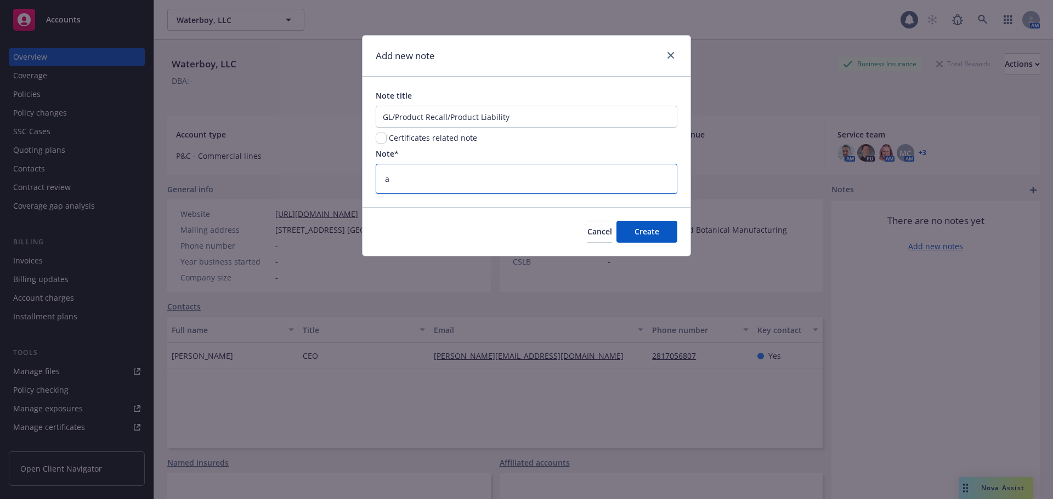
type textarea "x"
type textarea "a"
type textarea "x"
type textarea "T"
type textarea "x"
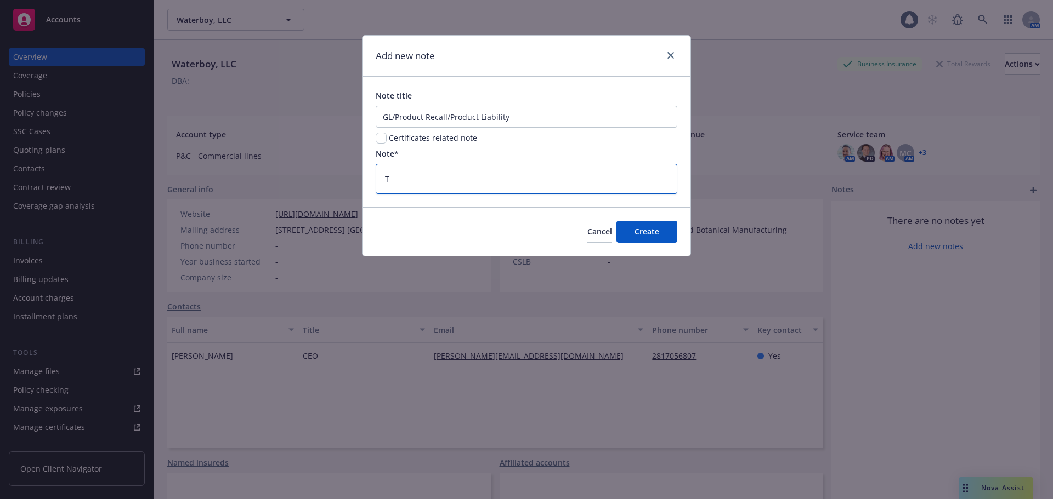
type textarea "Th"
type textarea "x"
type textarea "The"
type textarea "x"
type textarea "The"
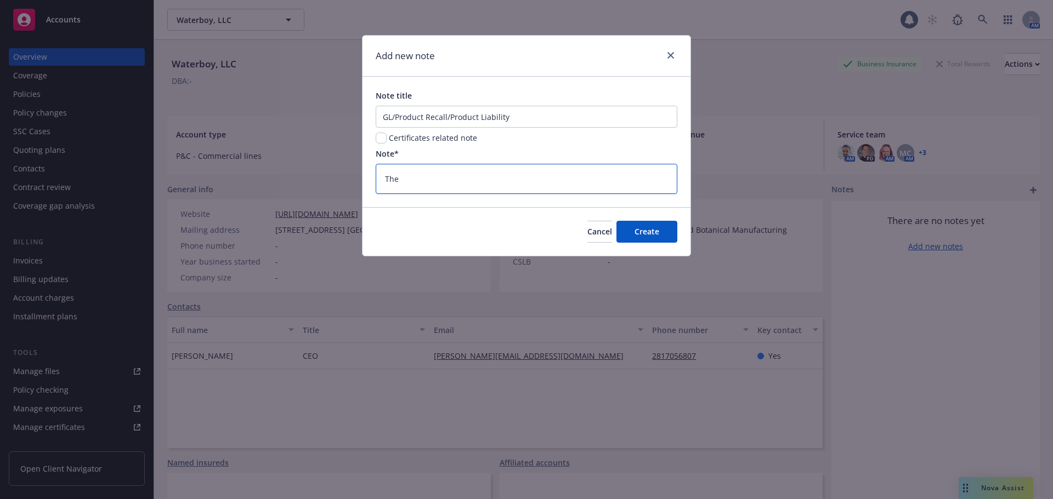
type textarea "x"
type textarea "The i"
type textarea "x"
type textarea "The in"
type textarea "x"
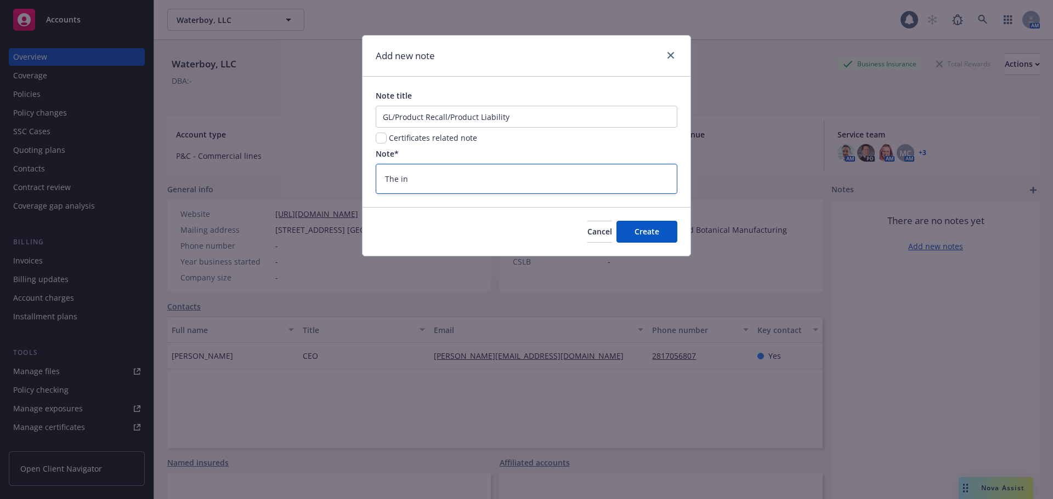
type textarea "The ins"
type textarea "x"
type textarea "The insu"
type textarea "x"
type textarea "The insur"
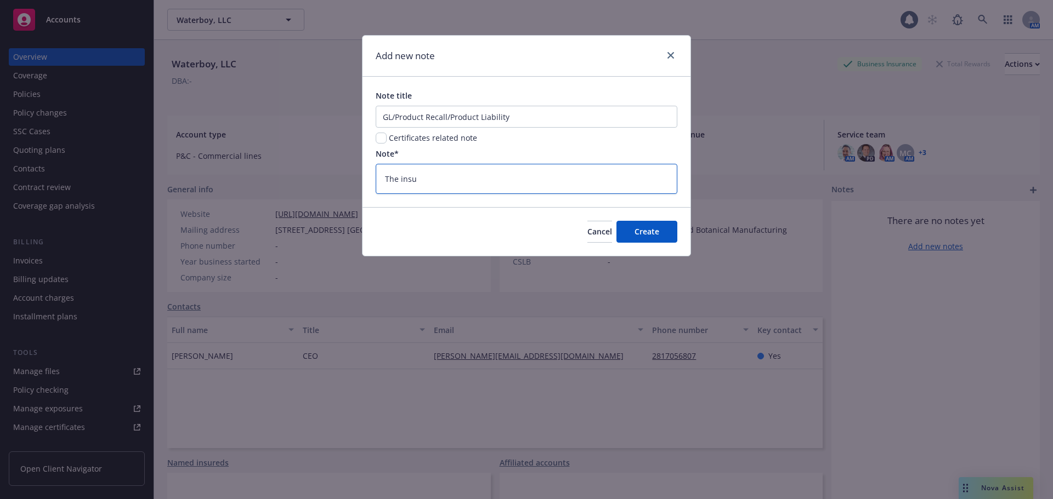
type textarea "x"
type textarea "The insure"
type textarea "x"
type textarea "The insured"
type textarea "x"
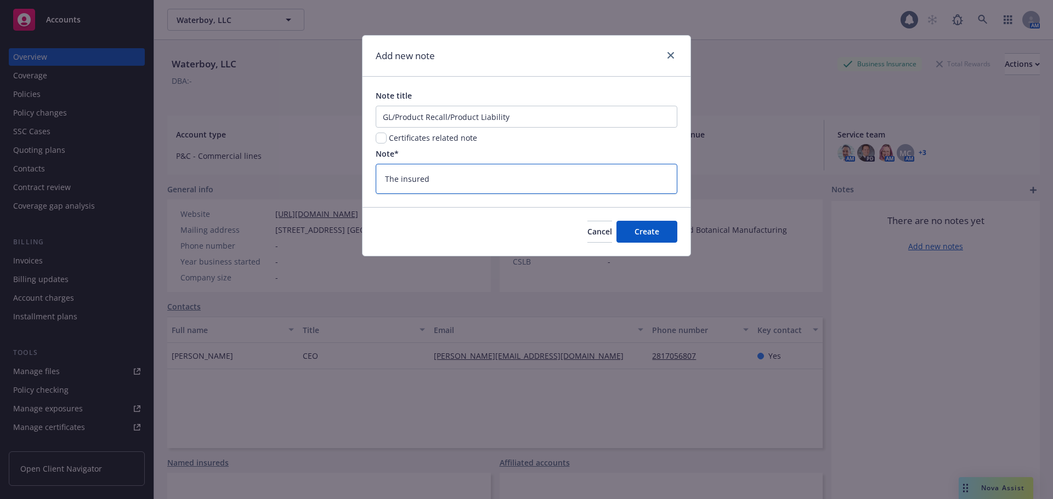
type textarea "The insured"
type textarea "x"
type textarea "The insured h"
type textarea "x"
type textarea "The insured ha"
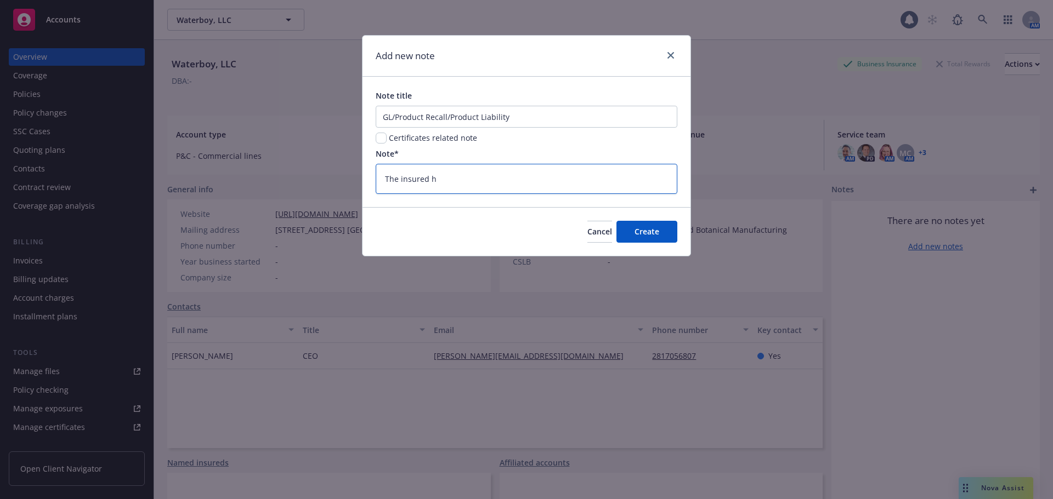
type textarea "x"
type textarea "The insured has"
type textarea "x"
type textarea "The insured has"
type textarea "x"
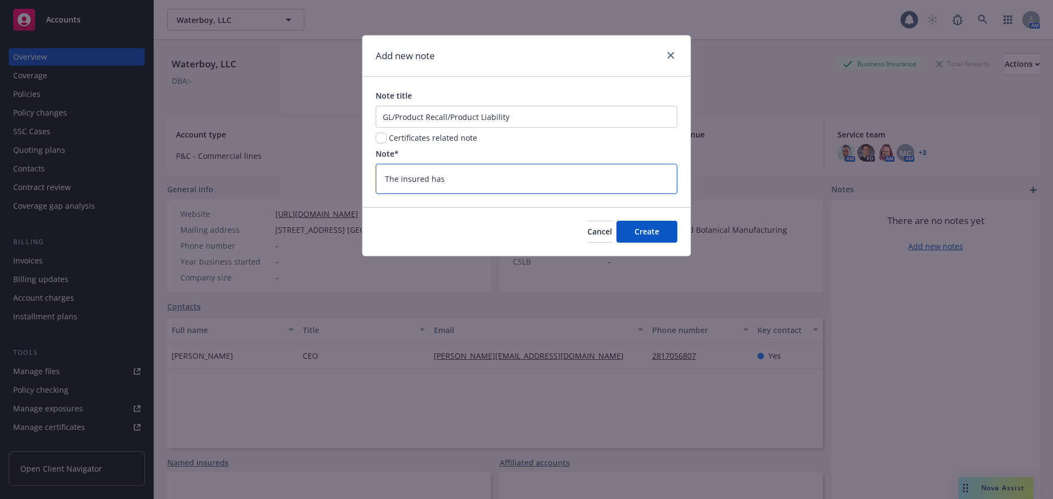
type textarea "The insured has a"
type textarea "x"
type textarea "The insured has an"
type textarea "x"
type textarea "The insured has an"
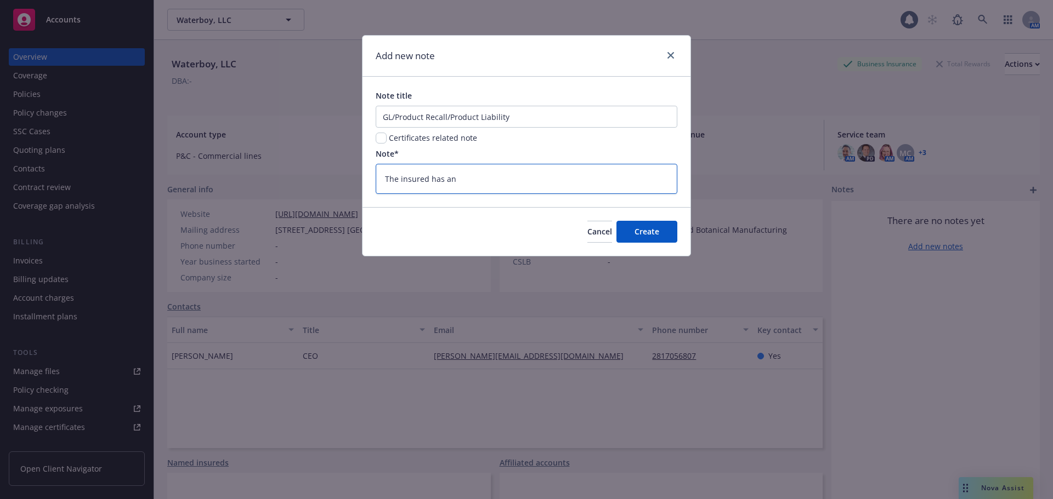
type textarea "x"
type textarea "The insured has an i"
type textarea "x"
type textarea "The insured has an is"
type textarea "x"
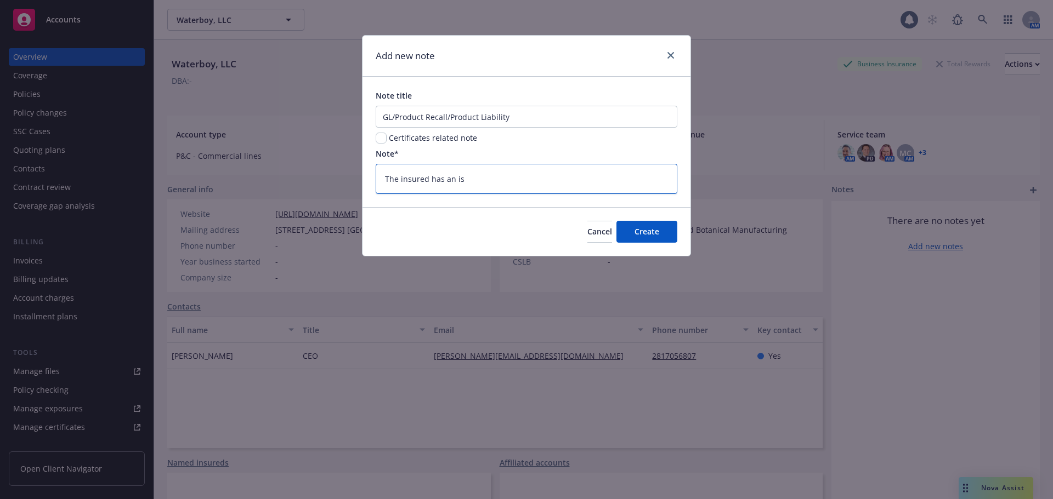
type textarea "The insured has an iss"
type textarea "x"
type textarea "The insured has an issu"
type textarea "x"
type textarea "The insured has an issue"
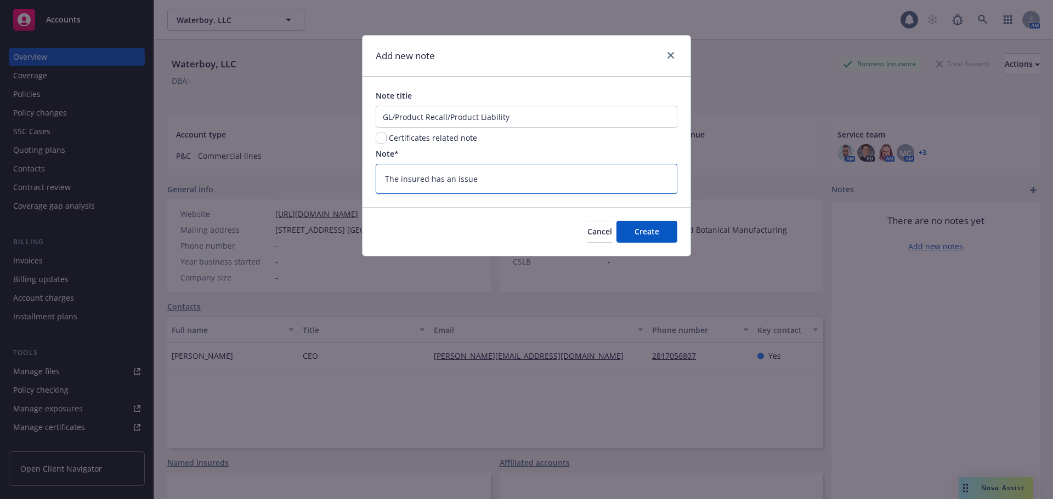
type textarea "x"
type textarea "The insured has an issue"
type textarea "x"
type textarea "The insured has an issue w"
type textarea "x"
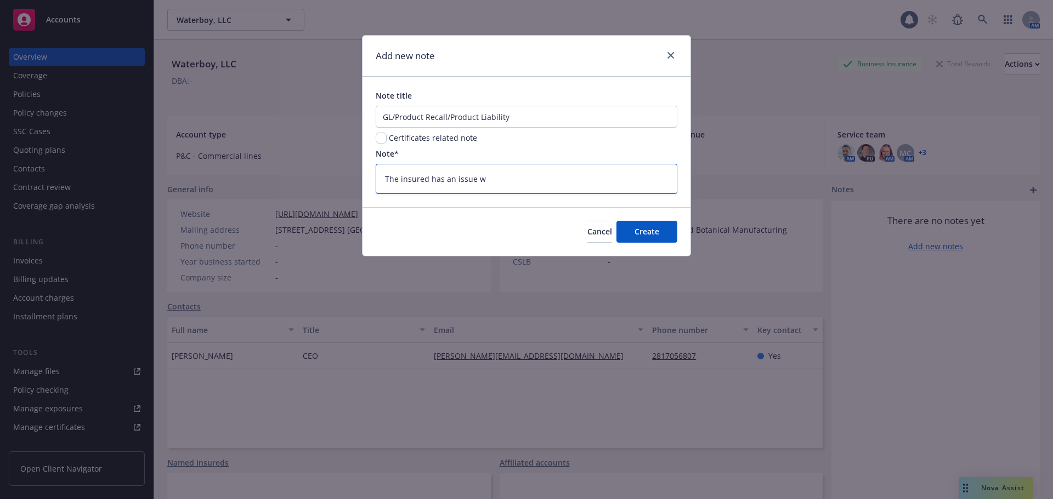
type textarea "The insured has an issue wh"
type textarea "x"
type textarea "The insured has an issue whe"
type textarea "x"
type textarea "The insured has an issue wher"
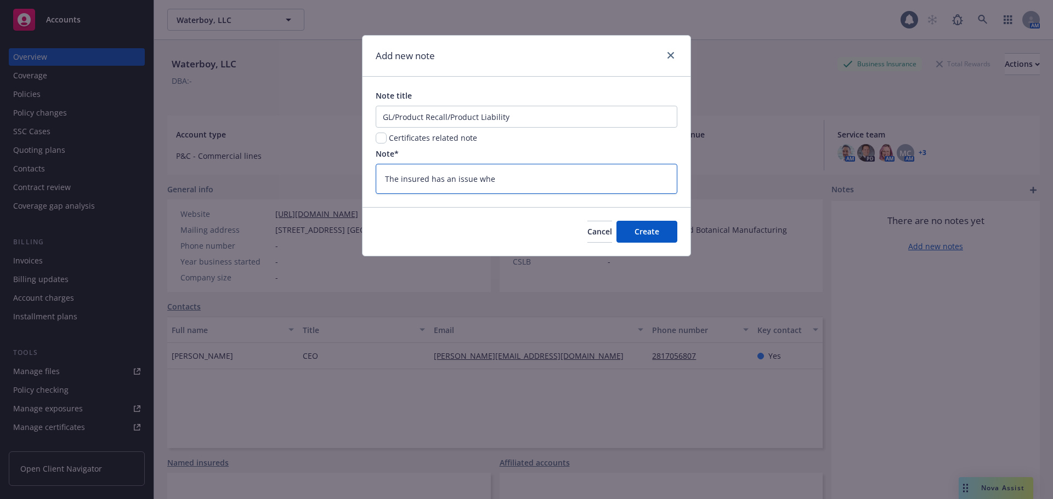
type textarea "x"
type textarea "The insured has an issue where"
type textarea "x"
type textarea "The insured has an issue whereb"
type textarea "x"
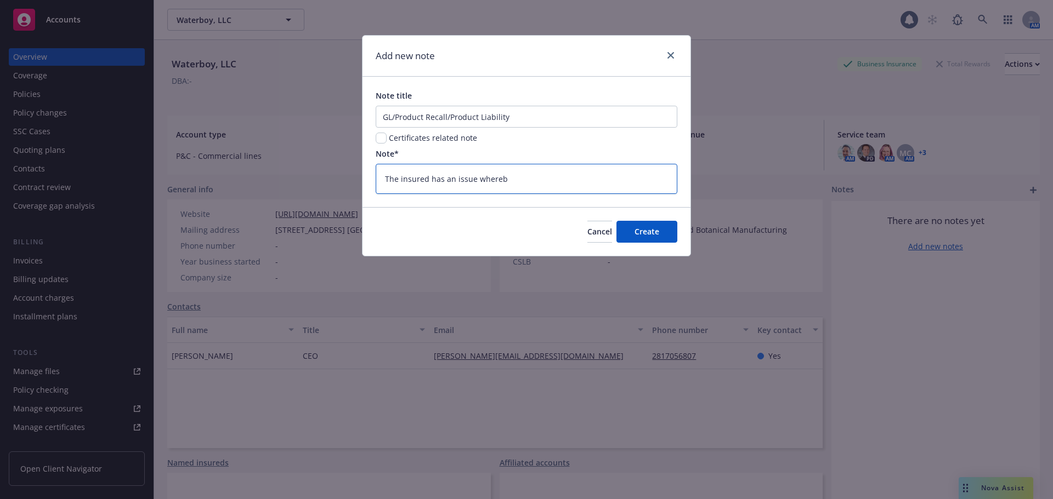
type textarea "The insured has an issue wherebt"
type textarea "x"
type textarea "The insured has an issue wherebth"
type textarea "x"
type textarea "The insured has an issue wherebthe"
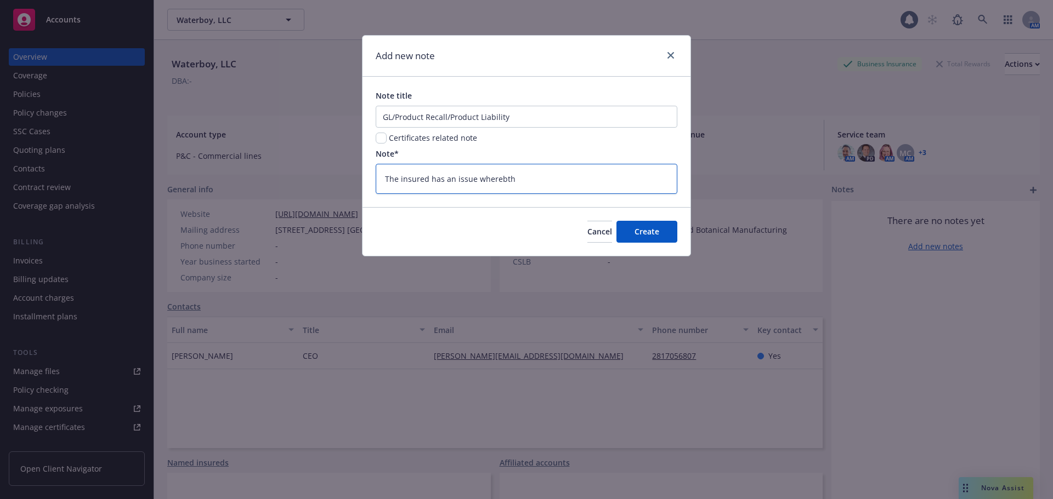
type textarea "x"
type textarea "The insured has an issue wherebthey"
type textarea "x"
type textarea "The insured has an issue wherebthey"
type textarea "x"
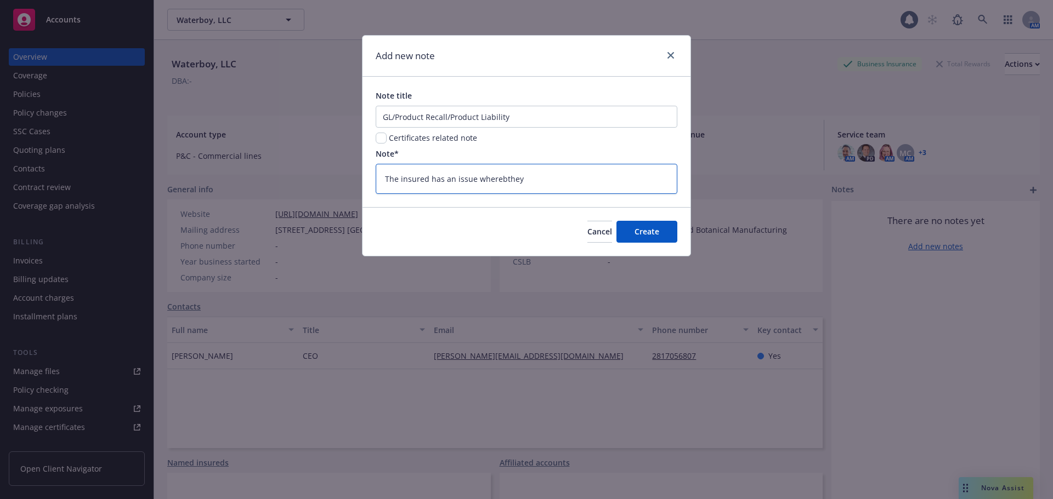
type textarea "The insured has an issue wherebthey c"
type textarea "x"
type textarea "The insured has an issue wherebthey co"
type textarea "x"
type textarea "The insured has an issue wherebthey cou"
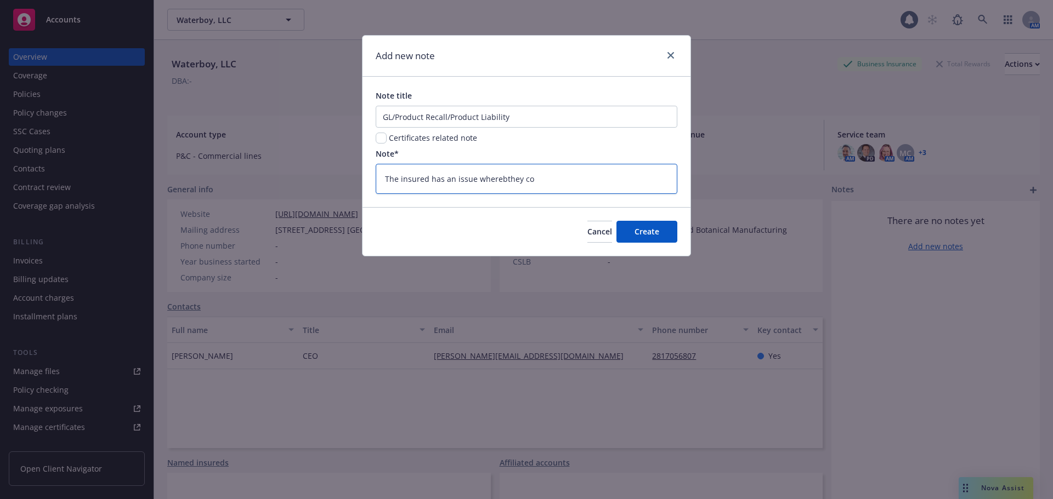
type textarea "x"
type textarea "The insured has an issue wherebthey coul"
type textarea "x"
type textarea "The insured has an issue wherebthey could"
type textarea "x"
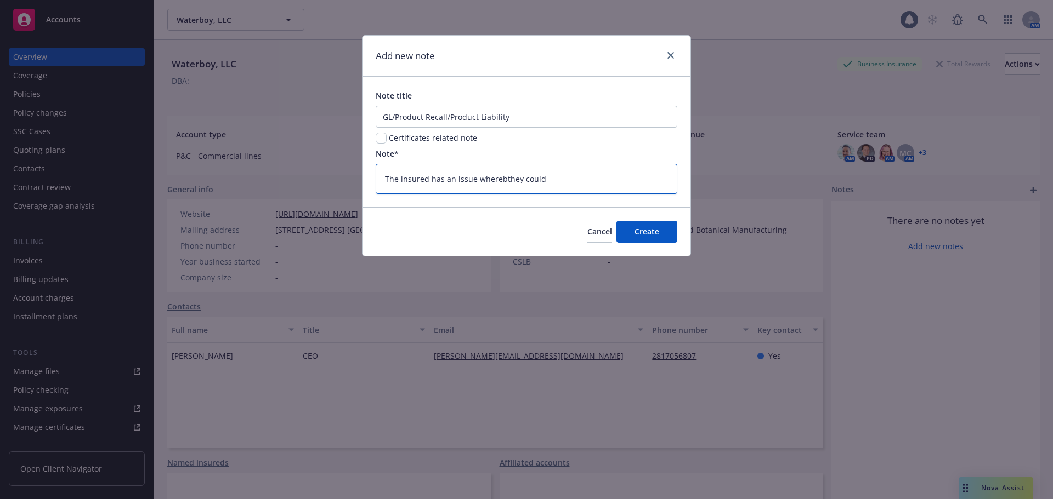
type textarea "The insured has an issue wherebthey could"
type textarea "x"
type textarea "The insured has an issue wherebthey could n"
type textarea "x"
type textarea "The insured has an issue wherebthey could no"
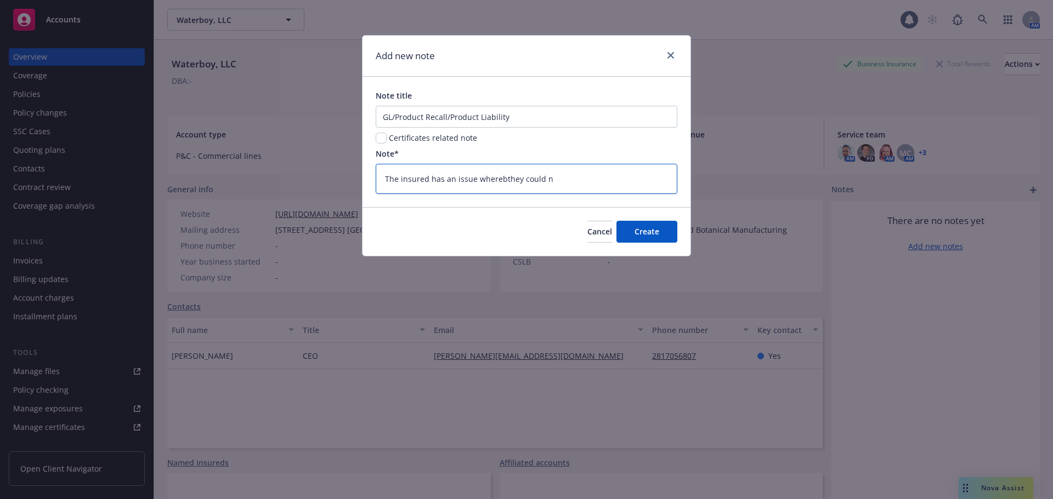
type textarea "x"
type textarea "The insured has an issue wherebthey could not"
type textarea "x"
type textarea "The insured has an issue wherebthey could not"
type textarea "x"
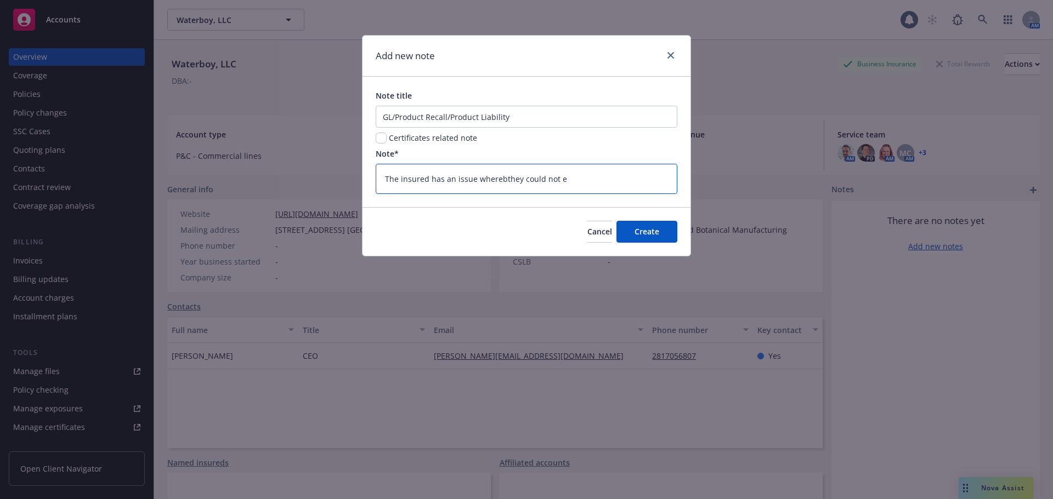
type textarea "The insured has an issue wherebthey could not er"
type textarea "x"
type textarea "The insured has an issue wherebthey could not ern"
type textarea "x"
type textarea "The insured has an issue wherebthey could not erner"
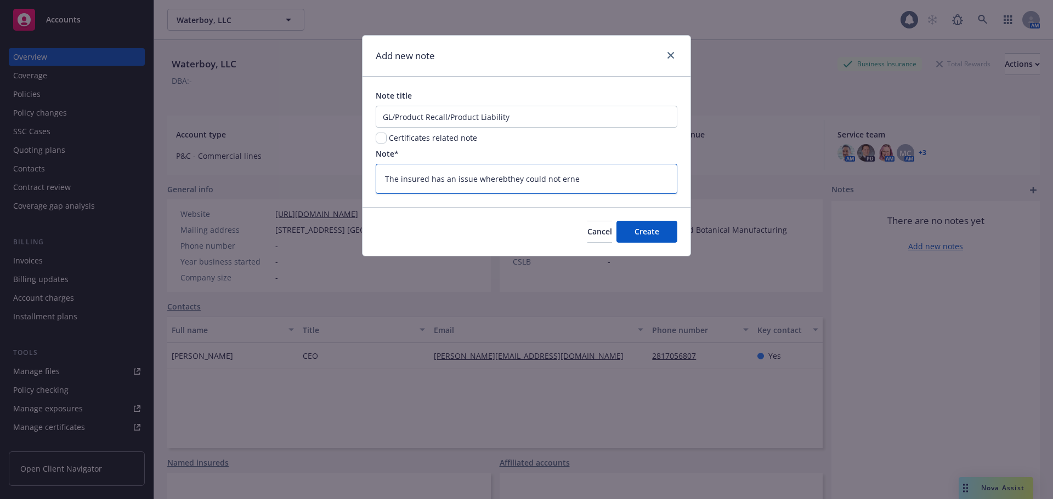
type textarea "x"
type textarea "The insured has an issue wherebthey could not ernere"
type textarea "x"
type textarea "The insured has an issue wherebthey could not ernerew"
type textarea "x"
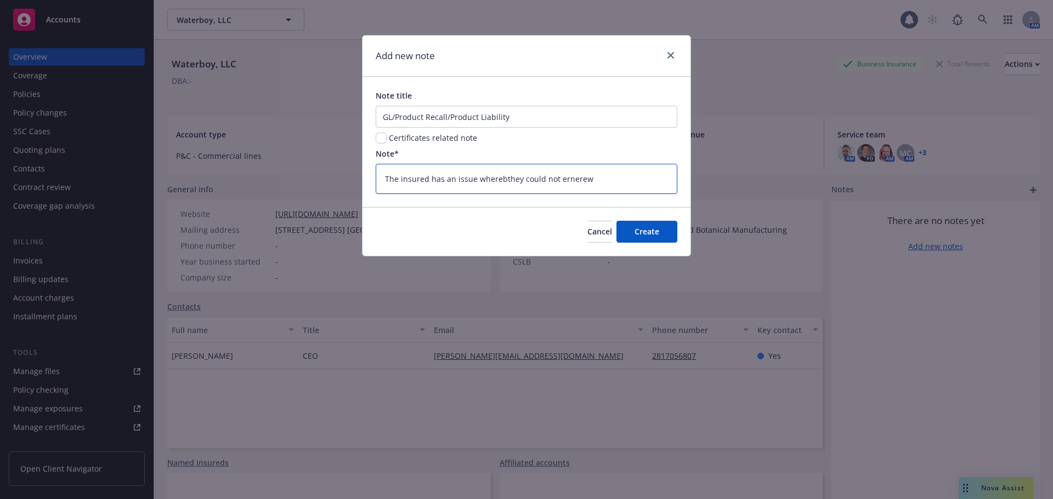
type textarea "The insured has an issue wherebthey could not ernerew i"
type textarea "x"
type textarea "The insured has an issue wherebthey could not ernerew iwe"
type textarea "x"
type textarea "The insured has an issue wherebthey could not ernerew iweh"
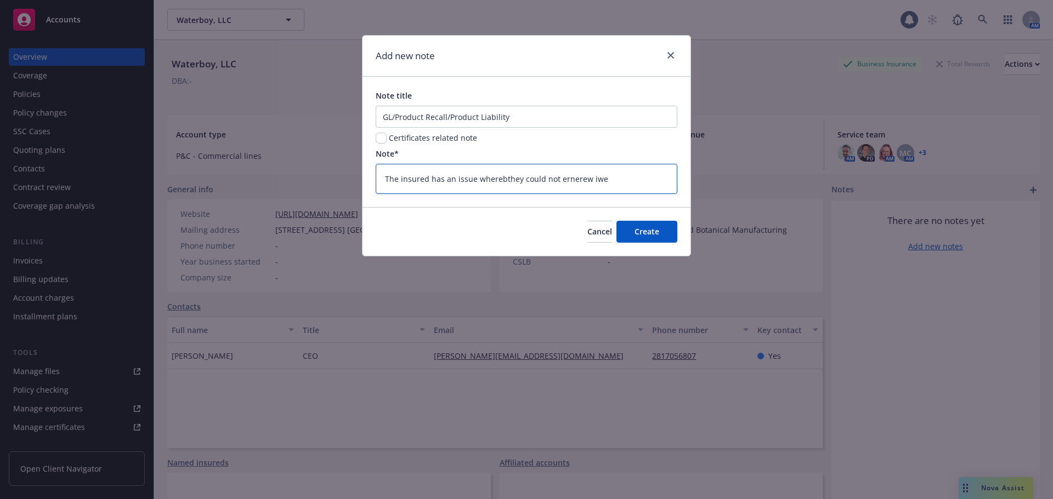
type textarea "x"
type textarea "The insured has an issue wherebthey could not ernerew iweht"
type textarea "x"
type textarea "The insured has an issue wherebthey could not ernerew iweht"
type textarea "x"
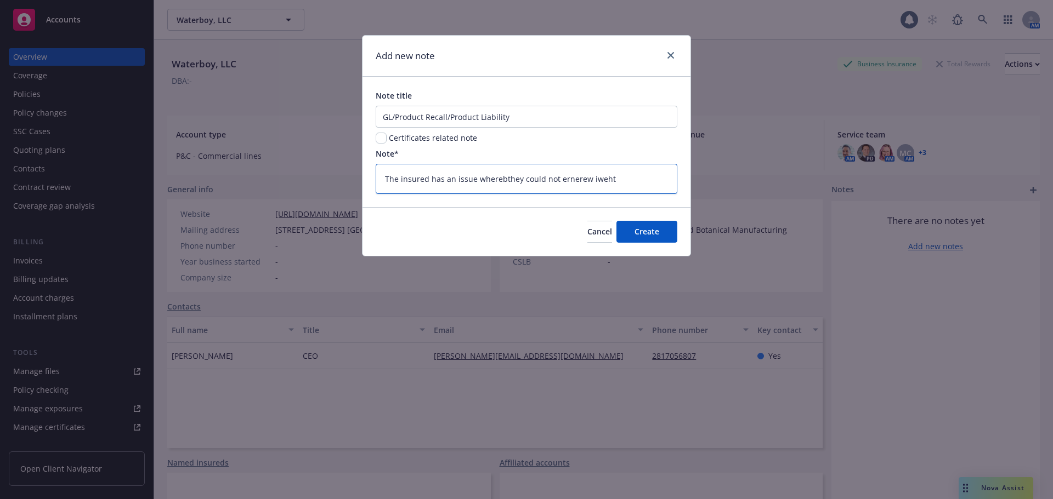
type textarea "The insured has an issue wherebthey could not ernerew iweht t"
type textarea "x"
type textarea "The insured has an issue wherebthey could not ernerew iweht th"
type textarea "x"
type textarea "The insured has an issue wherebthey could not ernerew iweht the"
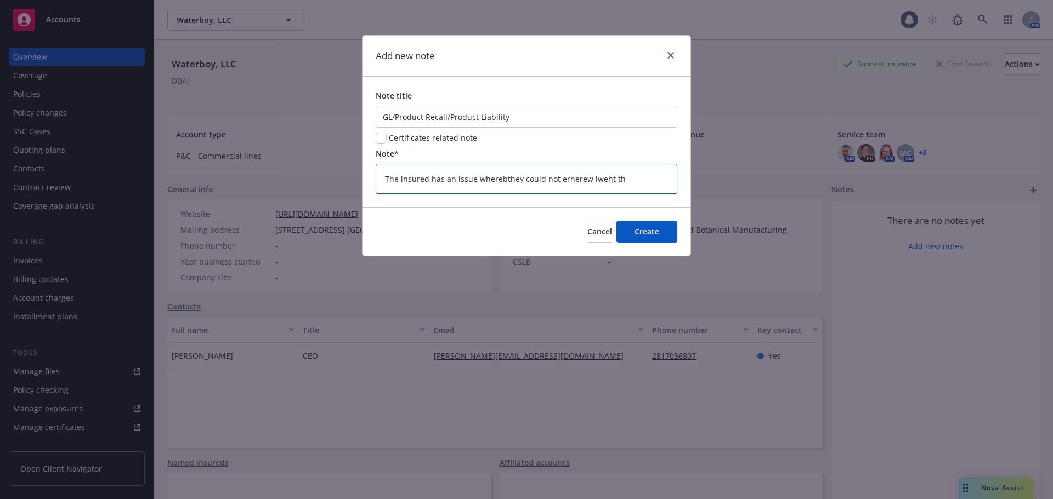
type textarea "x"
type textarea "The insured has an issue wherebthey could not ernerew iweht the"
type textarea "x"
type textarea "The insured has an issue wherebthey could not ernerew iweht the i"
type textarea "x"
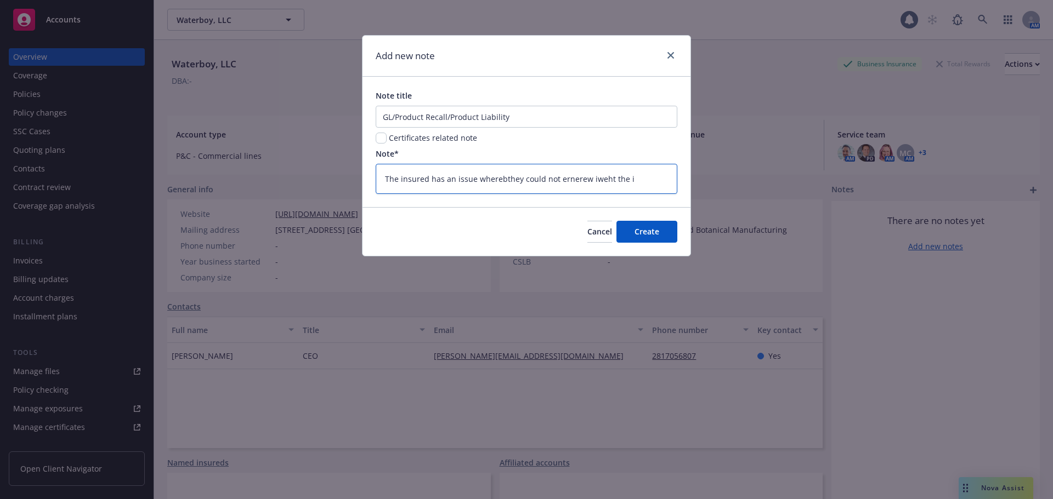
type textarea "The insured has an issue wherebthey could not ernerew iweht the in"
type textarea "x"
type textarea "The insured has an issue wherebthey could not ernerew iweht the i"
type textarea "x"
type textarea "The insured has an issue wherebthey could not ernerew iweht the"
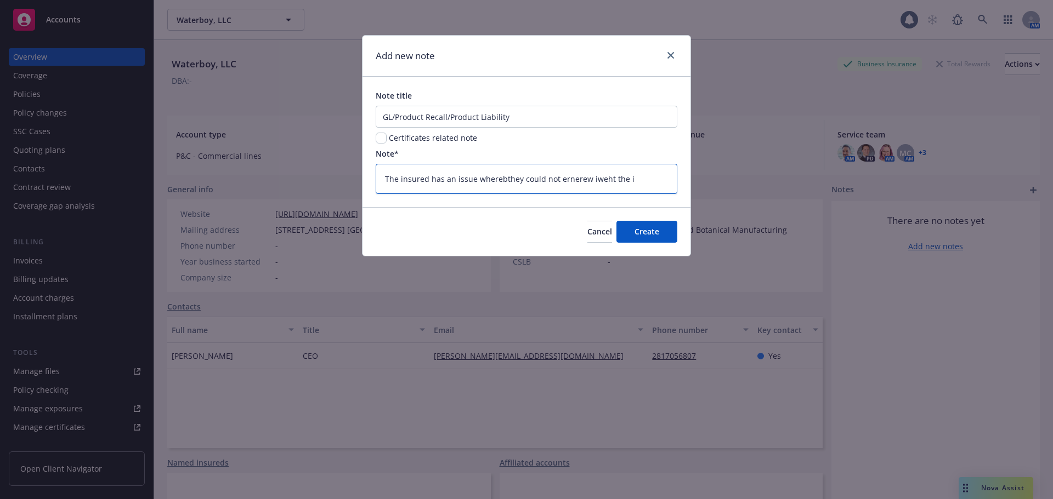
type textarea "x"
type textarea "The insured has an issue wherebthey could not ernerew iweht the"
type textarea "x"
type textarea "The insured has an issue wherebthey could not ernerew iweht th"
type textarea "x"
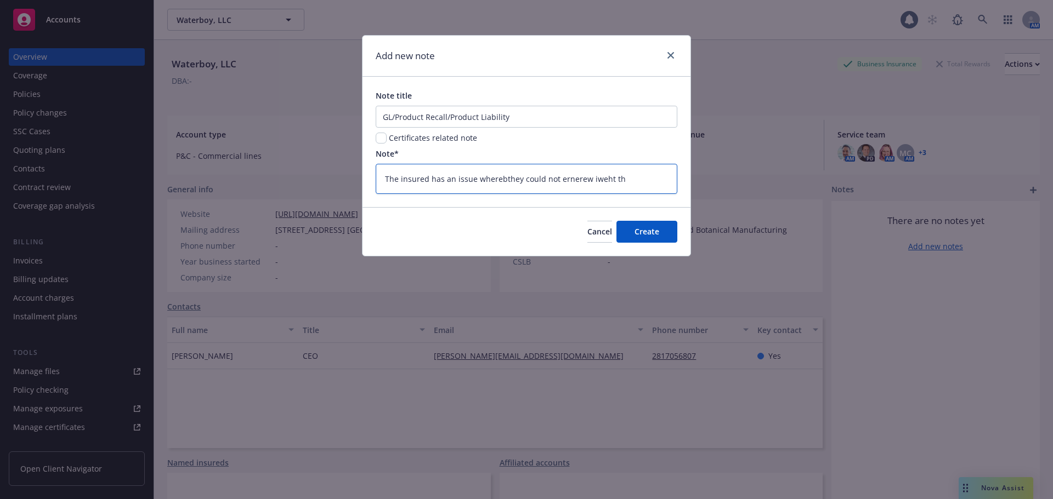
type textarea "The insured has an issue wherebthey could not ernerew iweht t"
type textarea "x"
type textarea "The insured has an issue wherebthey could not ernerew iweht"
type textarea "x"
type textarea "The insured has an issue wherebthey could not ernerew iweht"
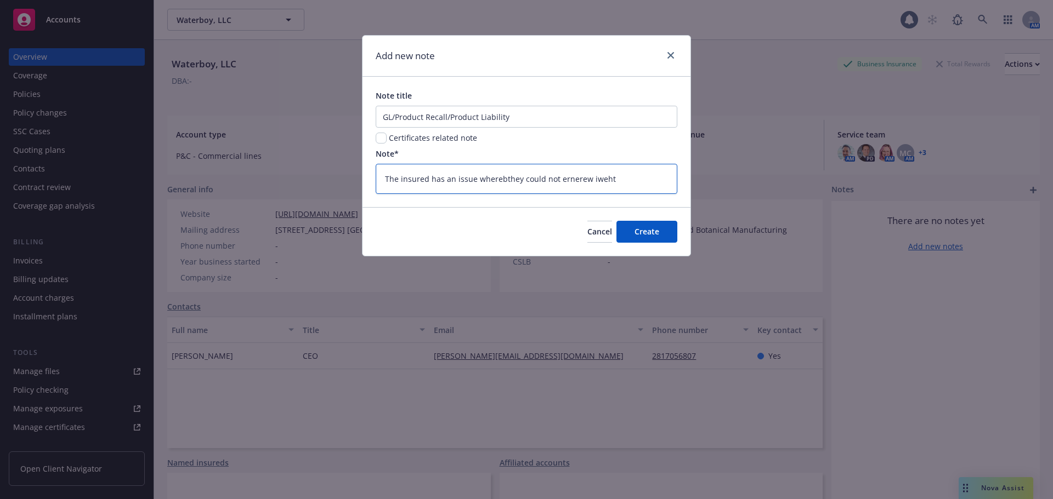
type textarea "x"
type textarea "The insured has an issue wherebthey could not ernerew iweh"
type textarea "x"
type textarea "The insured has an issue wherebthey could not ernerew iwe"
type textarea "x"
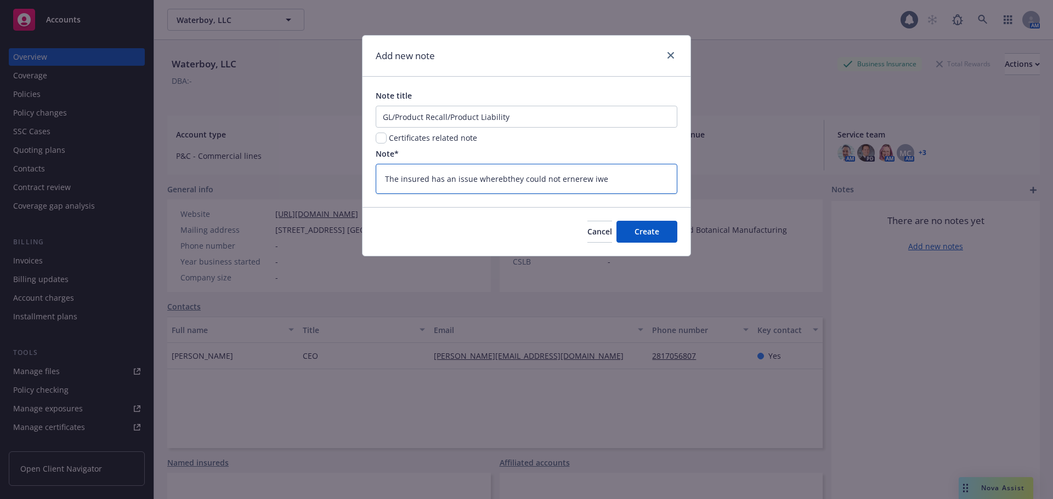
type textarea "The insured has an issue wherebthey could not ernerew iw"
type textarea "x"
type textarea "The insured has an issue wherebthey could not ernerew i"
type textarea "x"
type textarea "The insured has an issue wherebthey could not ernerew"
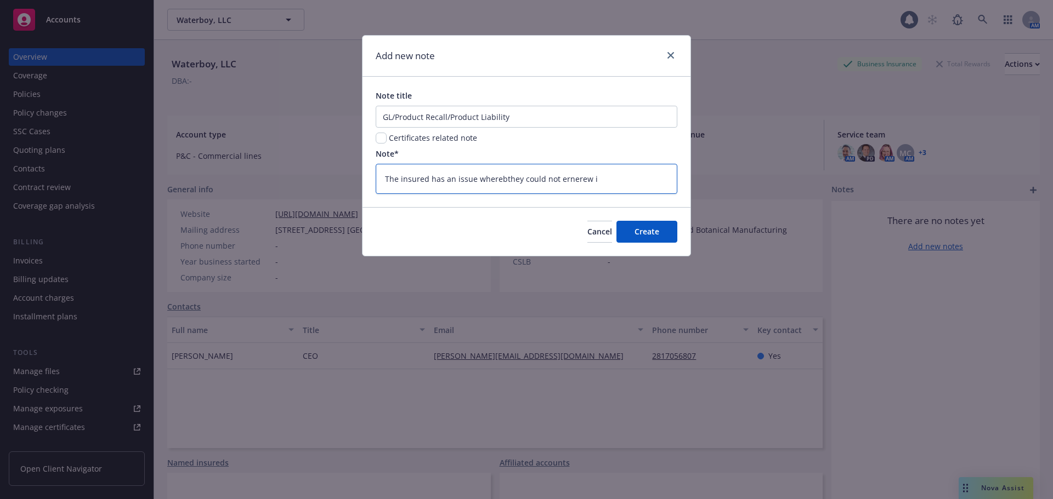
type textarea "x"
type textarea "The insured has an issue wherebthey could not ernerew"
type textarea "x"
type textarea "The insured has an issue wherebthey could not ernere"
type textarea "x"
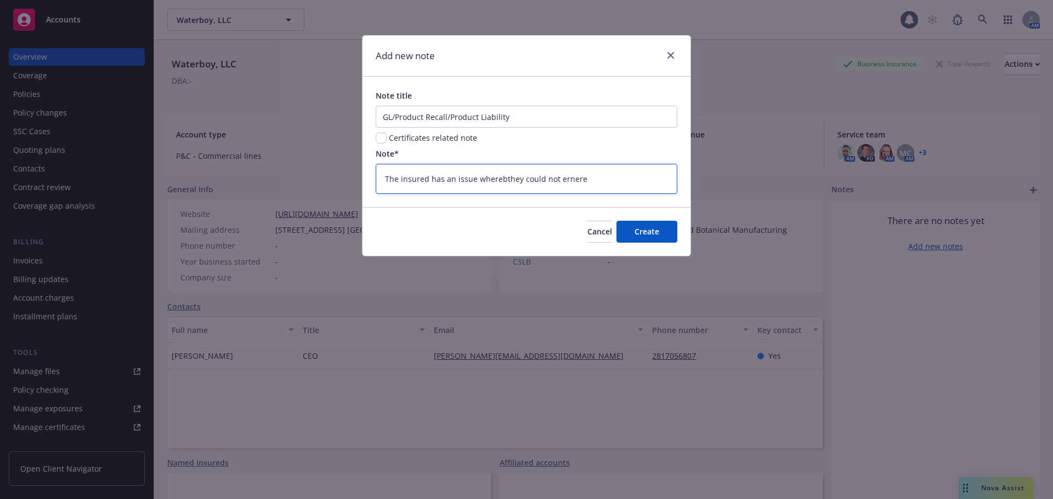
type textarea "The insured has an issue wherebthey could not erner"
type textarea "x"
type textarea "The insured has an issue wherebthey could not erne"
type textarea "x"
type textarea "The insured has an issue wherebthey could not ern"
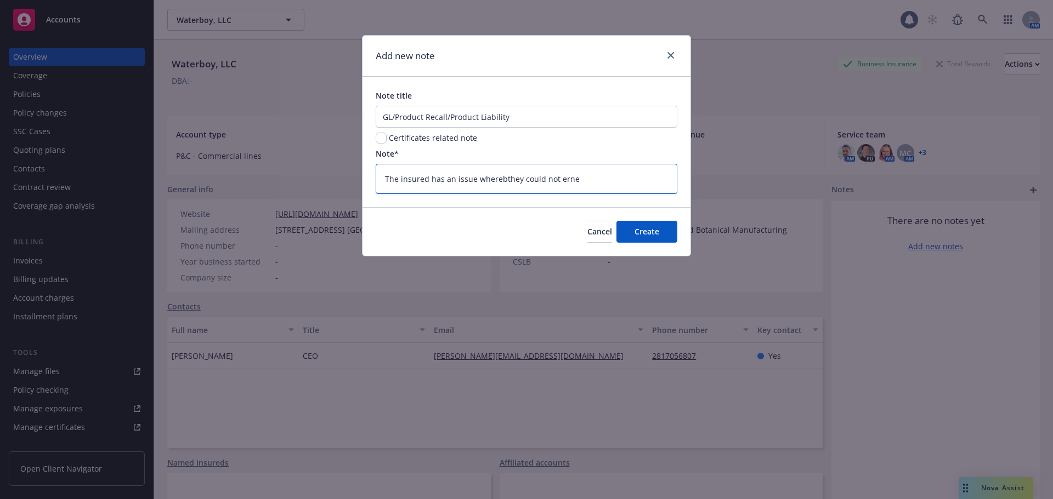
type textarea "x"
type textarea "The insured has an issue wherebthey could not er"
type textarea "x"
type textarea "The insured has an issue wherebthey could not e"
type textarea "x"
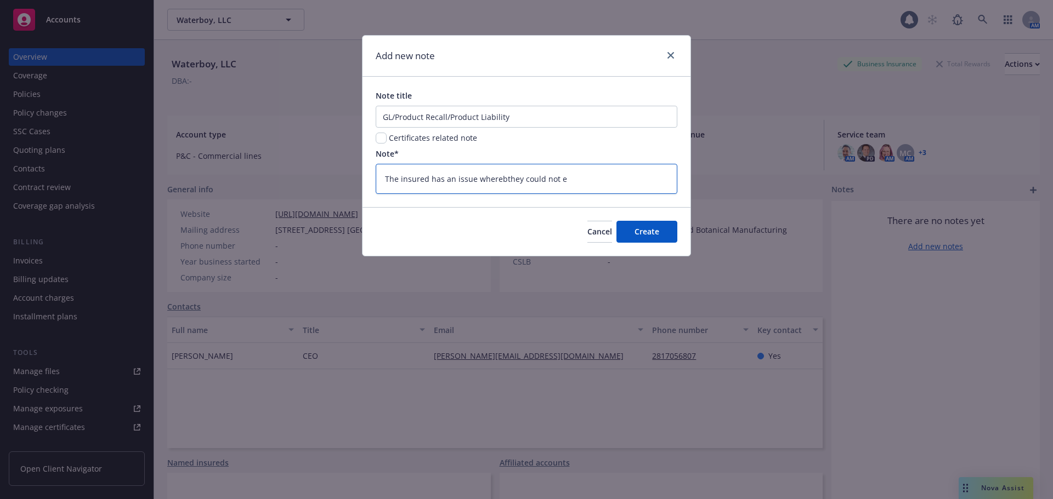
type textarea "The insured has an issue wherebthey could not er"
type textarea "x"
type textarea "The insured has an issue wherebthey could not ere"
type textarea "x"
type textarea "The insured has an issue wherebthey could not eren"
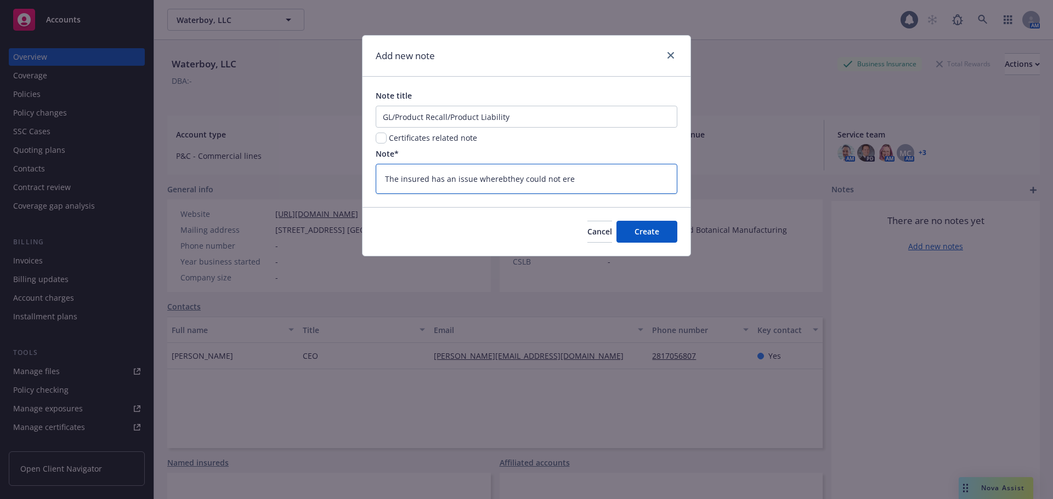
type textarea "x"
type textarea "The insured has an issue wherebthey could not ere"
type textarea "x"
type textarea "The insured has an issue wherebthey could not er"
type textarea "x"
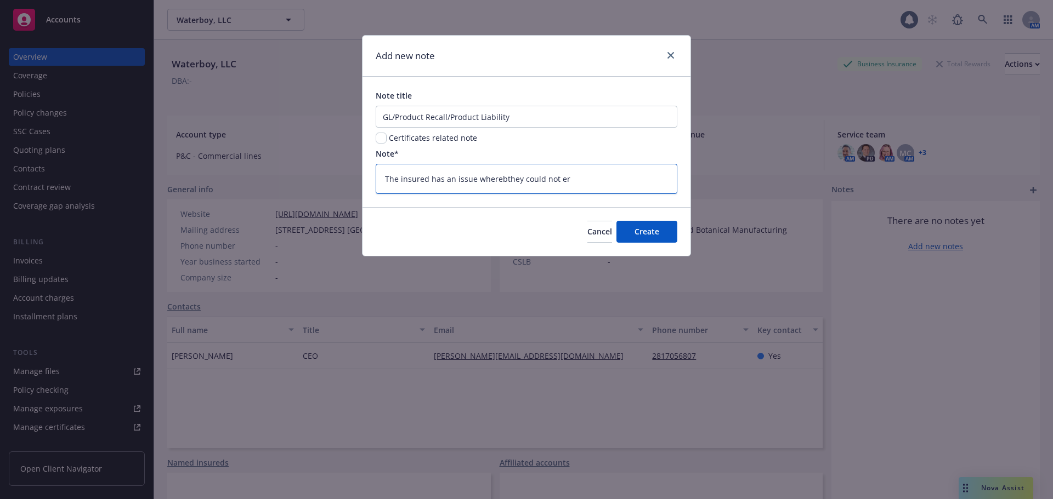
type textarea "The insured has an issue wherebthey could not e"
type textarea "x"
type textarea "The insured has an issue wherebthey could not"
type textarea "x"
type textarea "The insured has an issue wherebthey could not r"
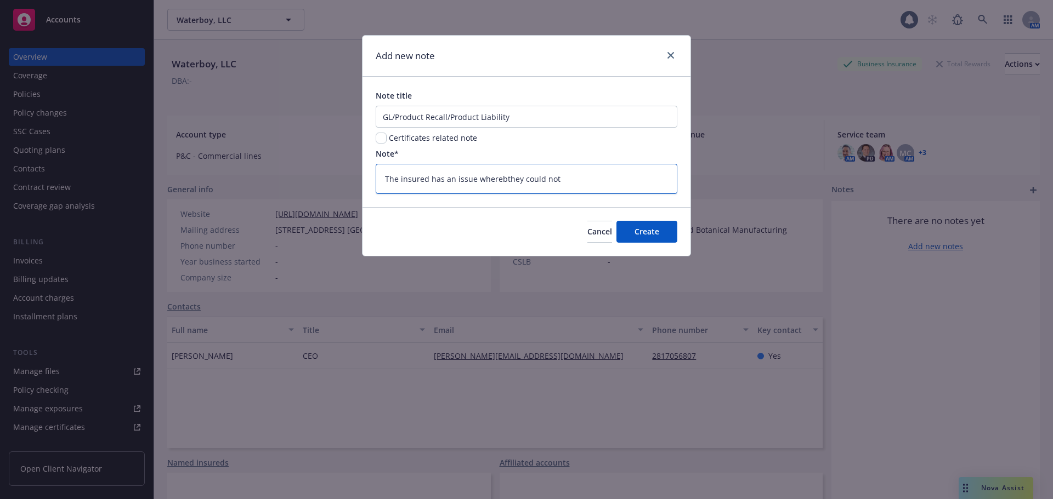
type textarea "x"
type textarea "The insured has an issue wherebthey could not rn"
type textarea "x"
type textarea "The insured has an issue wherebthey could not rne"
type textarea "x"
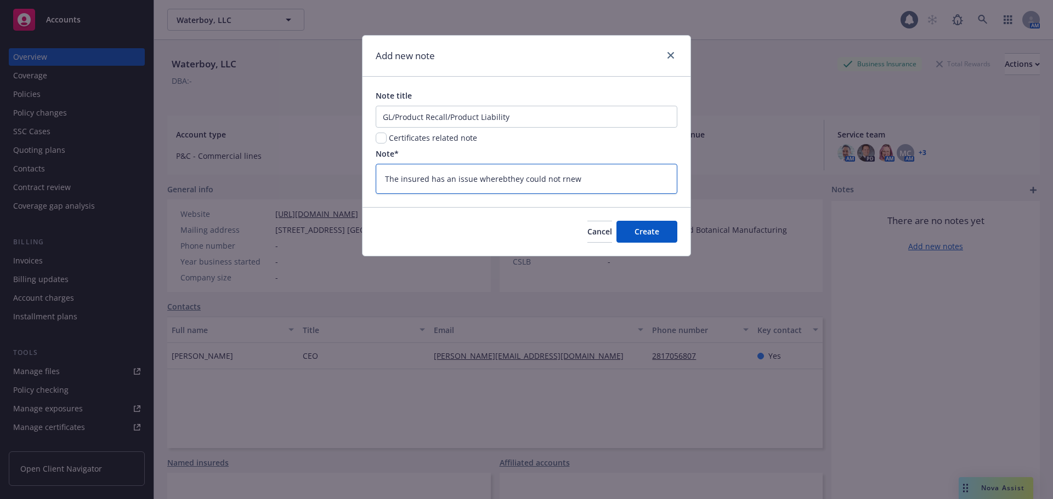
type textarea "The insured has an issue wherebthey could not rnewe"
type textarea "x"
type textarea "The insured has an issue wherebthey could not rnew"
type textarea "x"
type textarea "The insured has an issue wherebthey could not rne"
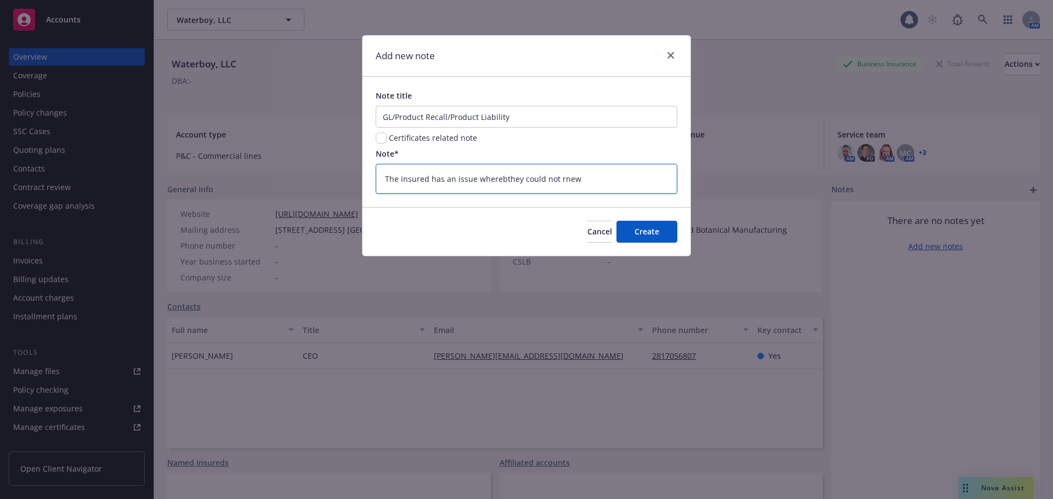
type textarea "x"
type textarea "The insured has an issue wherebthey could not rn"
type textarea "x"
type textarea "The insured has an issue wherebthey could not r"
type textarea "x"
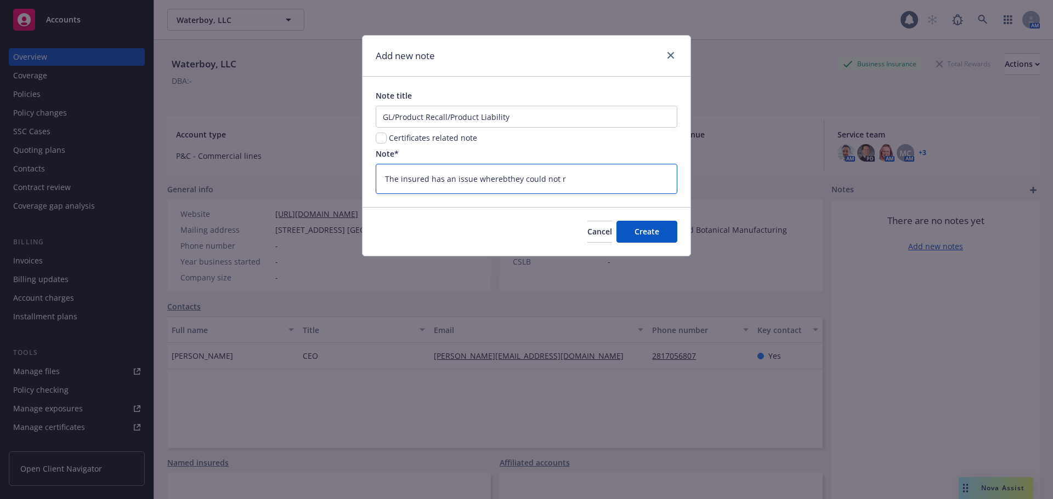
type textarea "The insured has an issue wherebthey could not re"
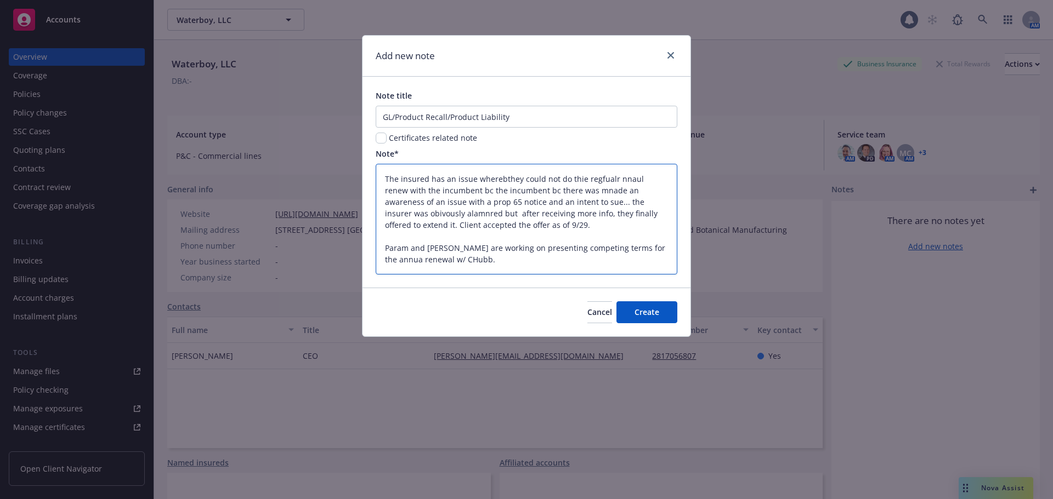
drag, startPoint x: 558, startPoint y: 222, endPoint x: 512, endPoint y: 209, distance: 47.9
click at [556, 222] on textarea "The insured has an issue wherebthey could not do thie regfualr nnaul renew with…" at bounding box center [527, 219] width 302 height 111
click at [453, 193] on textarea "The insured has an issue wherebthey could not do thie regfualr nnaul renew with…" at bounding box center [527, 219] width 302 height 111
click at [454, 193] on textarea "The insured has an issue wherebthey could not do thie regfualr nnaul renew with…" at bounding box center [527, 219] width 302 height 111
drag, startPoint x: 423, startPoint y: 240, endPoint x: 332, endPoint y: 138, distance: 137.0
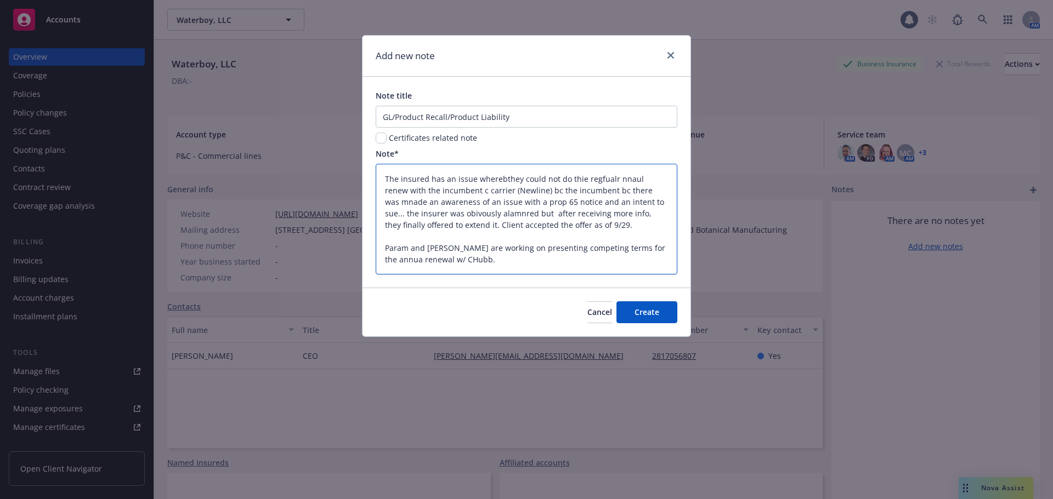
click at [332, 138] on div "Add new note Note title GL/Product Recall/Product Liability Certificates relate…" at bounding box center [526, 249] width 1053 height 499
paste textarea "9/30/2025 — The insured’s annual renewal with the incumbent carrier (Newline) w…"
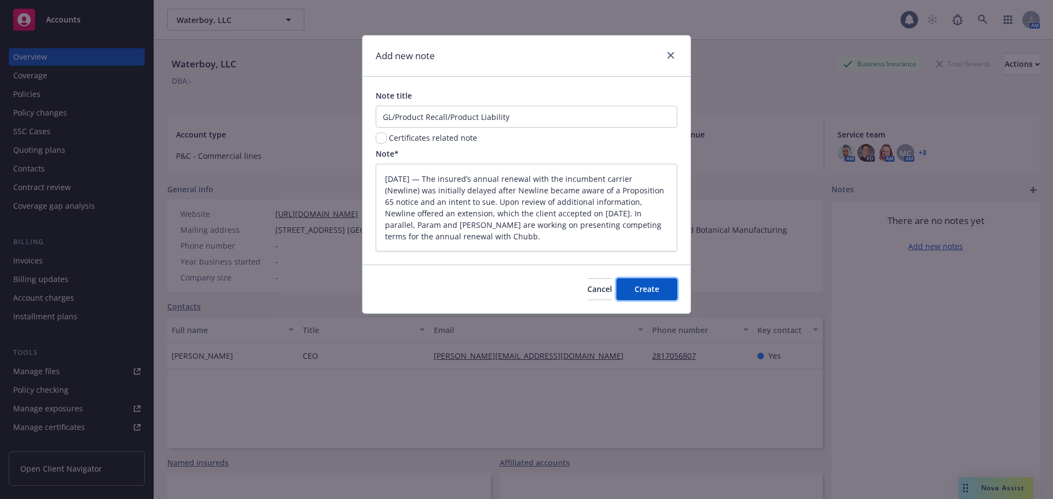
drag, startPoint x: 639, startPoint y: 286, endPoint x: 585, endPoint y: 137, distance: 158.5
click at [586, 139] on form "Note title GL/Product Recall/Product Liability Certificates related note Note* …" at bounding box center [526, 195] width 328 height 237
click at [561, 121] on input "GL/Product Recall/Product Liability" at bounding box center [527, 117] width 302 height 22
drag, startPoint x: 640, startPoint y: 286, endPoint x: 633, endPoint y: 282, distance: 8.6
click at [640, 286] on span "Create" at bounding box center [646, 289] width 25 height 10
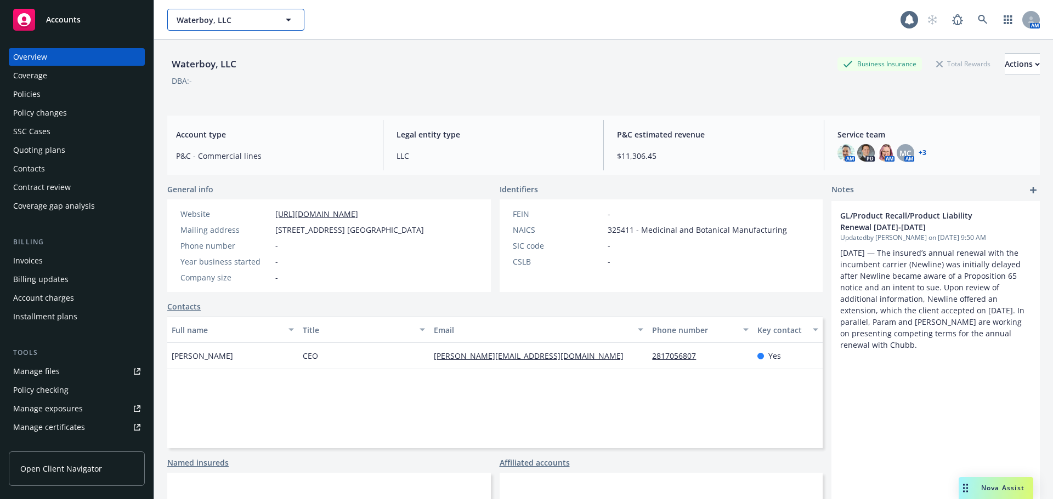
click at [225, 21] on span "Waterboy, LLC" at bounding box center [224, 20] width 95 height 12
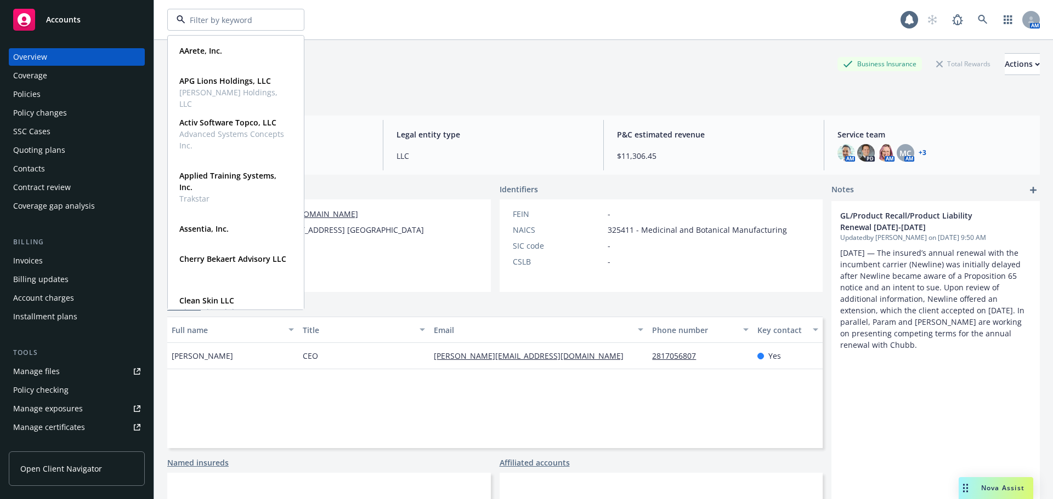
click at [100, 27] on div "Accounts" at bounding box center [76, 20] width 127 height 22
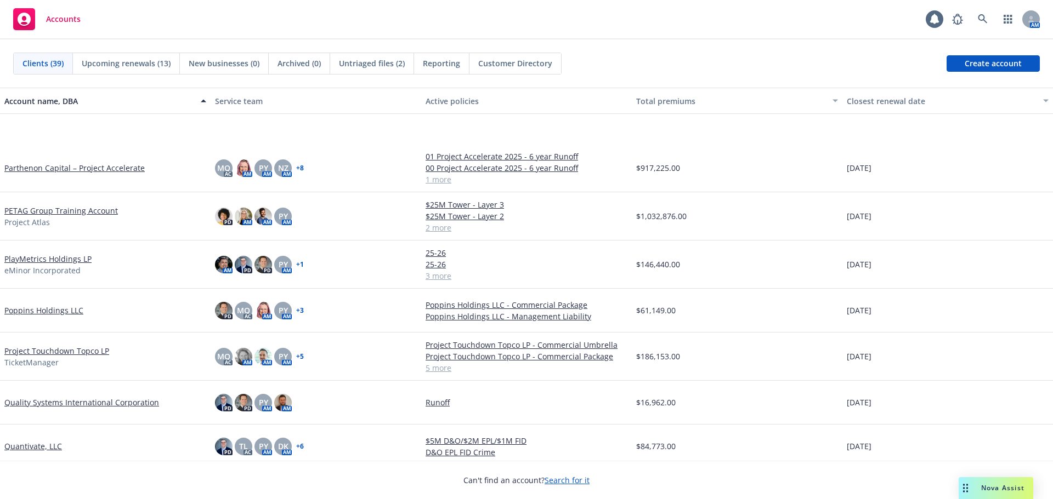
scroll to position [967, 0]
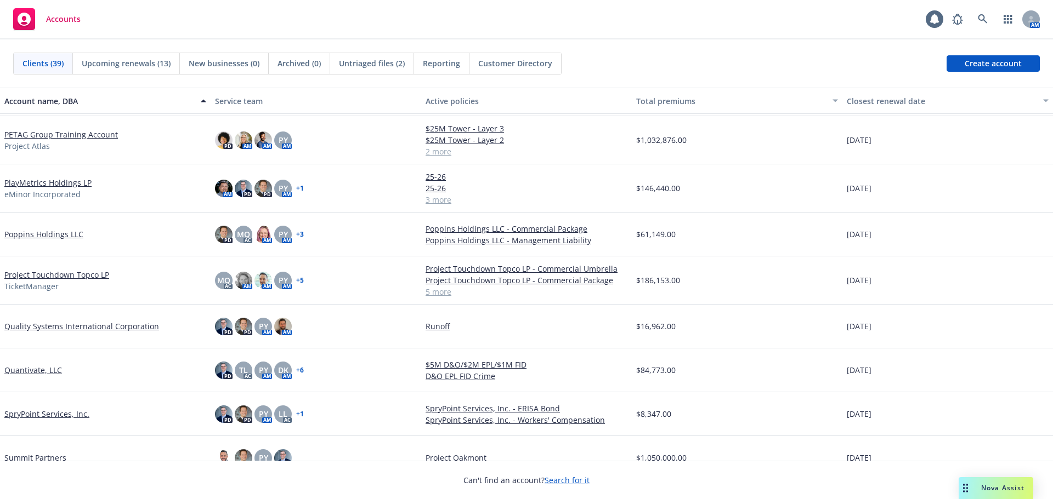
drag, startPoint x: 86, startPoint y: 279, endPoint x: 98, endPoint y: 285, distance: 13.5
click at [86, 279] on link "Project Touchdown Topco LP" at bounding box center [56, 275] width 105 height 12
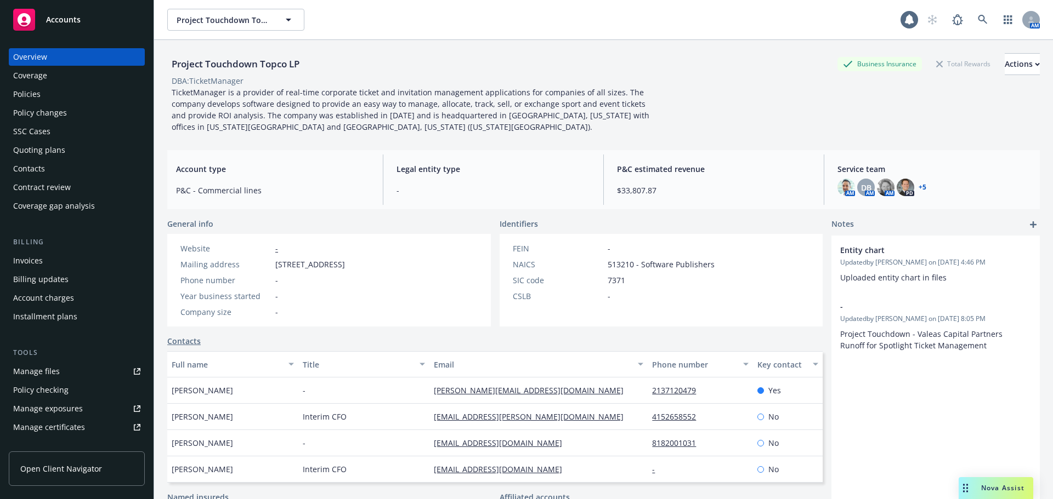
click at [65, 90] on div "Policies" at bounding box center [76, 95] width 127 height 18
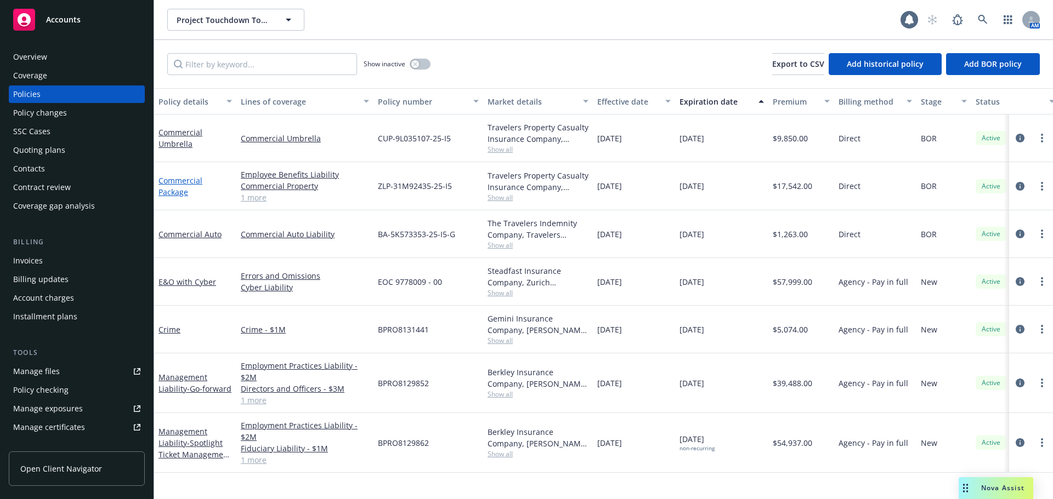
click at [175, 190] on link "Commercial Package" at bounding box center [180, 186] width 44 height 22
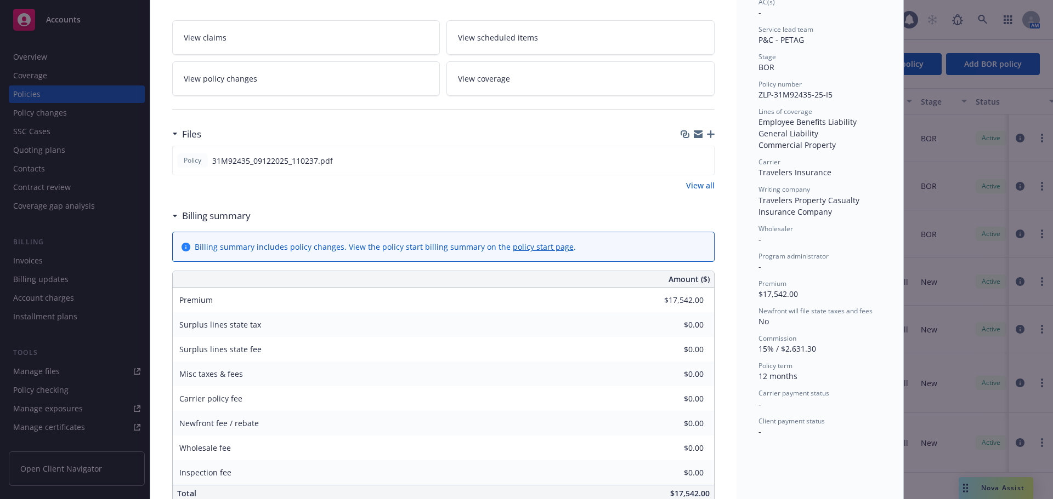
scroll to position [219, 0]
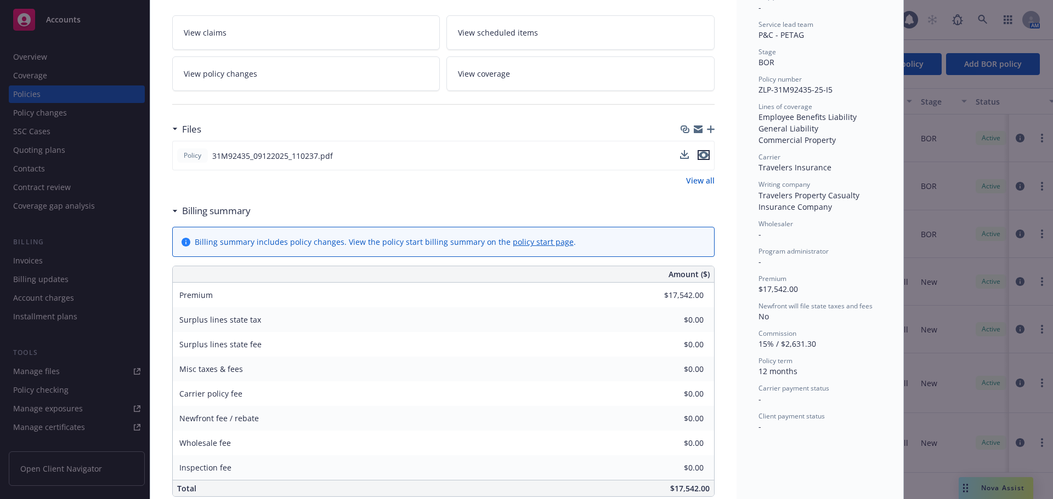
click at [703, 158] on icon "preview file" at bounding box center [703, 155] width 10 height 8
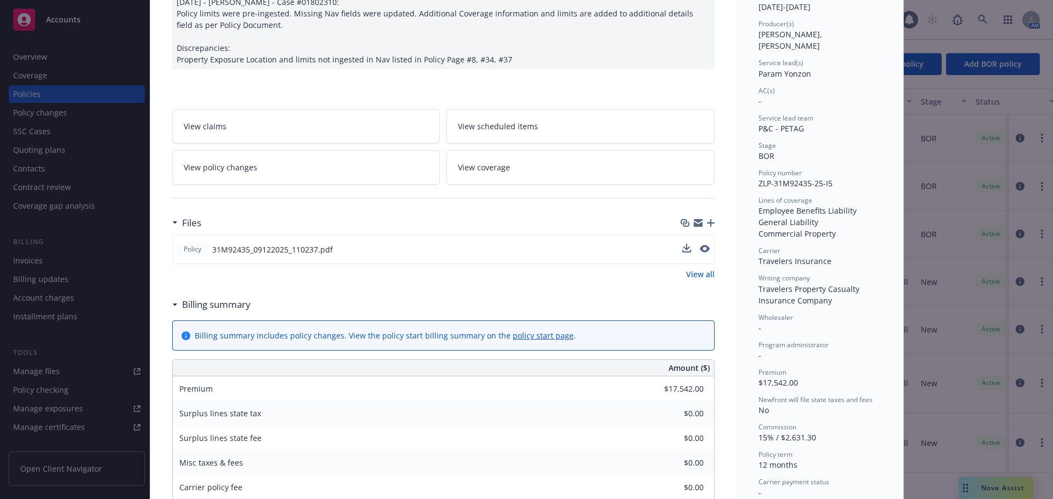
scroll to position [0, 0]
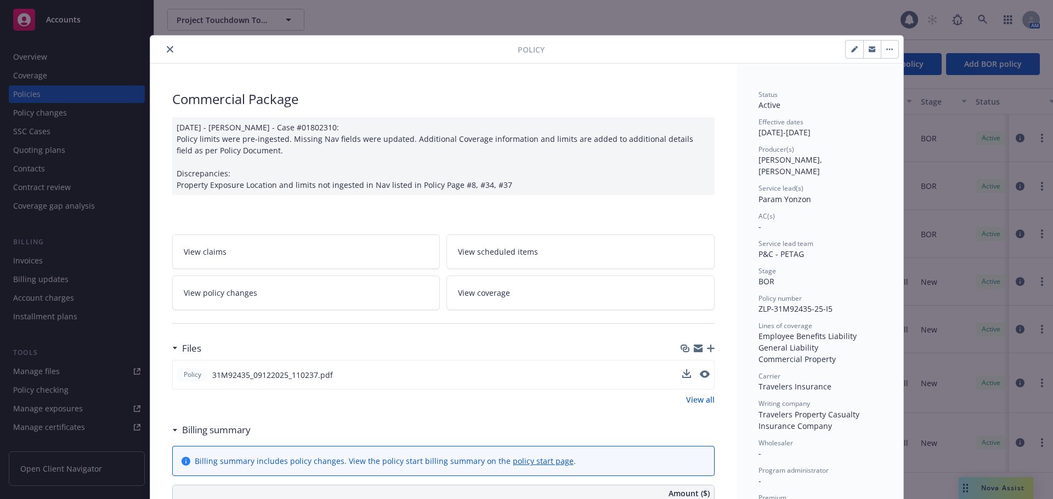
click at [167, 49] on icon "close" at bounding box center [170, 49] width 7 height 7
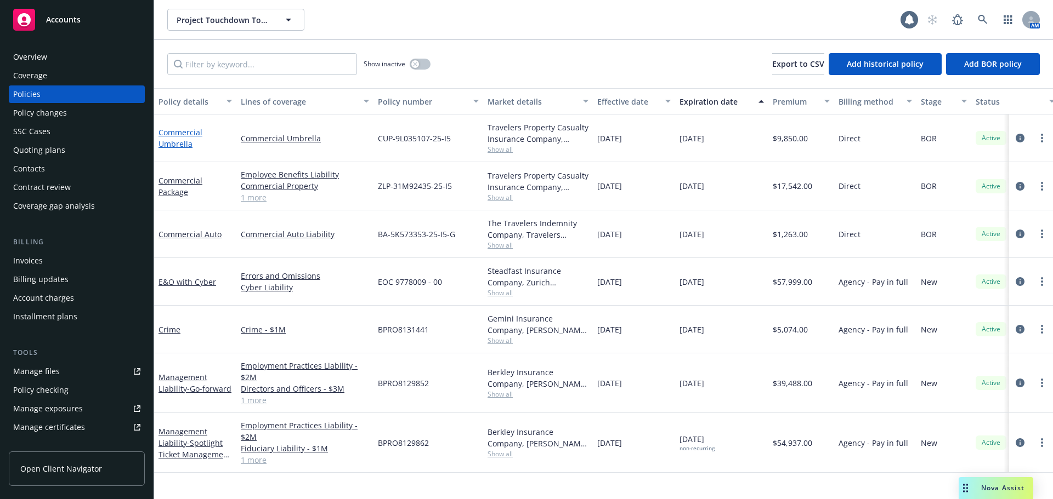
drag, startPoint x: 180, startPoint y: 138, endPoint x: 189, endPoint y: 143, distance: 10.1
click at [181, 138] on div "Commercial Umbrella" at bounding box center [194, 138] width 73 height 23
click at [169, 128] on link "Commercial Umbrella" at bounding box center [180, 138] width 44 height 22
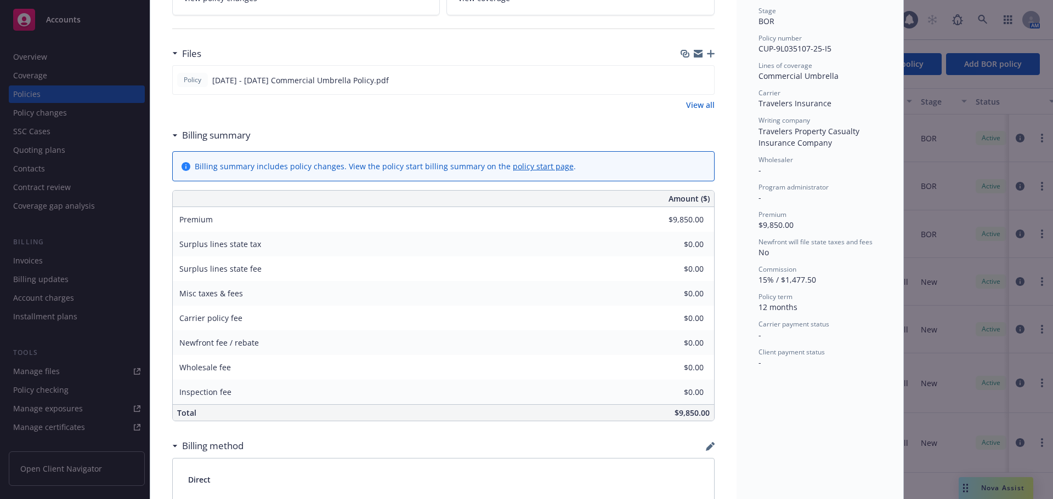
scroll to position [274, 0]
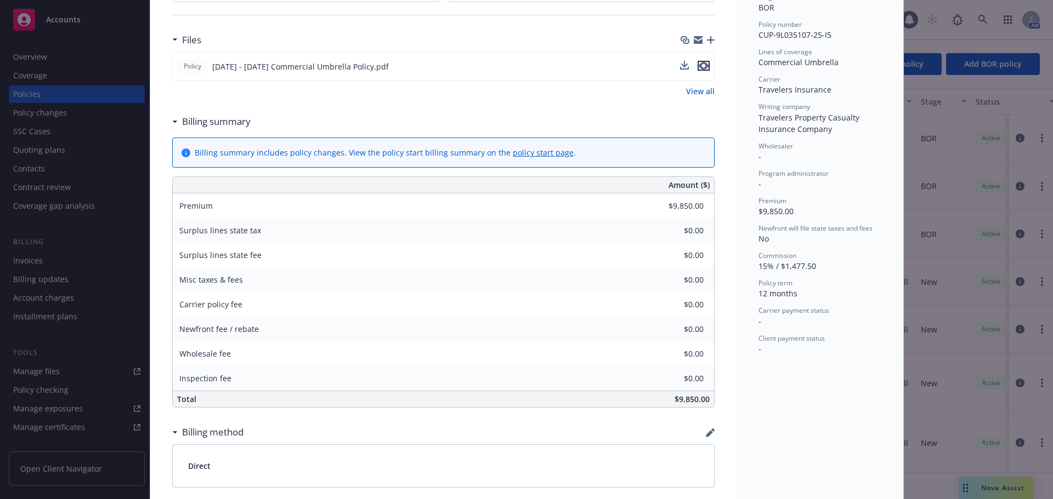
click at [703, 66] on icon "preview file" at bounding box center [703, 66] width 10 height 8
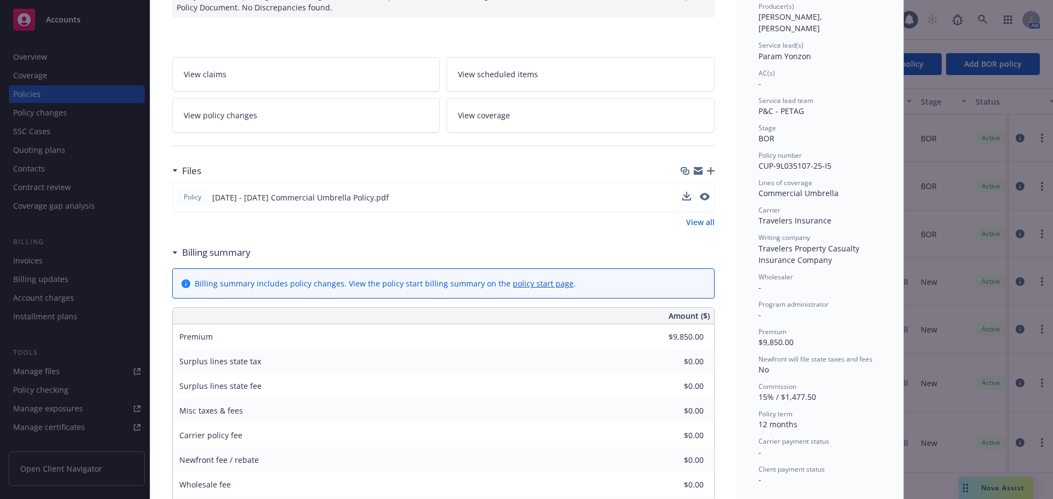
scroll to position [0, 0]
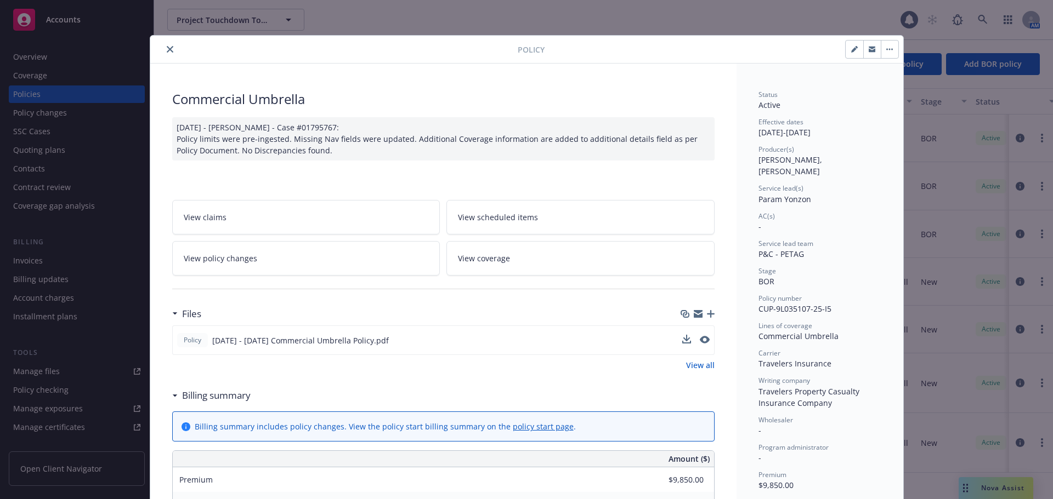
click at [163, 44] on button "close" at bounding box center [169, 49] width 13 height 13
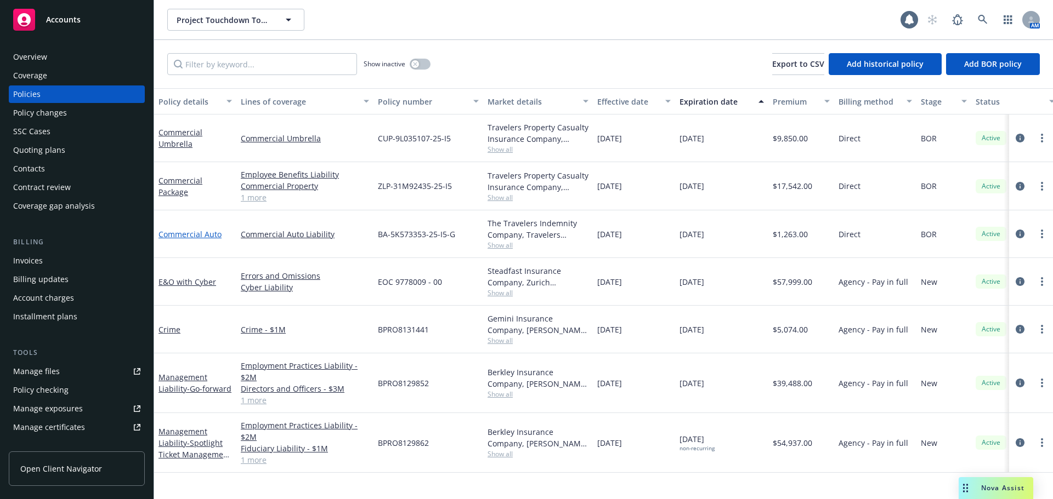
click at [191, 231] on link "Commercial Auto" at bounding box center [189, 234] width 63 height 10
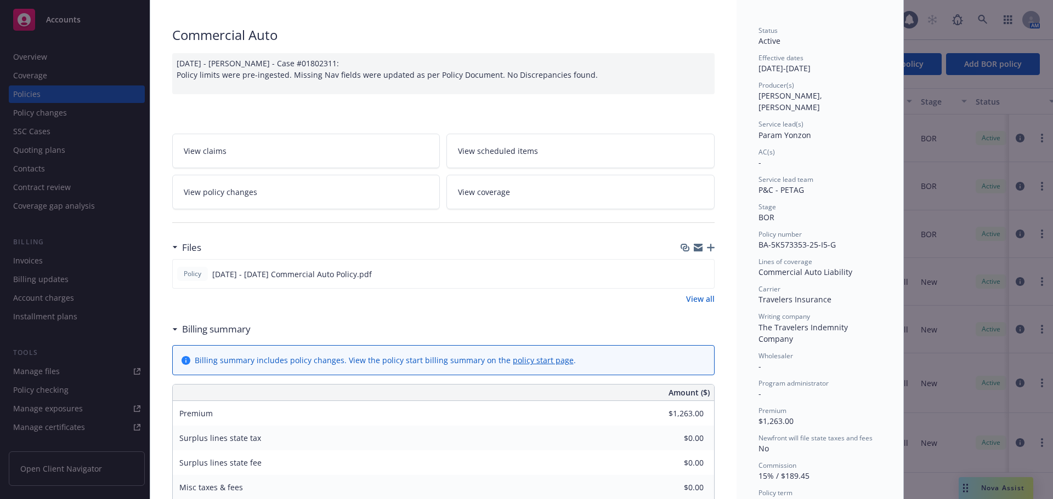
scroll to position [164, 0]
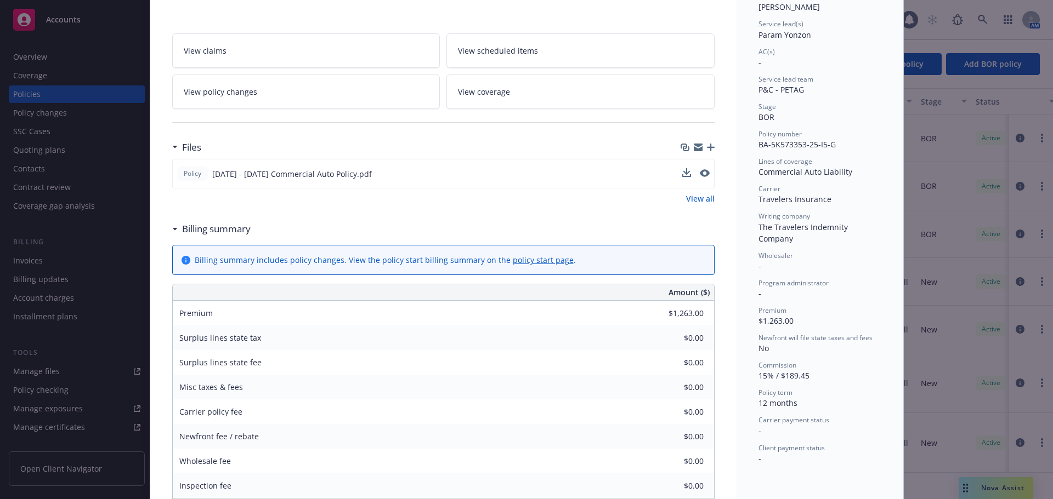
click at [700, 179] on button at bounding box center [705, 174] width 10 height 12
click at [704, 174] on button "preview file" at bounding box center [703, 173] width 12 height 10
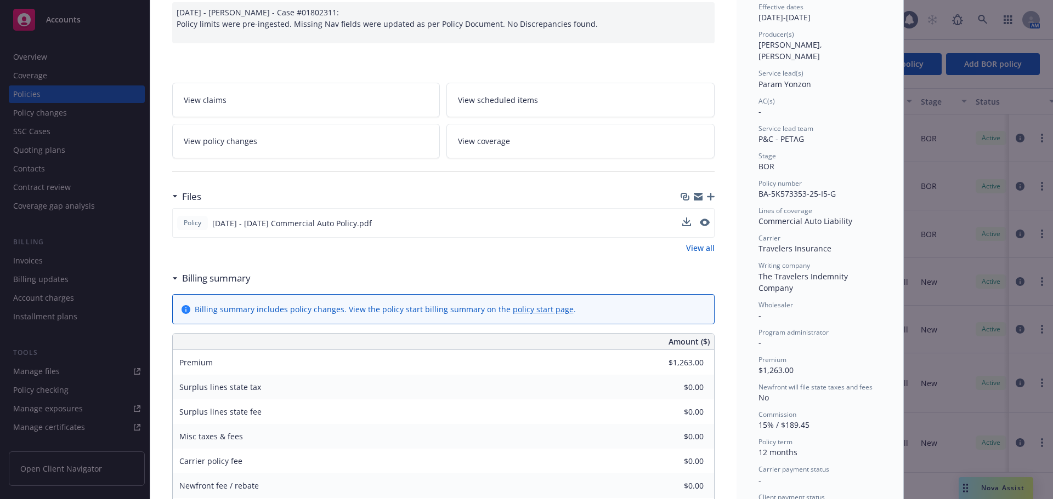
scroll to position [0, 0]
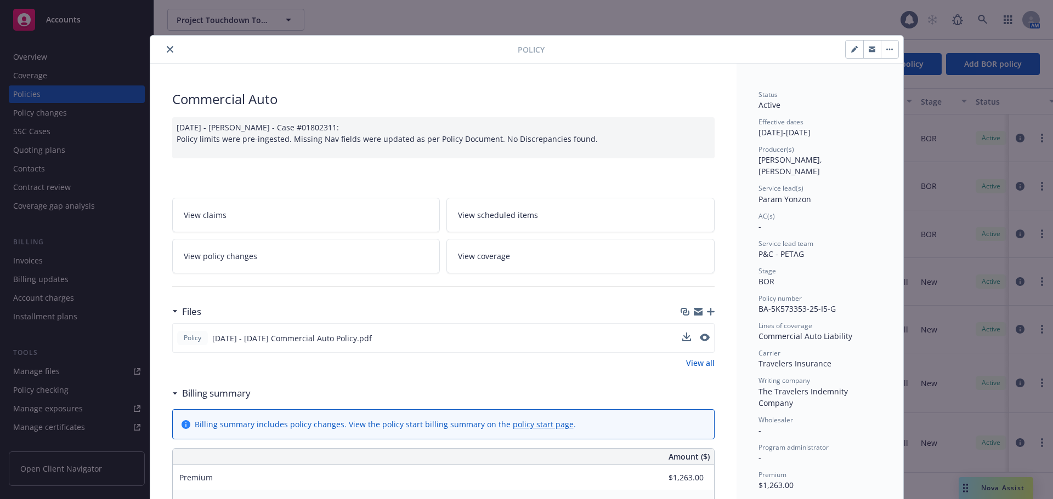
click at [173, 53] on div at bounding box center [336, 49] width 363 height 13
drag, startPoint x: 167, startPoint y: 48, endPoint x: 179, endPoint y: 46, distance: 12.4
click at [167, 47] on icon "close" at bounding box center [170, 49] width 7 height 7
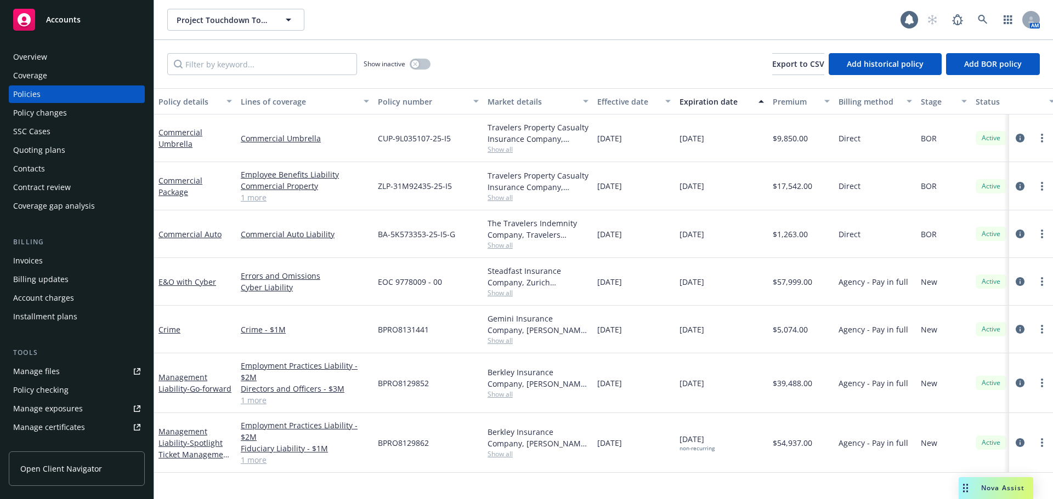
click at [75, 57] on div "Overview" at bounding box center [76, 57] width 127 height 18
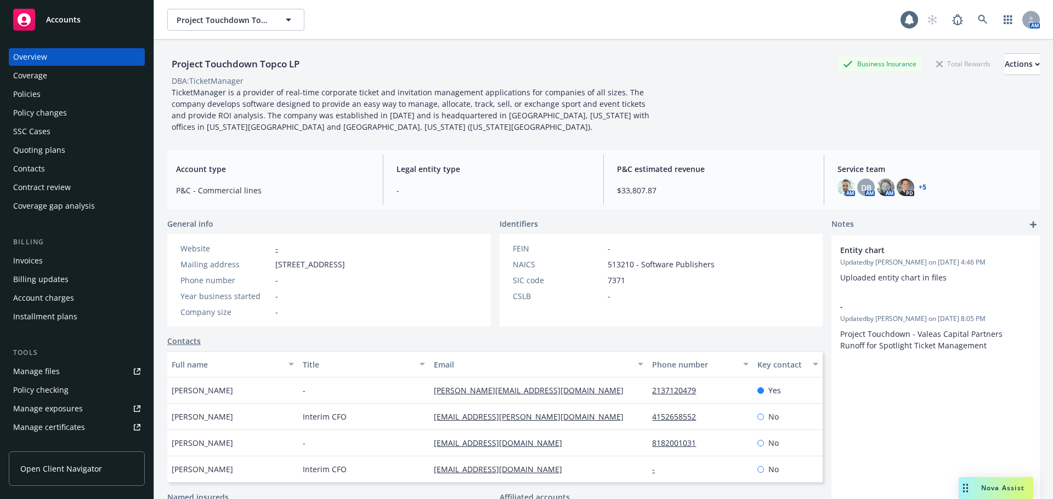
click at [918, 184] on link "+ 5" at bounding box center [922, 187] width 8 height 7
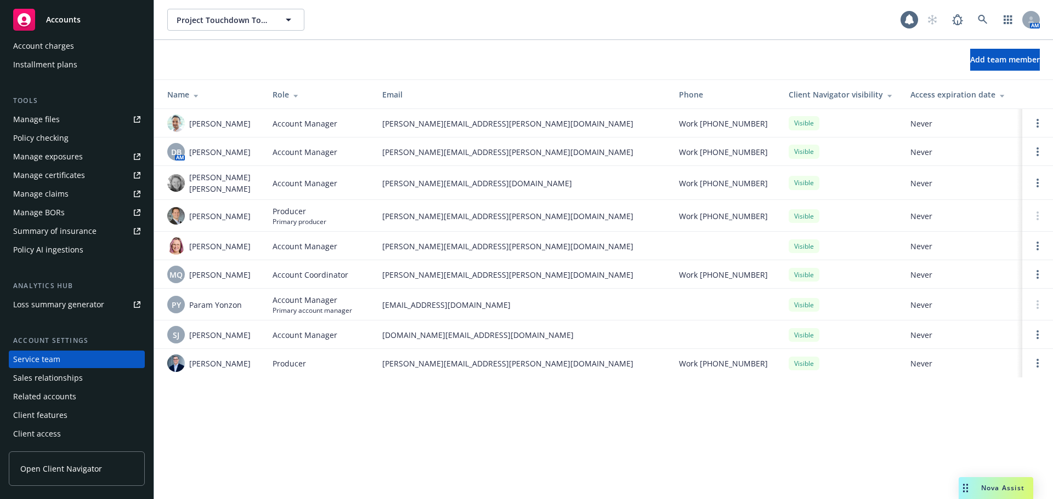
scroll to position [33, 0]
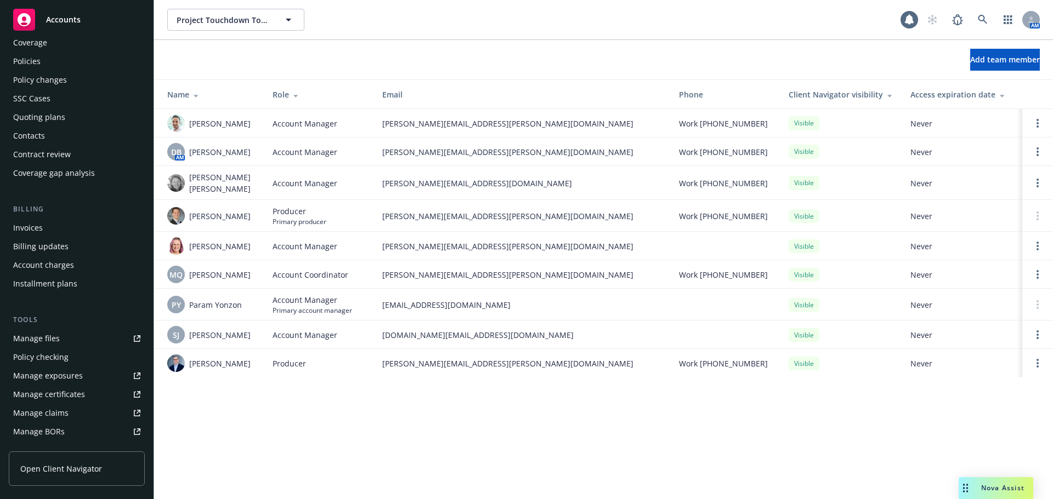
click at [66, 334] on link "Manage files" at bounding box center [77, 339] width 136 height 18
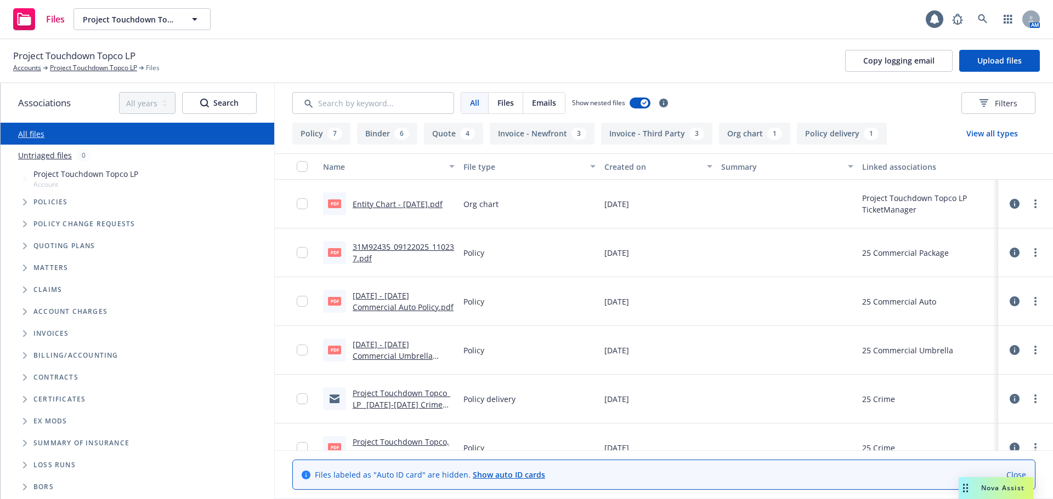
click at [23, 232] on span "Tree Example" at bounding box center [25, 224] width 18 height 18
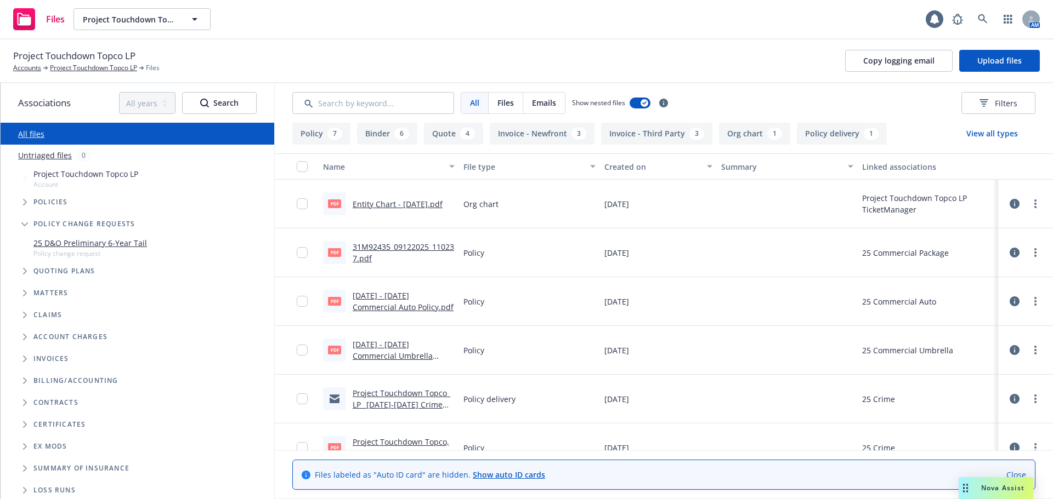
click at [27, 248] on div "25 D&O Preliminary 6-Year Tail Policy change request" at bounding box center [148, 247] width 252 height 25
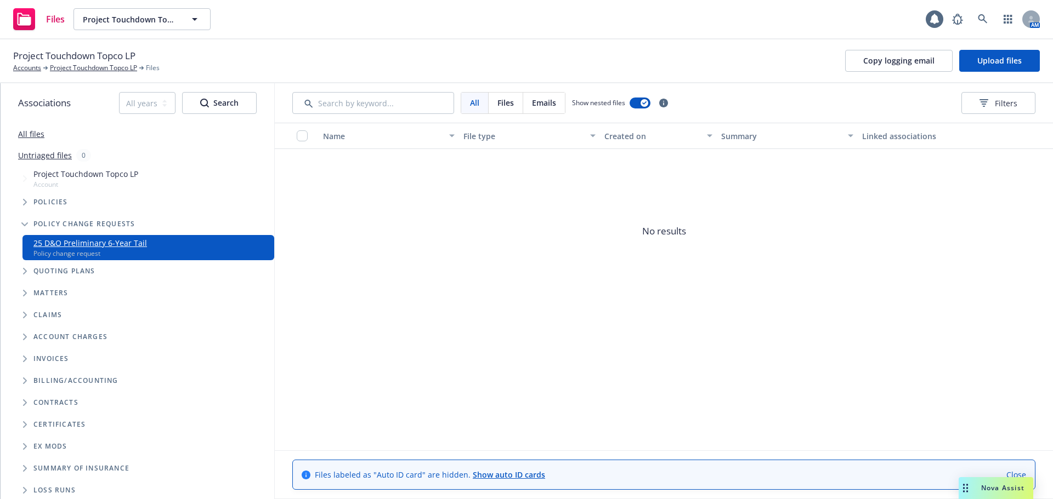
click at [24, 273] on icon "Tree Example" at bounding box center [25, 271] width 4 height 7
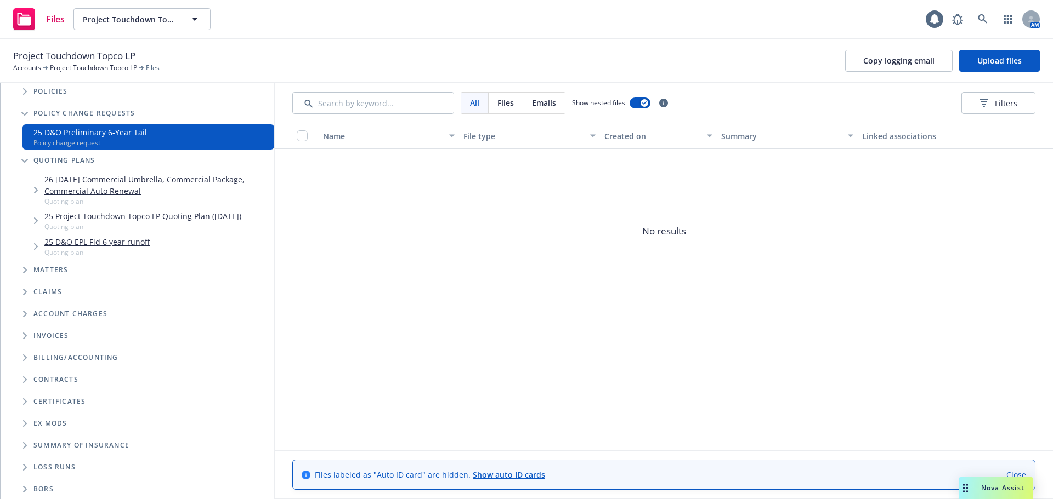
scroll to position [112, 0]
click at [114, 215] on link "25 Project Touchdown Topco LP Quoting Plan ([DATE])" at bounding box center [142, 215] width 197 height 12
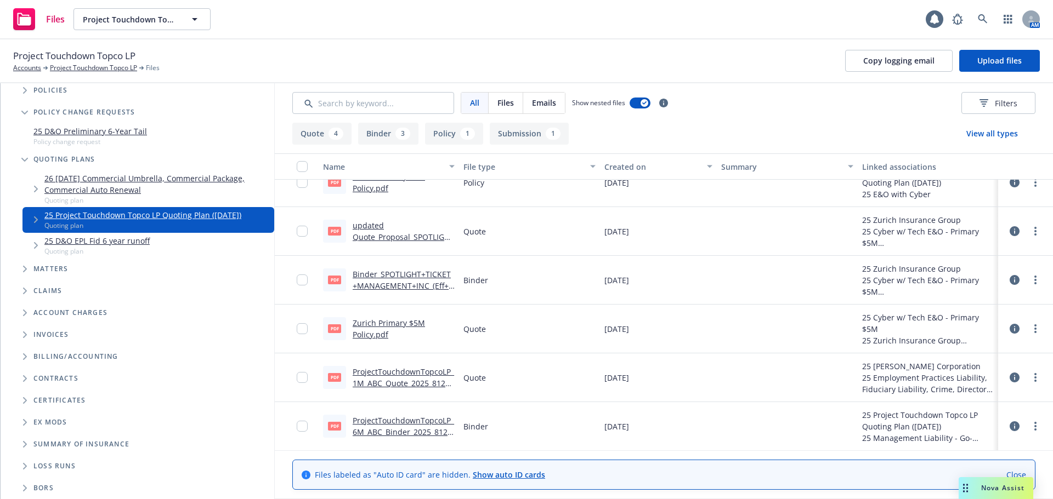
scroll to position [167, 0]
click at [102, 181] on link "26 [DATE] Commercial Umbrella, Commercial Package, Commercial Auto Renewal" at bounding box center [156, 184] width 225 height 23
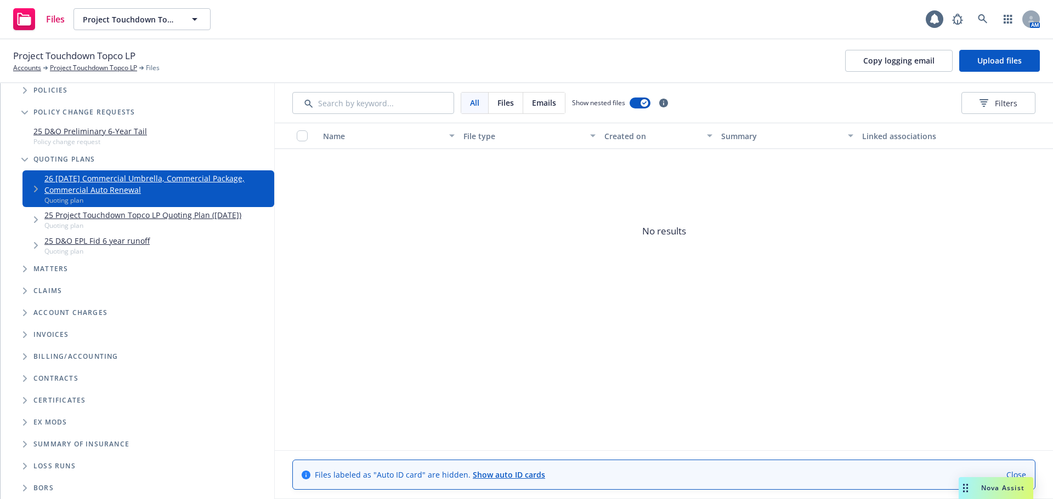
click at [121, 243] on link "25 D&O EPL Fid 6 year runoff" at bounding box center [96, 241] width 105 height 12
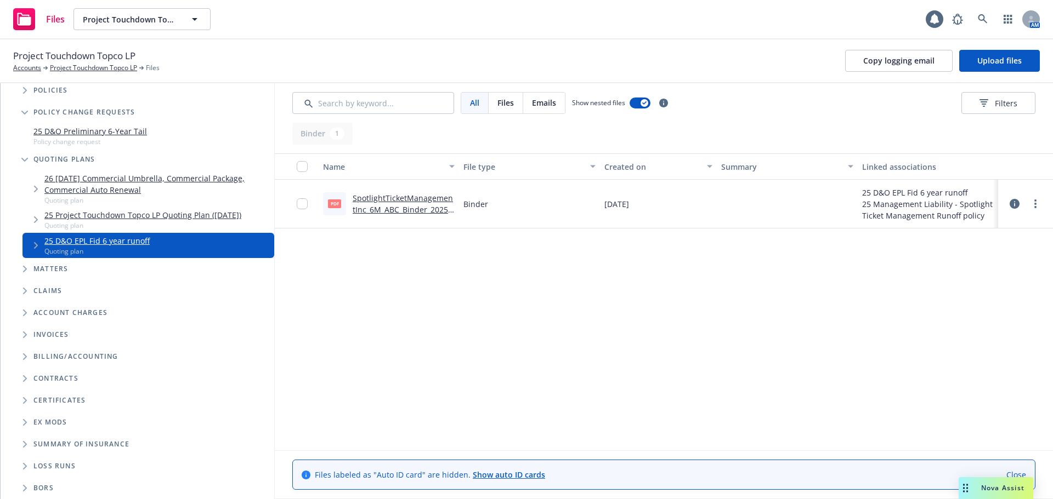
click at [162, 185] on link "26 [DATE] Commercial Umbrella, Commercial Package, Commercial Auto Renewal" at bounding box center [156, 184] width 225 height 23
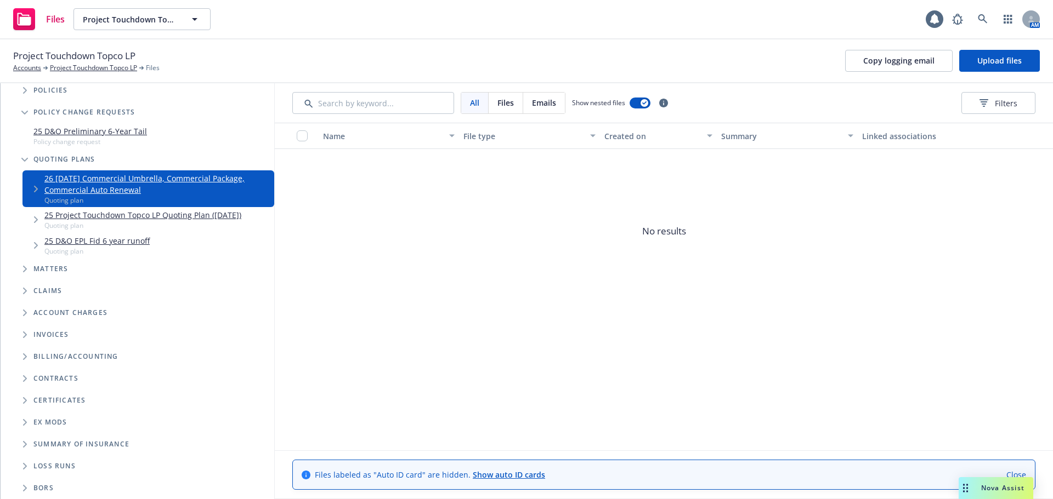
click at [127, 235] on link "25 D&O EPL Fid 6 year runoff" at bounding box center [96, 241] width 105 height 12
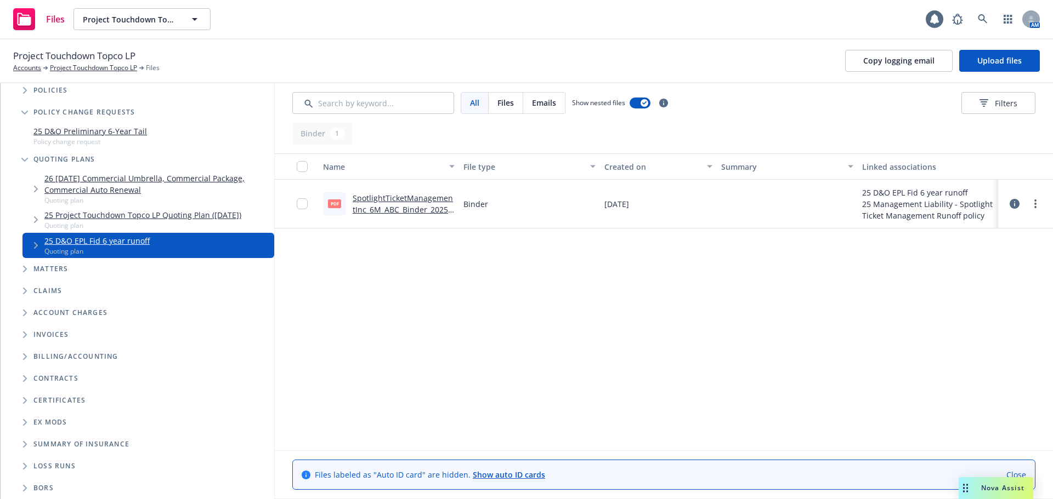
scroll to position [112, 0]
click at [20, 272] on span "Tree Example" at bounding box center [25, 269] width 18 height 18
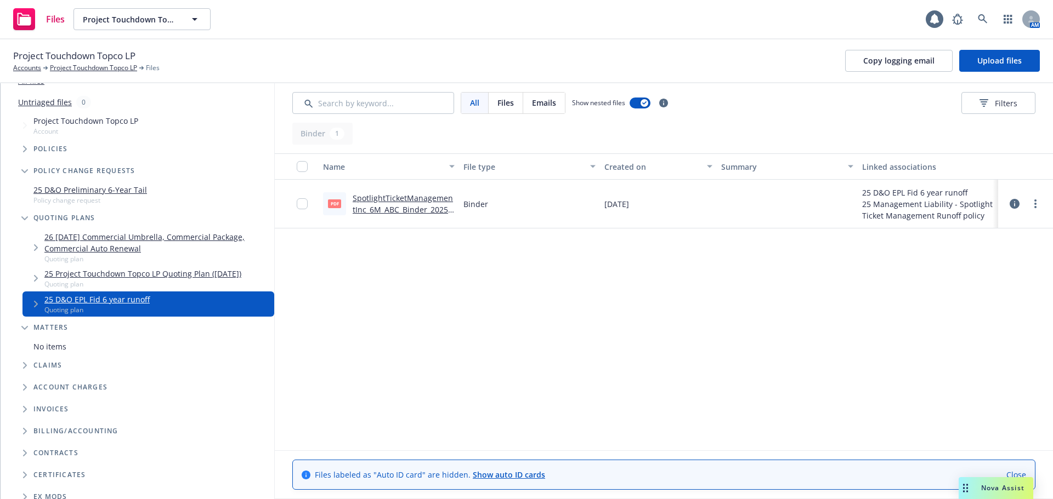
scroll to position [0, 0]
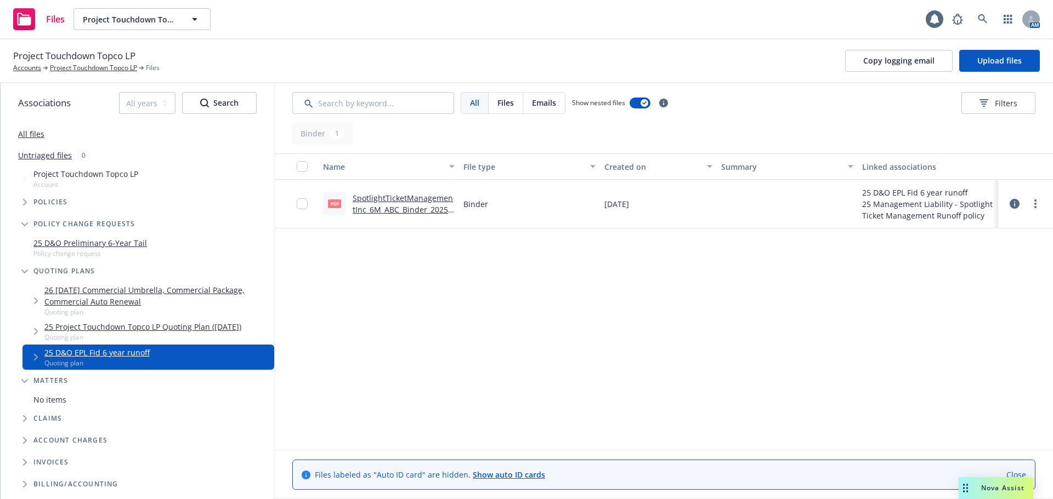
click at [46, 132] on div "All files" at bounding box center [138, 134] width 274 height 22
click at [45, 132] on div "All files" at bounding box center [138, 134] width 274 height 22
click at [41, 135] on link "All files" at bounding box center [31, 134] width 26 height 10
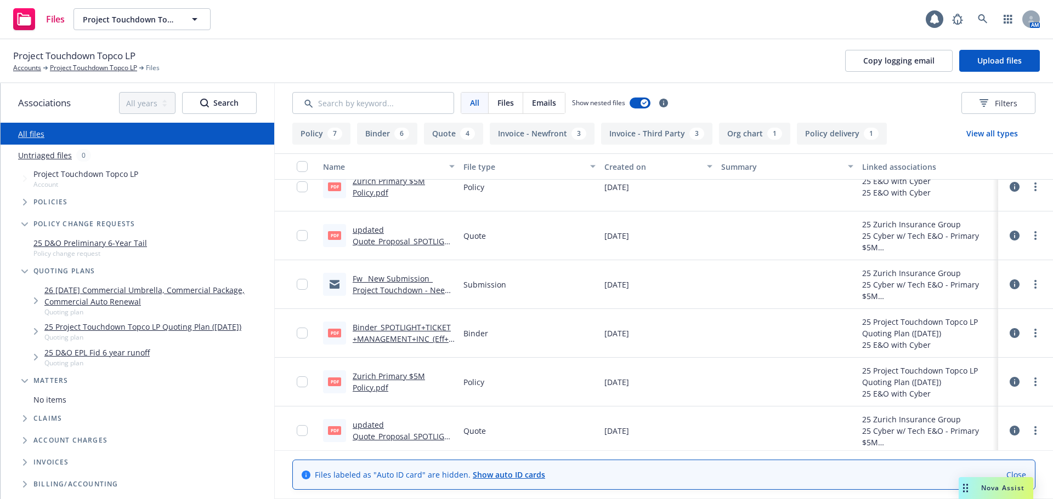
scroll to position [822, 0]
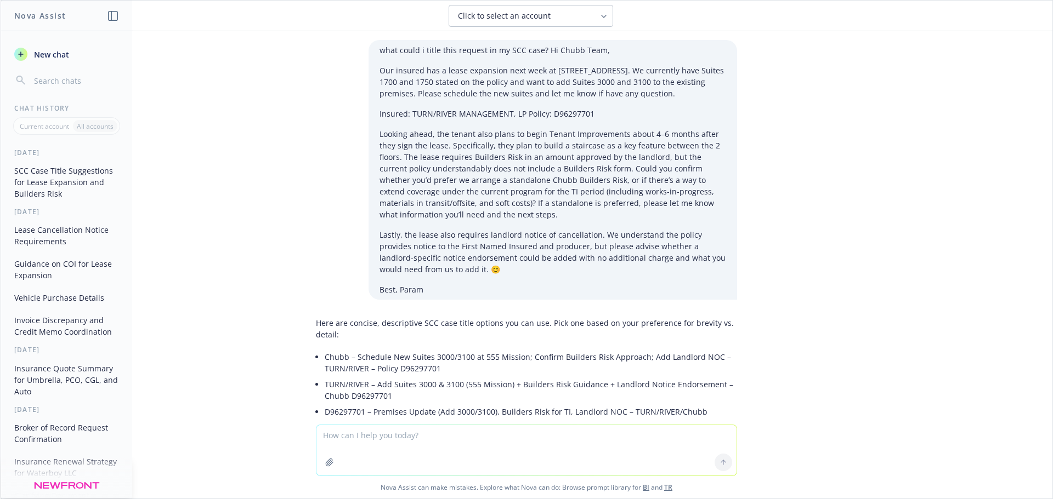
scroll to position [1419, 0]
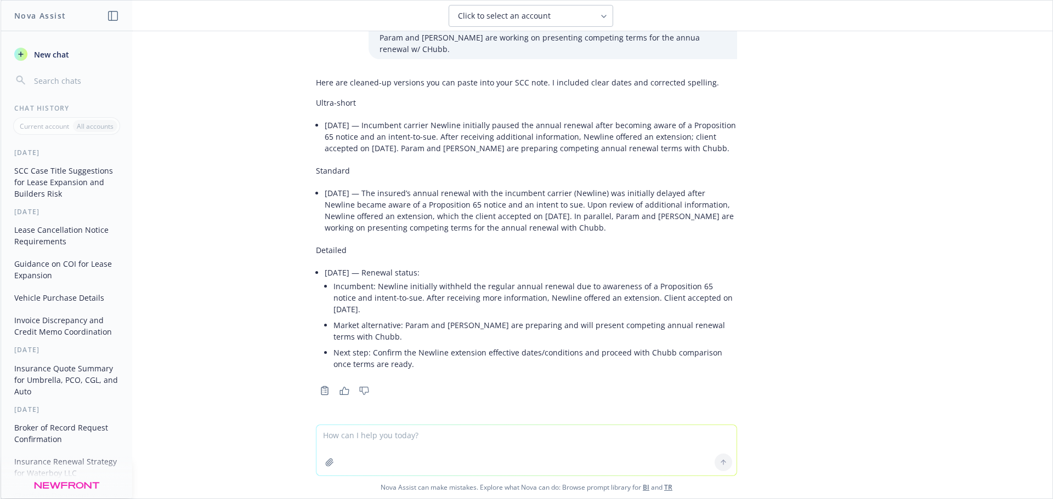
click at [403, 441] on textarea at bounding box center [526, 450] width 420 height 50
click at [44, 51] on span "New chat" at bounding box center [50, 55] width 37 height 12
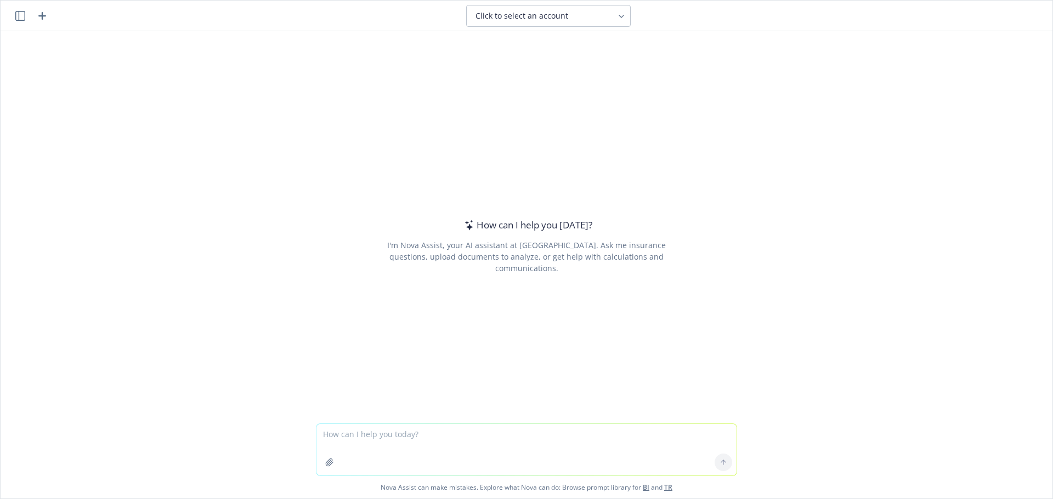
click at [515, 12] on span "Click to select an account" at bounding box center [521, 15] width 93 height 11
type input "waterb"
click at [546, 74] on button "Waterboy, LLC BI" at bounding box center [548, 70] width 163 height 20
click at [440, 441] on textarea at bounding box center [526, 450] width 420 height 52
type textarea "P"
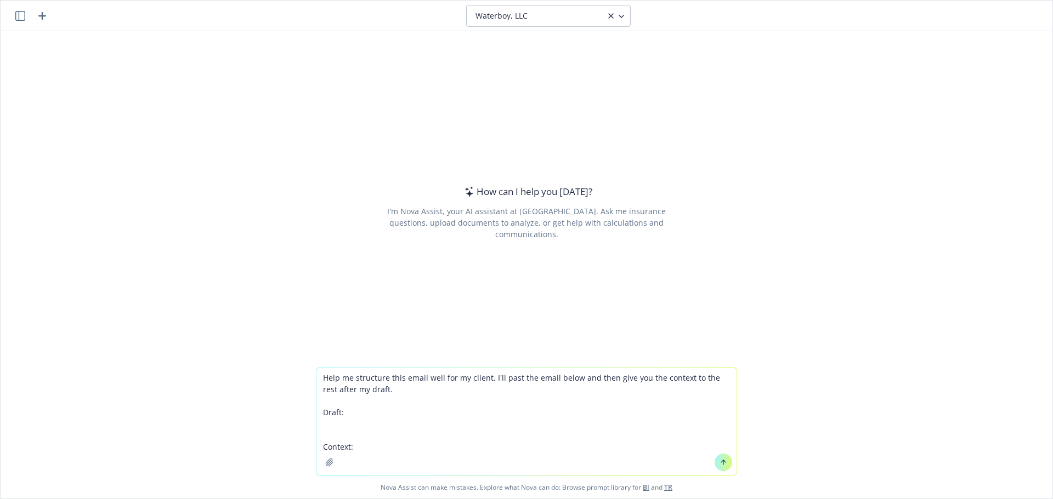
paste textarea "[PERSON_NAME] – Just wanted to thank you again for the bind instruction. Since …"
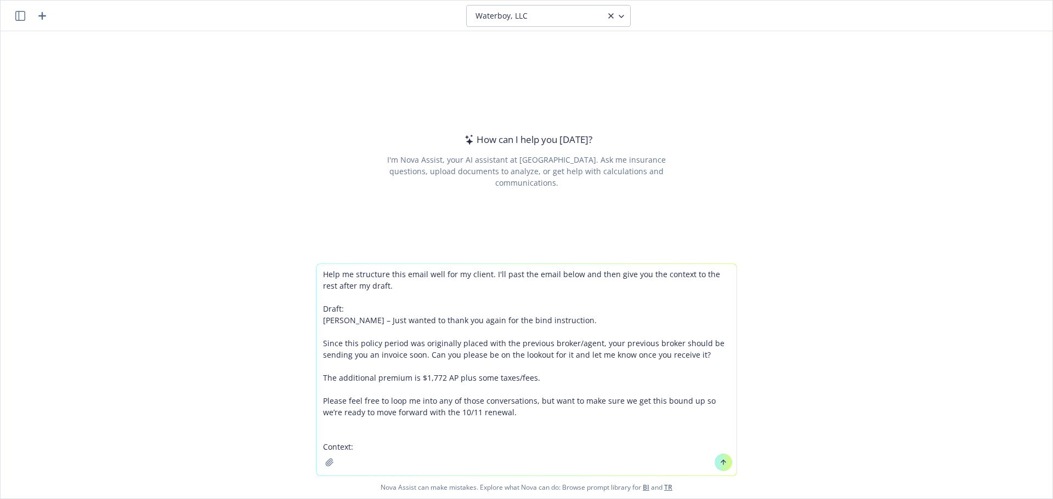
drag, startPoint x: 488, startPoint y: 450, endPoint x: 481, endPoint y: 450, distance: 7.1
click at [483, 450] on textarea "Help me structure this email well for my client. I'll past the email below and …" at bounding box center [526, 370] width 420 height 212
paste textarea "[LOREMIPS] Dolor Sita con adip el sed doeiu tempo in utlabor etd magna ali enim…"
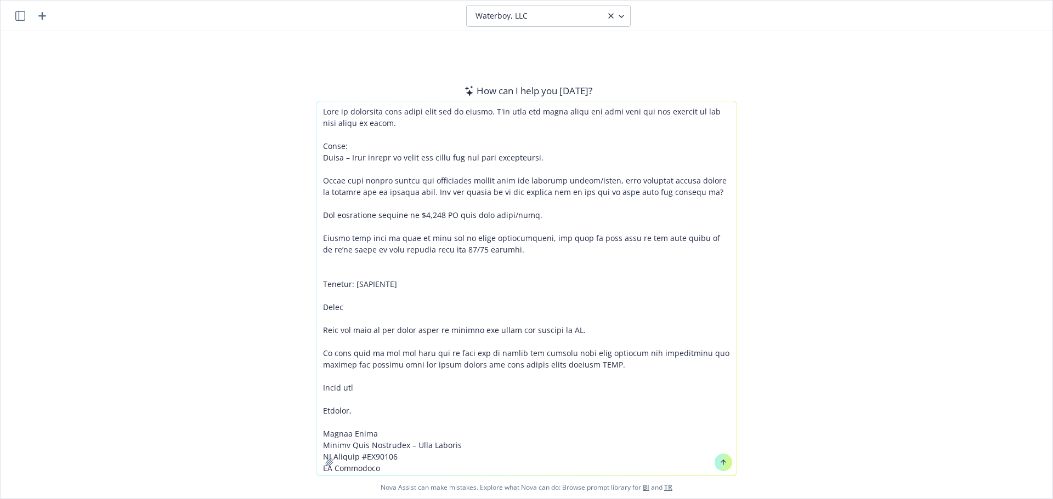
scroll to position [12547, 0]
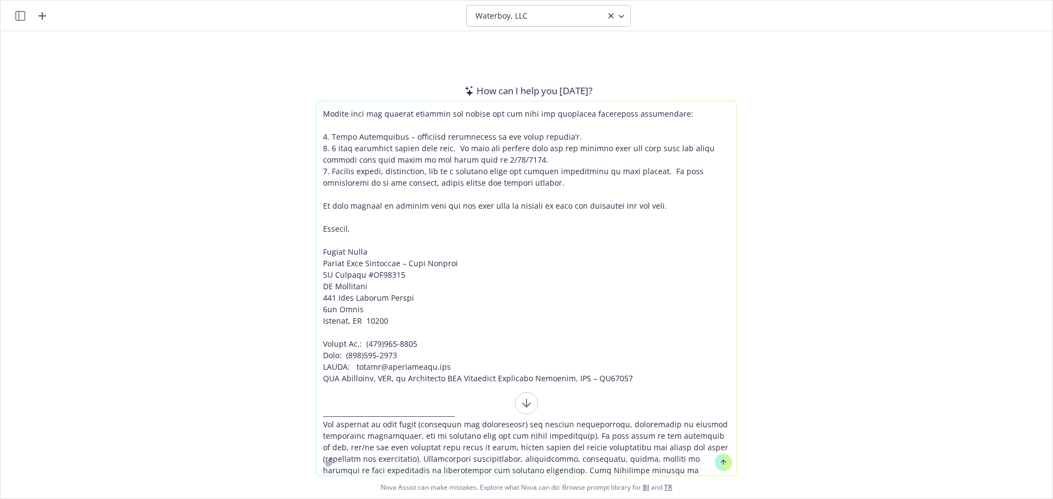
click at [522, 456] on textarea at bounding box center [526, 288] width 420 height 374
click at [520, 463] on textarea at bounding box center [526, 288] width 420 height 374
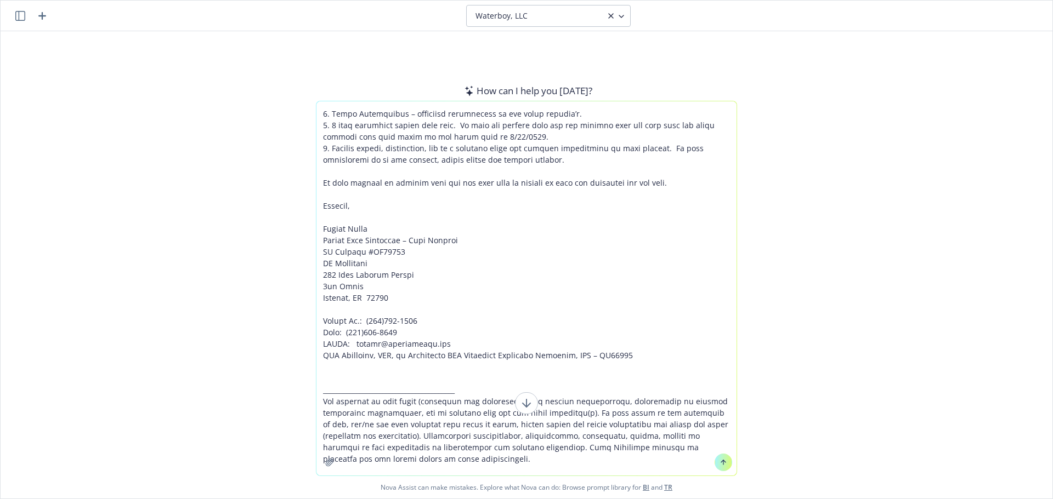
paste textarea "Lo Ipsum, Dolo si ametcons. Ad Eli, Sed 64, 9626 do 3:70 EI Tempo Incidi <utlab…"
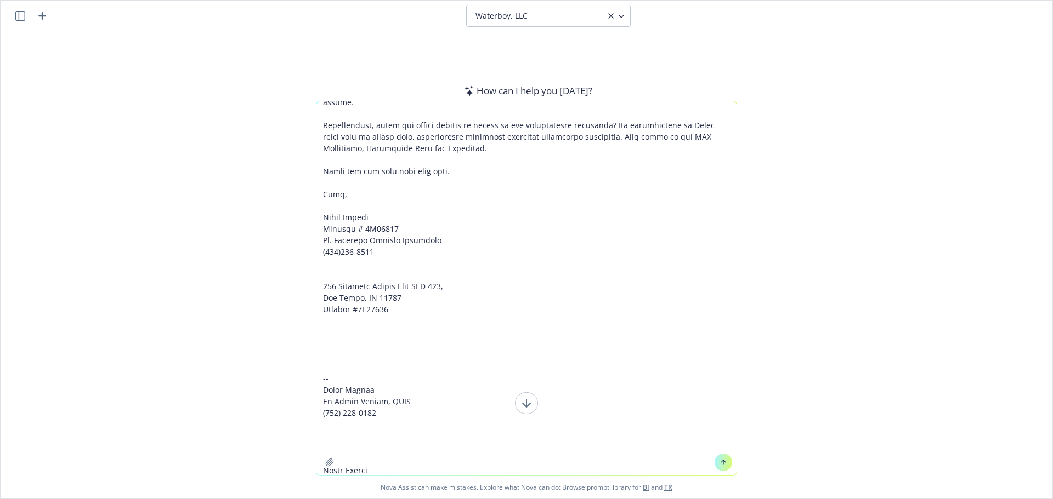
type textarea "Lore ip dolorsita cons adipi elit sed do eiusmo. T'in utla etd magna aliqu eni …"
drag, startPoint x: 722, startPoint y: 468, endPoint x: 707, endPoint y: 462, distance: 15.8
click at [721, 467] on button at bounding box center [723, 463] width 18 height 18
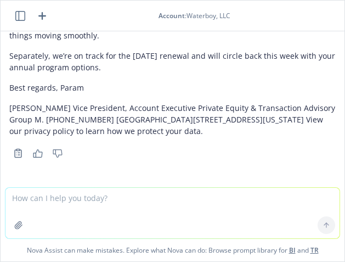
scroll to position [10252, 0]
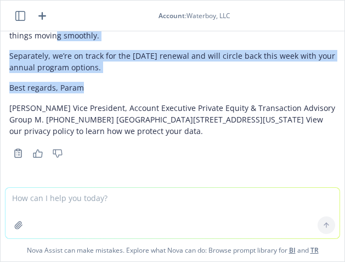
drag, startPoint x: 62, startPoint y: 126, endPoint x: 59, endPoint y: 93, distance: 33.6
click at [73, 73] on p "Separately, we’re on track for the [DATE] renewal and will circle back this wee…" at bounding box center [172, 61] width 326 height 23
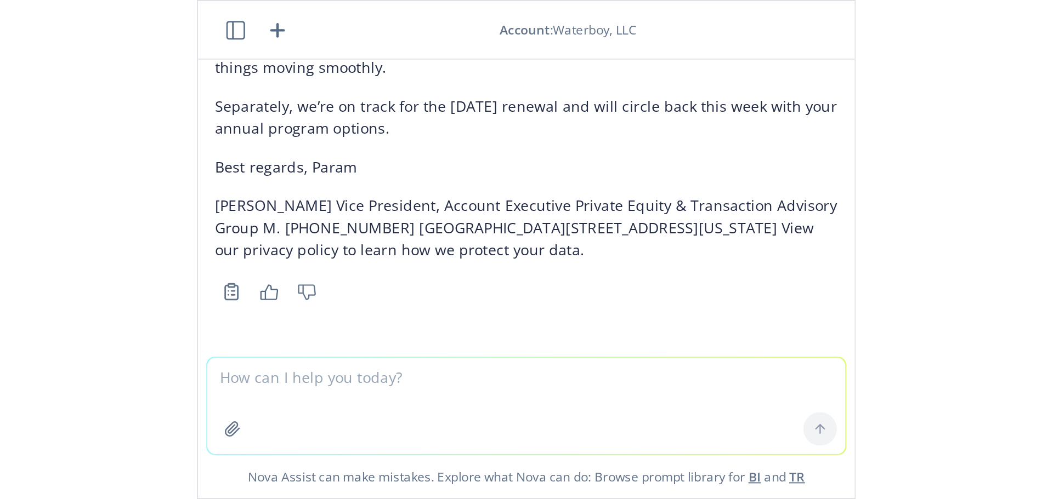
scroll to position [10058, 0]
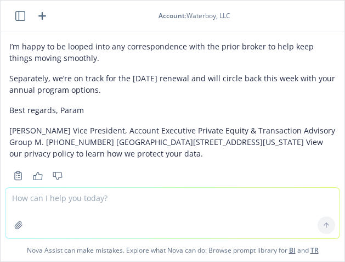
drag, startPoint x: 104, startPoint y: 89, endPoint x: 10, endPoint y: 55, distance: 99.2
click at [9, 56] on div "Help me structure this email well for my client. I'll past the email below and …" at bounding box center [173, 109] width 344 height 156
copy div "Hi David, Thank you again for the approval to bind. Quick heads-up on next step…"
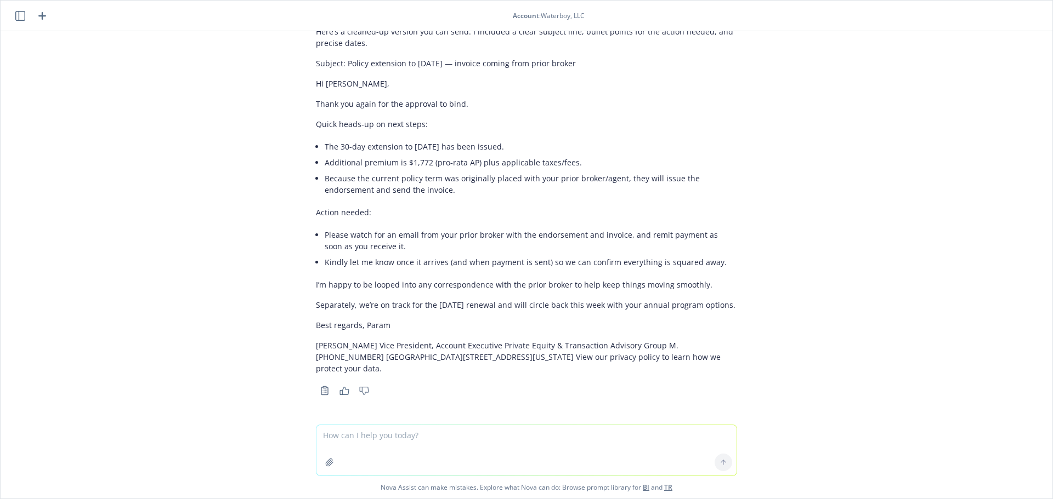
scroll to position [10026, 0]
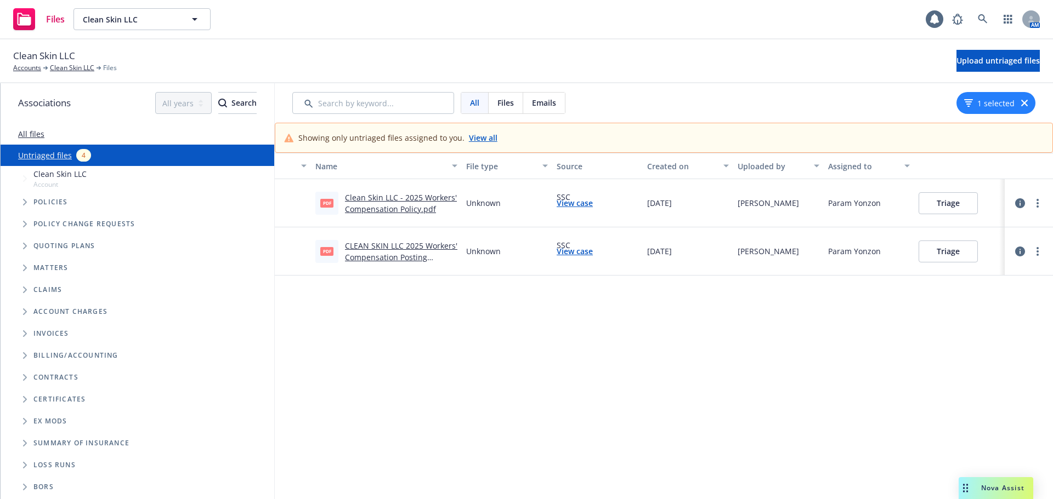
click at [579, 209] on div "SSC View case" at bounding box center [597, 203] width 90 height 48
click at [571, 203] on link "View case" at bounding box center [574, 203] width 36 height 12
click at [390, 250] on link "CLEAN SKIN LLC 2025 Workers' Compensation Posting Notices.pdf" at bounding box center [401, 257] width 112 height 33
click at [387, 199] on link "Clean Skin LLC - 2025 Workers' Compensation Policy.pdf" at bounding box center [401, 203] width 112 height 22
click at [934, 203] on button "Triage" at bounding box center [947, 203] width 59 height 22
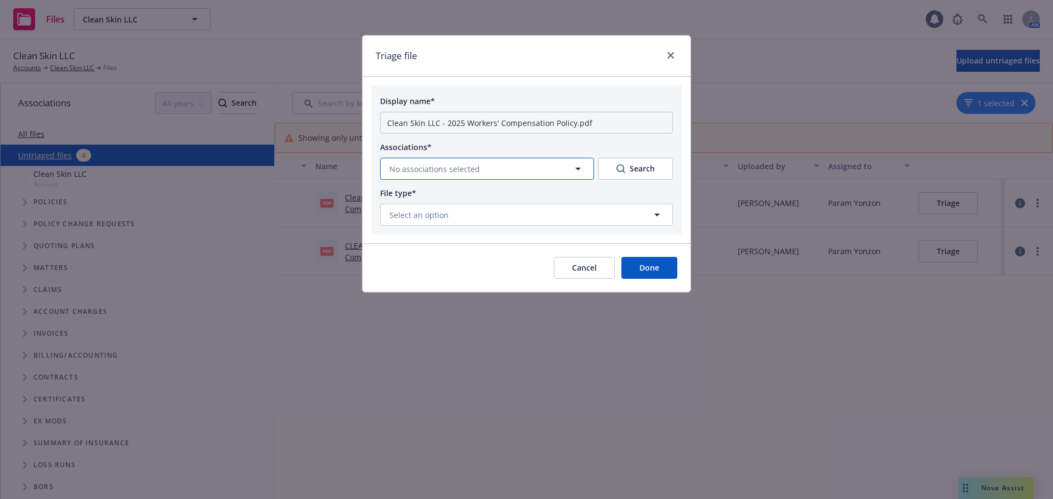
click at [524, 164] on button "No associations selected" at bounding box center [487, 169] width 214 height 22
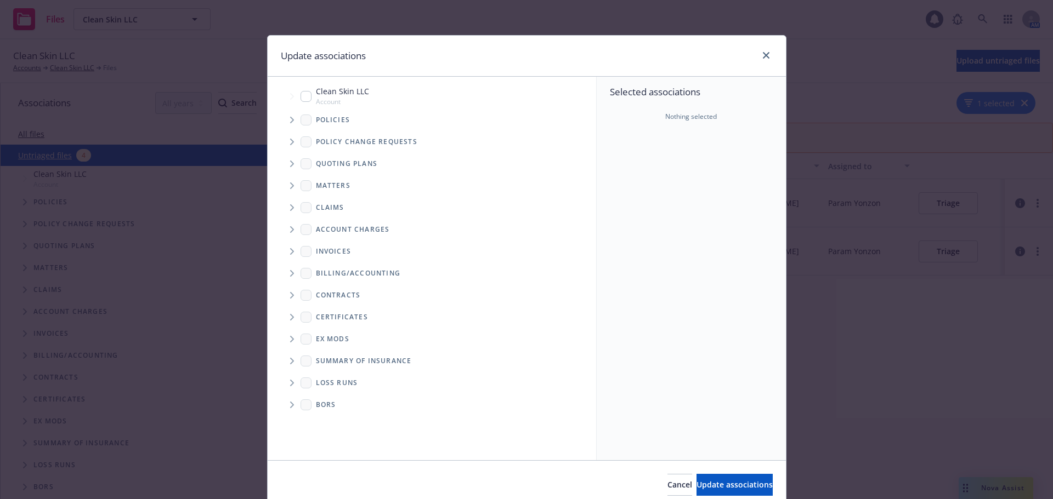
click at [284, 120] on span "Tree Example" at bounding box center [292, 120] width 18 height 18
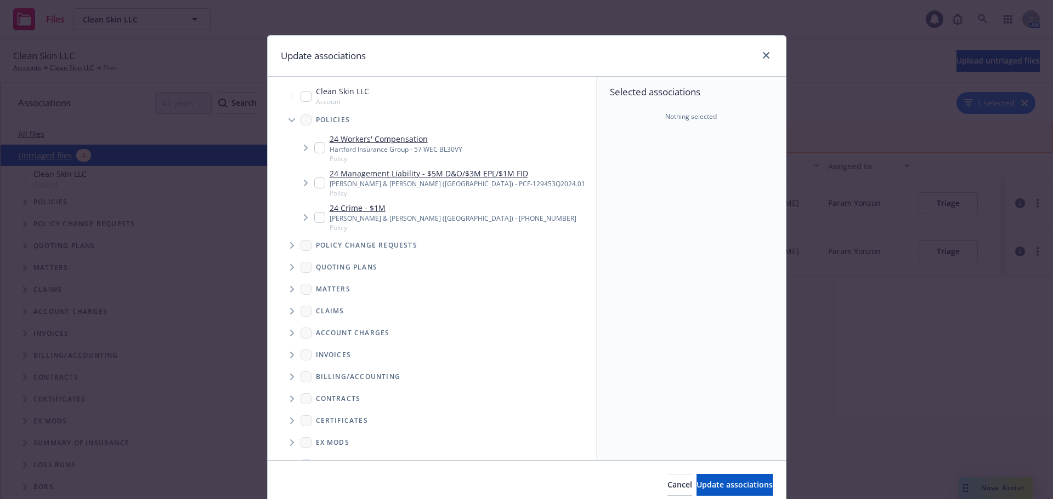
click at [292, 119] on span "Tree Example" at bounding box center [292, 120] width 18 height 18
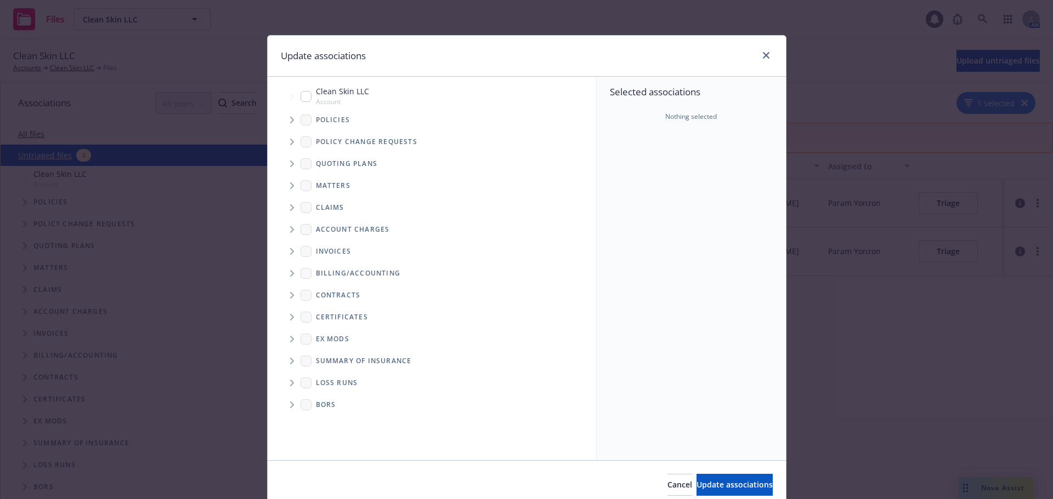
click at [300, 91] on input "Tree Example" at bounding box center [305, 96] width 11 height 11
click at [302, 98] on input "Tree Example" at bounding box center [305, 96] width 11 height 11
click at [302, 96] on input "Tree Example" at bounding box center [305, 96] width 11 height 11
checkbox input "true"
click at [285, 120] on span "Tree Example" at bounding box center [292, 120] width 18 height 18
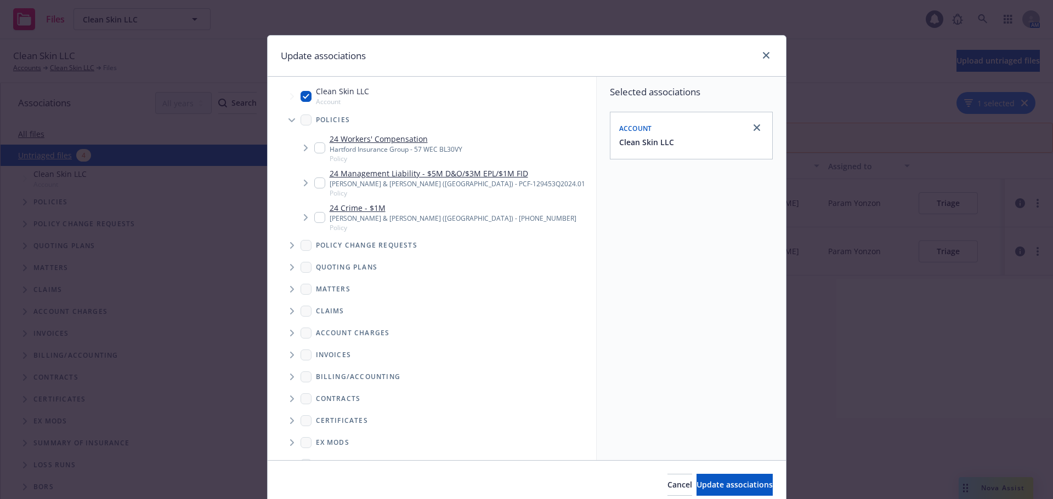
click at [288, 122] on icon "Tree Example" at bounding box center [291, 120] width 7 height 4
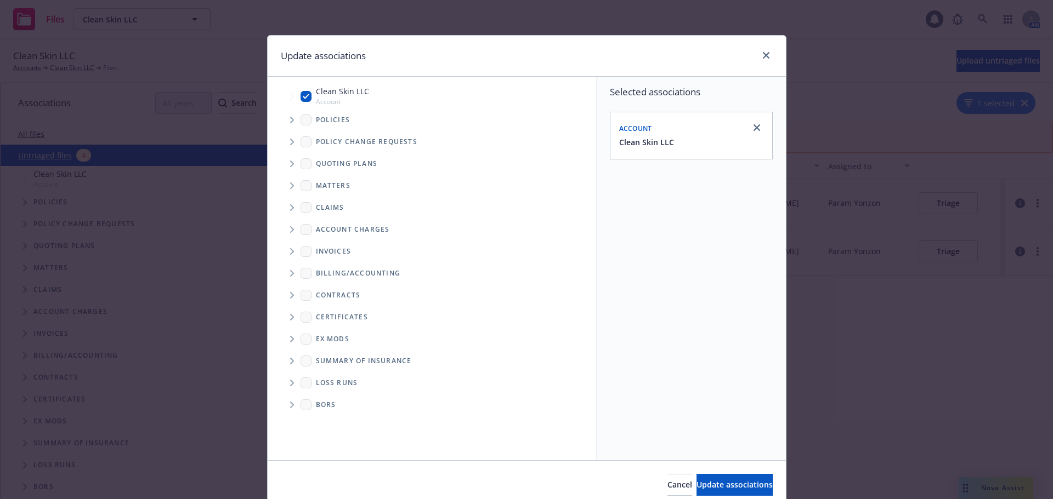
click at [292, 121] on span "Tree Example" at bounding box center [292, 120] width 18 height 18
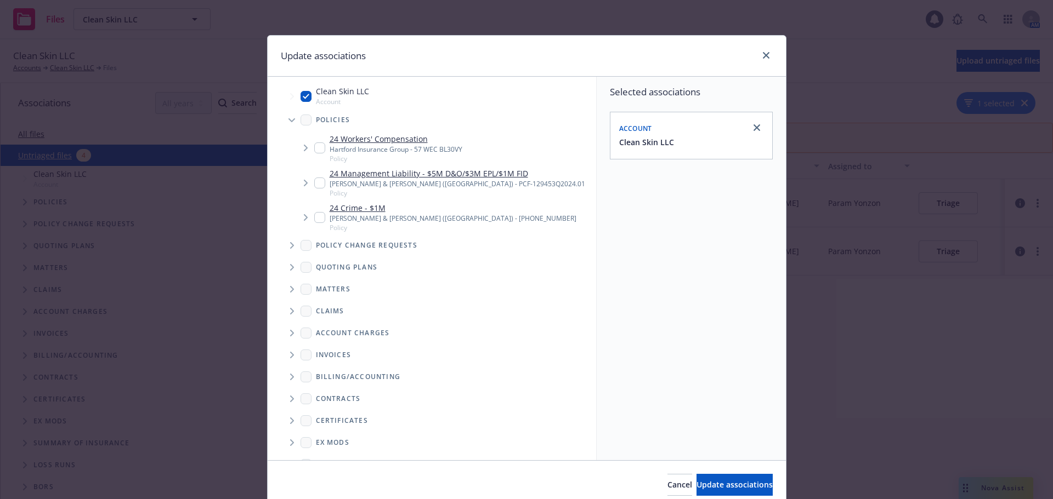
click at [298, 149] on span "Tree Example" at bounding box center [306, 148] width 18 height 18
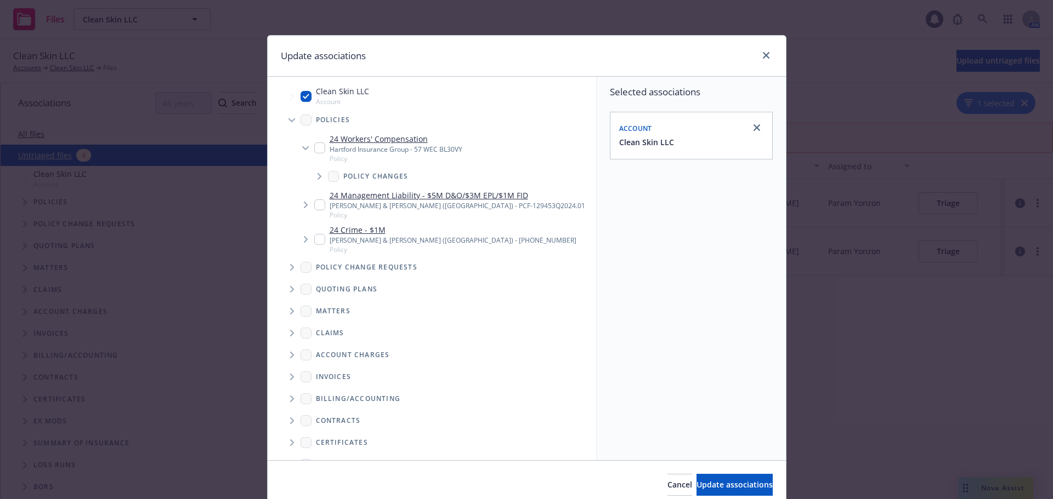
click at [302, 149] on icon "Tree Example" at bounding box center [305, 148] width 7 height 4
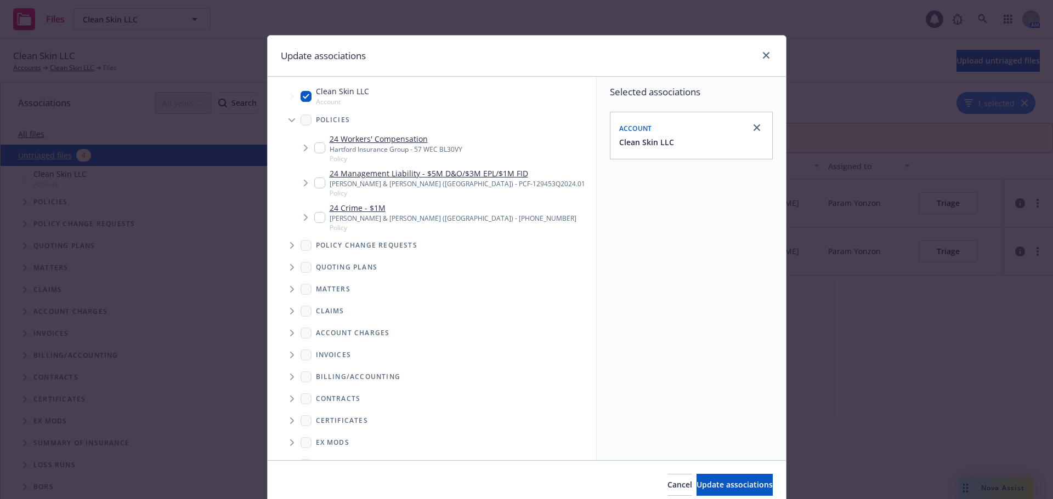
click at [755, 58] on div at bounding box center [764, 56] width 18 height 14
click at [759, 55] on link "close" at bounding box center [765, 55] width 13 height 13
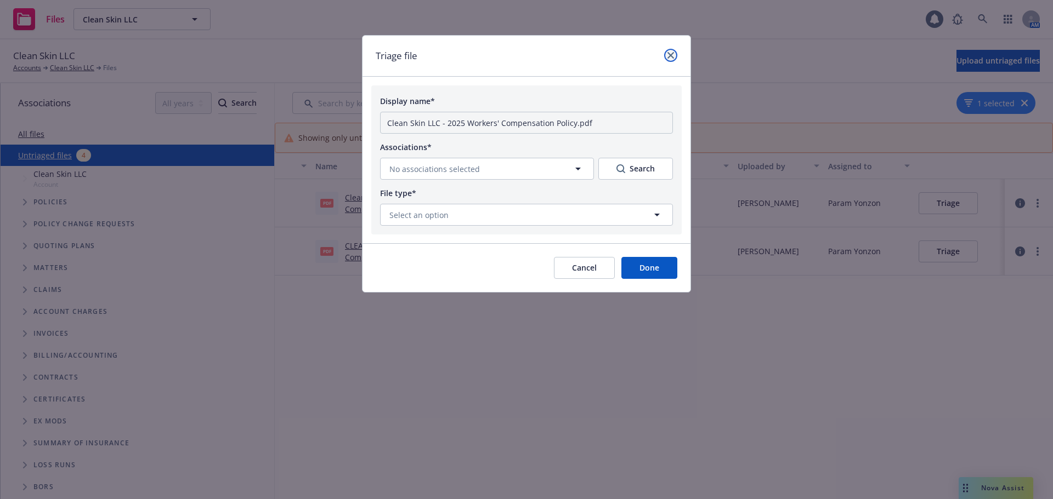
click at [669, 55] on icon "close" at bounding box center [670, 55] width 7 height 7
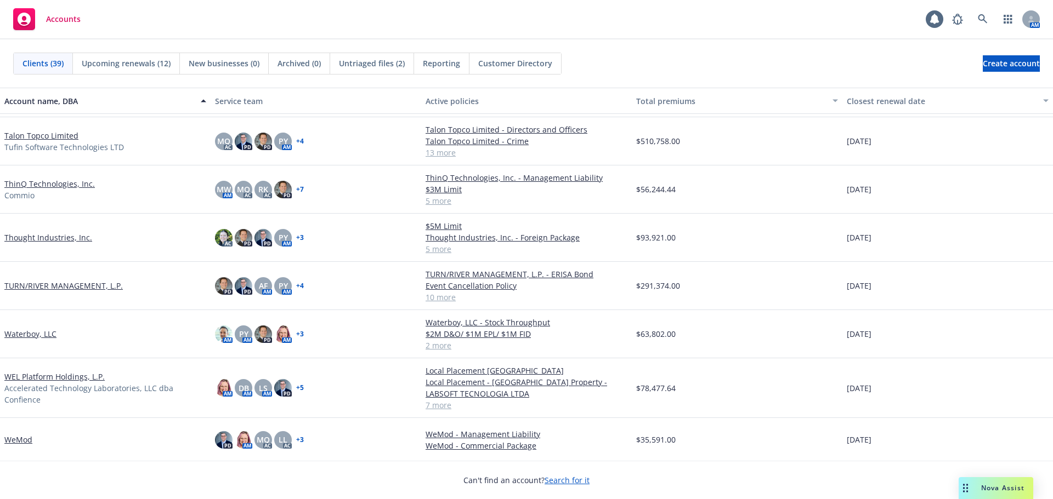
scroll to position [1406, 0]
